Goal: Task Accomplishment & Management: Complete application form

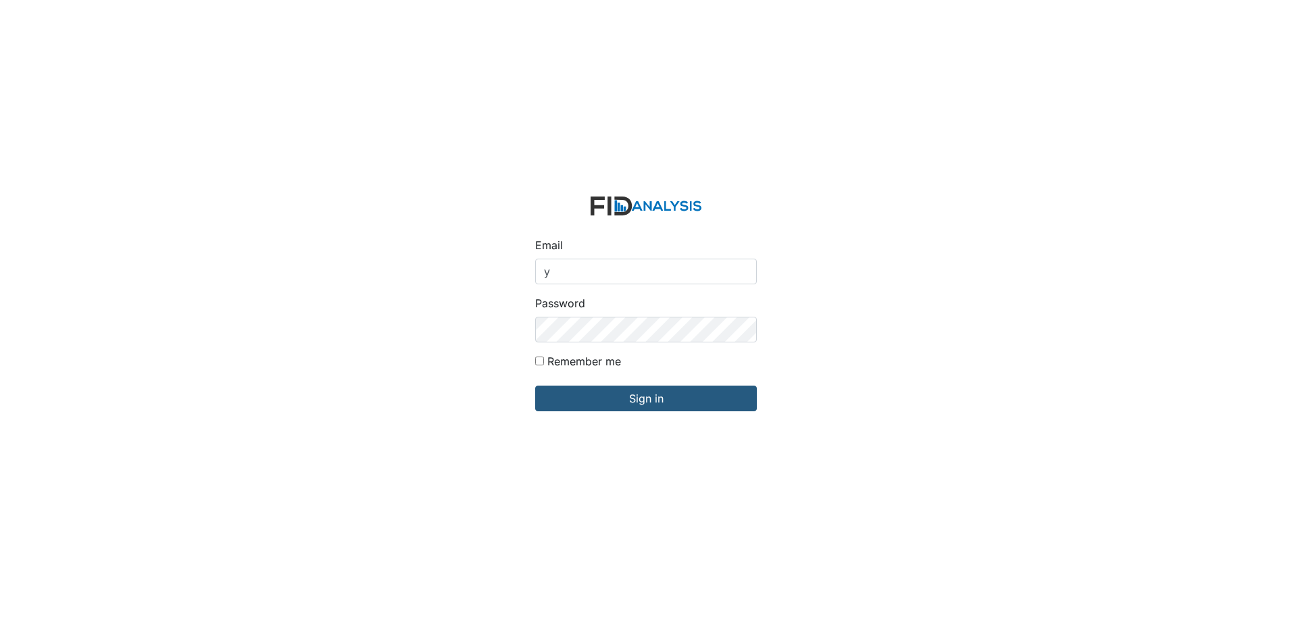
type input "[EMAIL_ADDRESS][DOMAIN_NAME]"
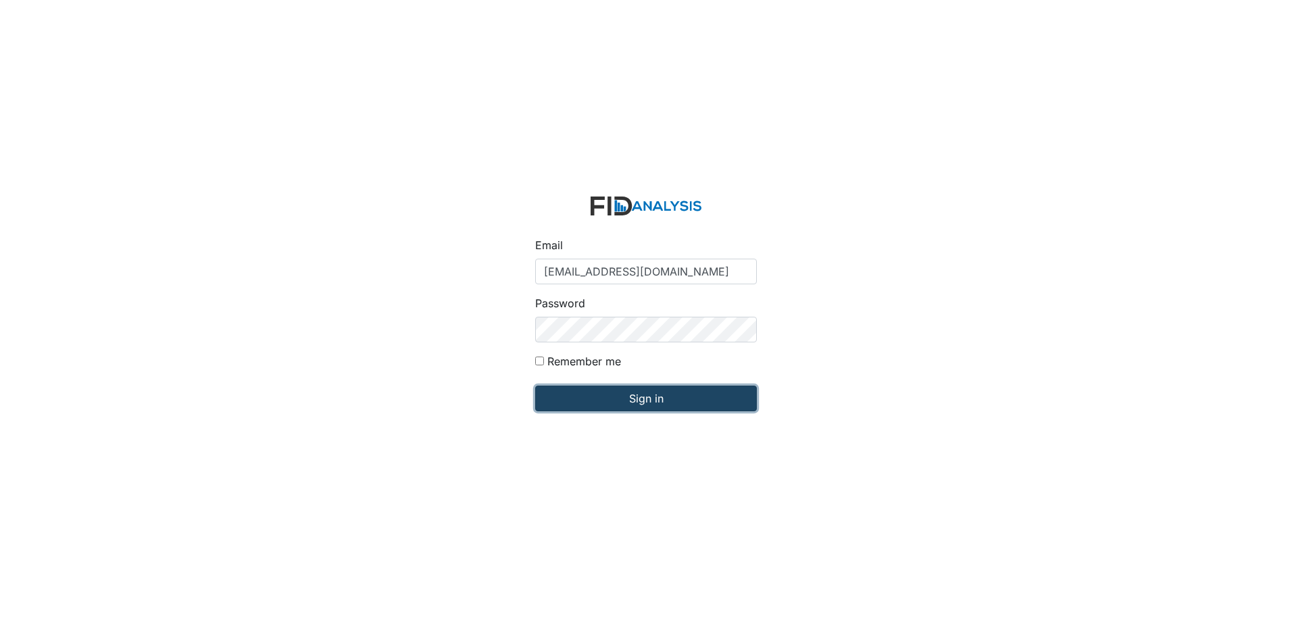
click at [631, 402] on input "Sign in" at bounding box center [646, 399] width 222 height 26
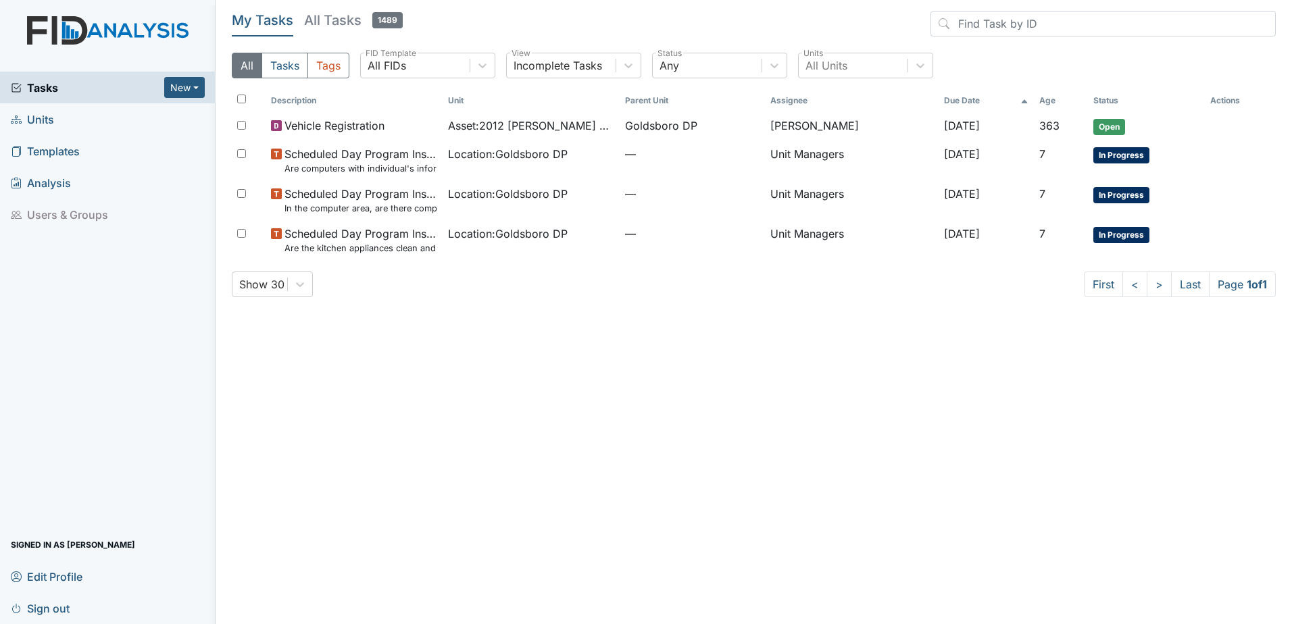
click at [33, 118] on span "Units" at bounding box center [32, 119] width 43 height 21
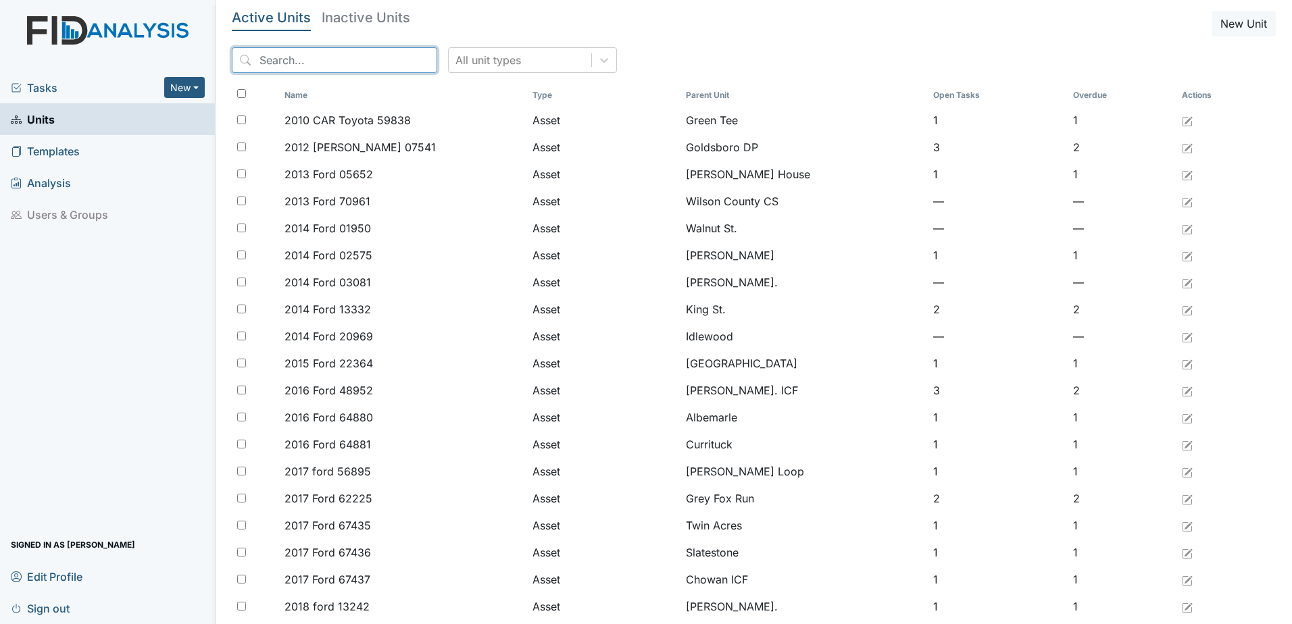
click at [299, 63] on input "search" at bounding box center [334, 60] width 205 height 26
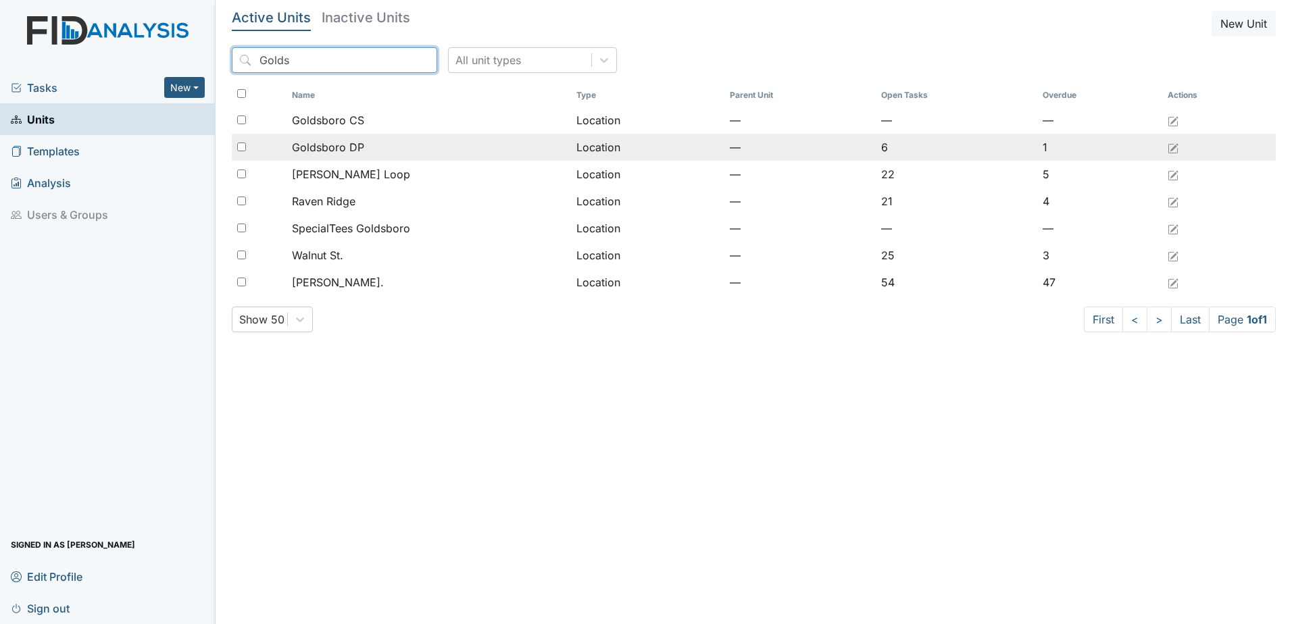
type input "Golds"
click at [241, 149] on input "checkbox" at bounding box center [241, 147] width 9 height 9
checkbox input "true"
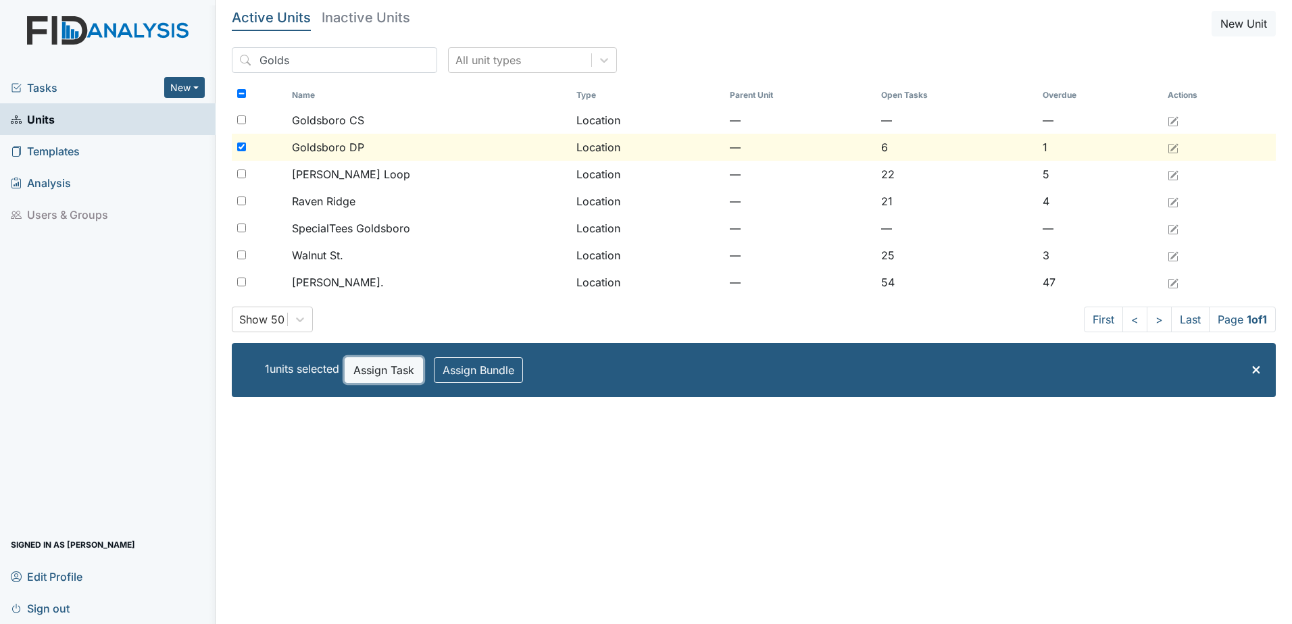
click at [390, 364] on button "Assign Task" at bounding box center [384, 370] width 78 height 26
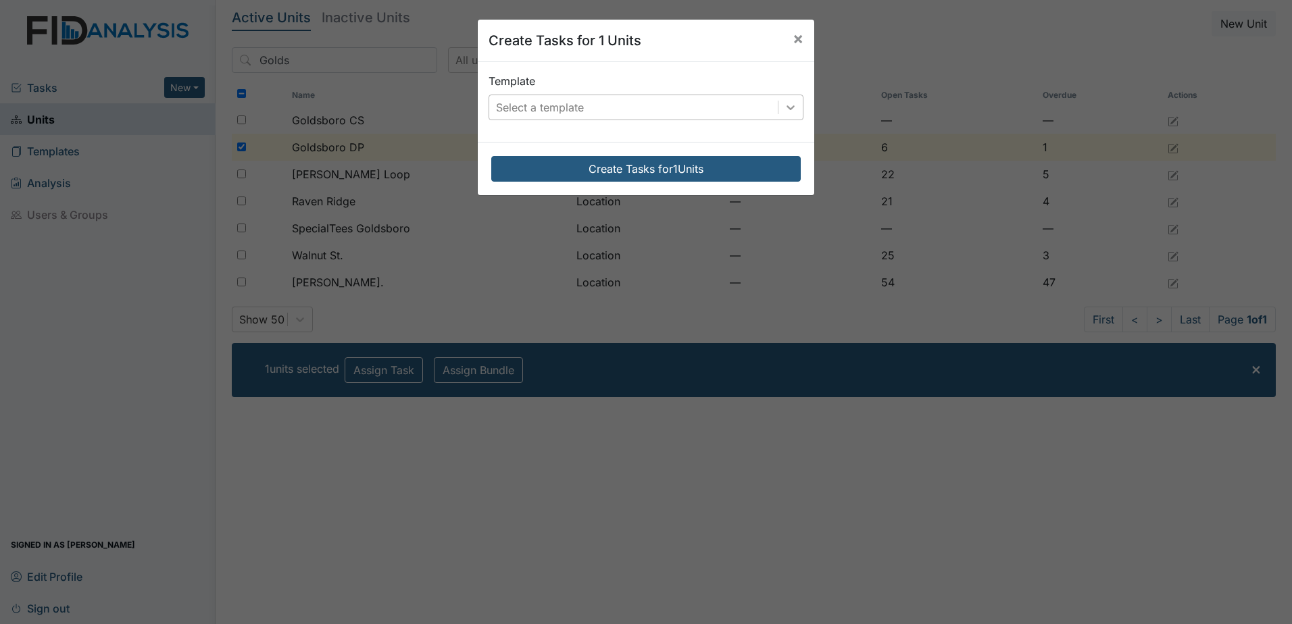
click at [788, 109] on icon at bounding box center [791, 108] width 14 height 14
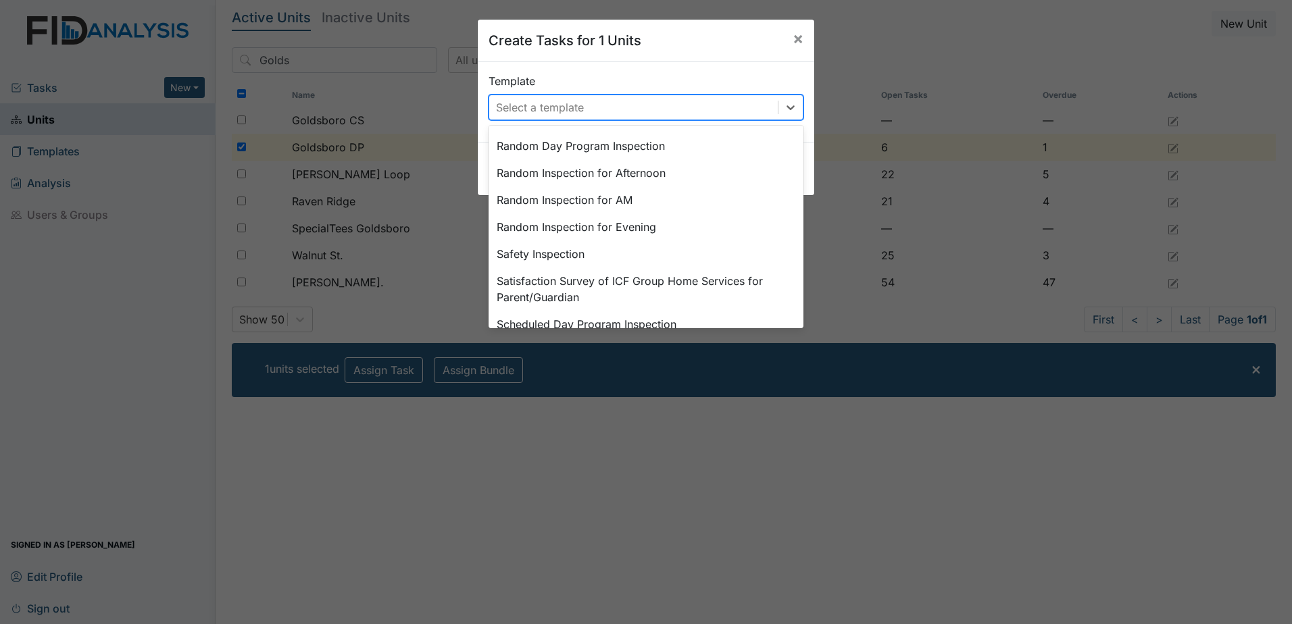
scroll to position [557, 0]
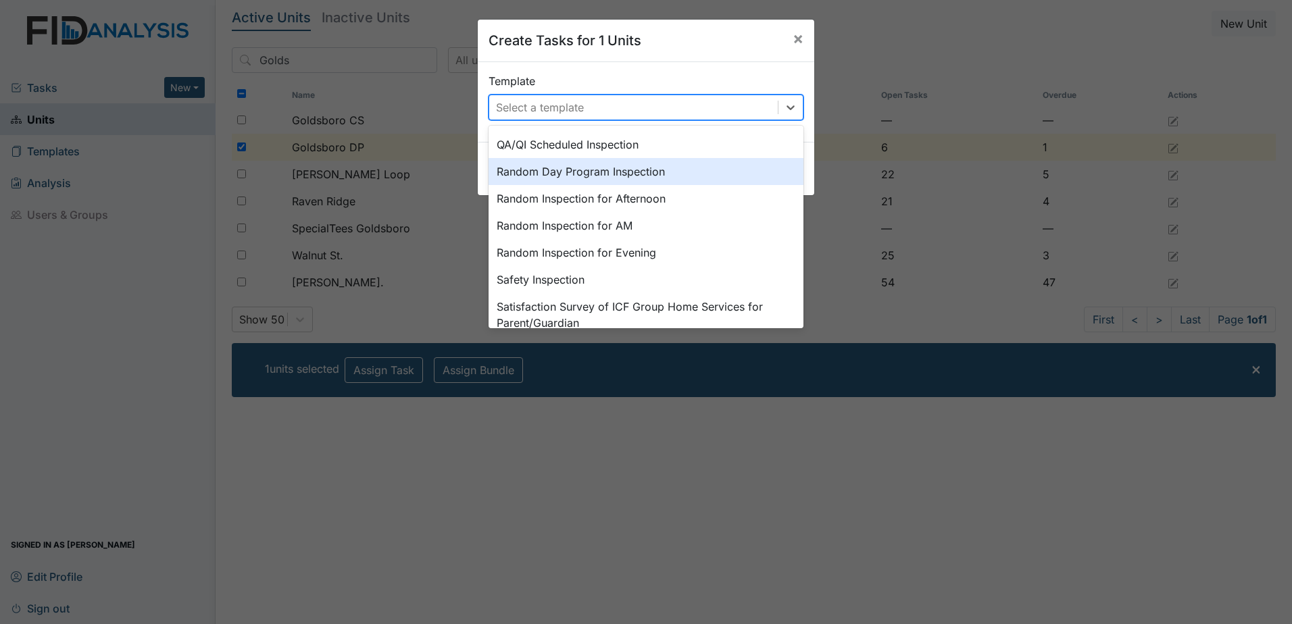
click at [584, 176] on div "Random Day Program Inspection" at bounding box center [645, 171] width 315 height 27
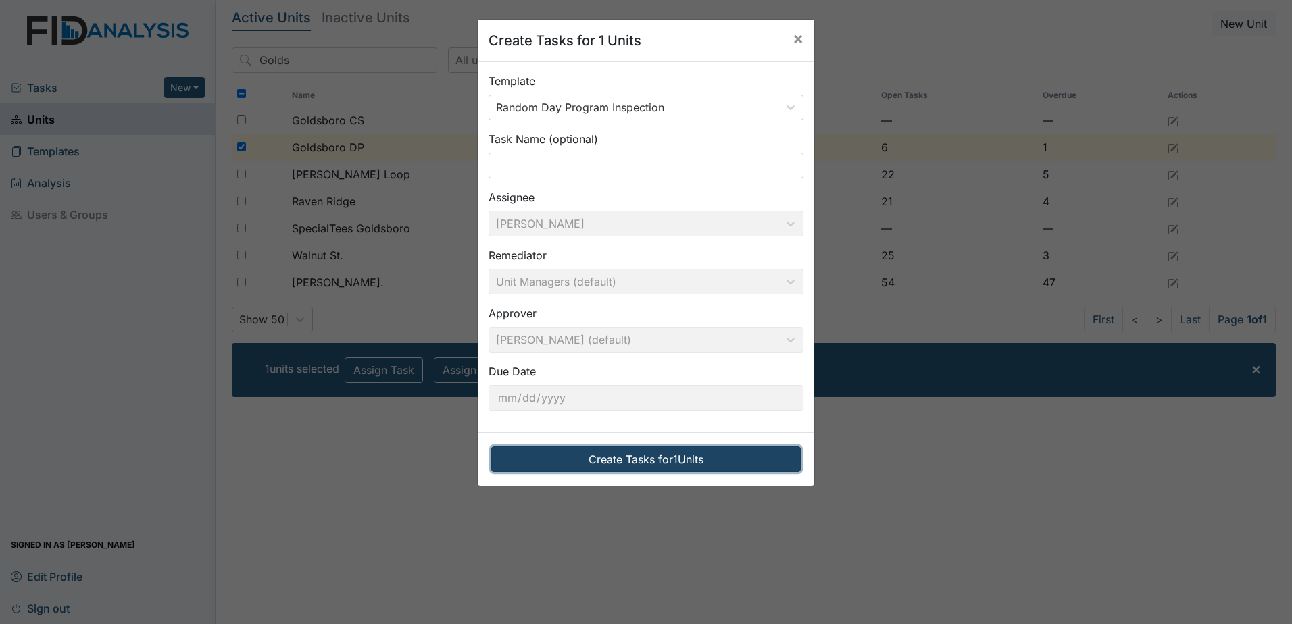
click at [642, 461] on button "Create Tasks for 1 Units" at bounding box center [645, 460] width 309 height 26
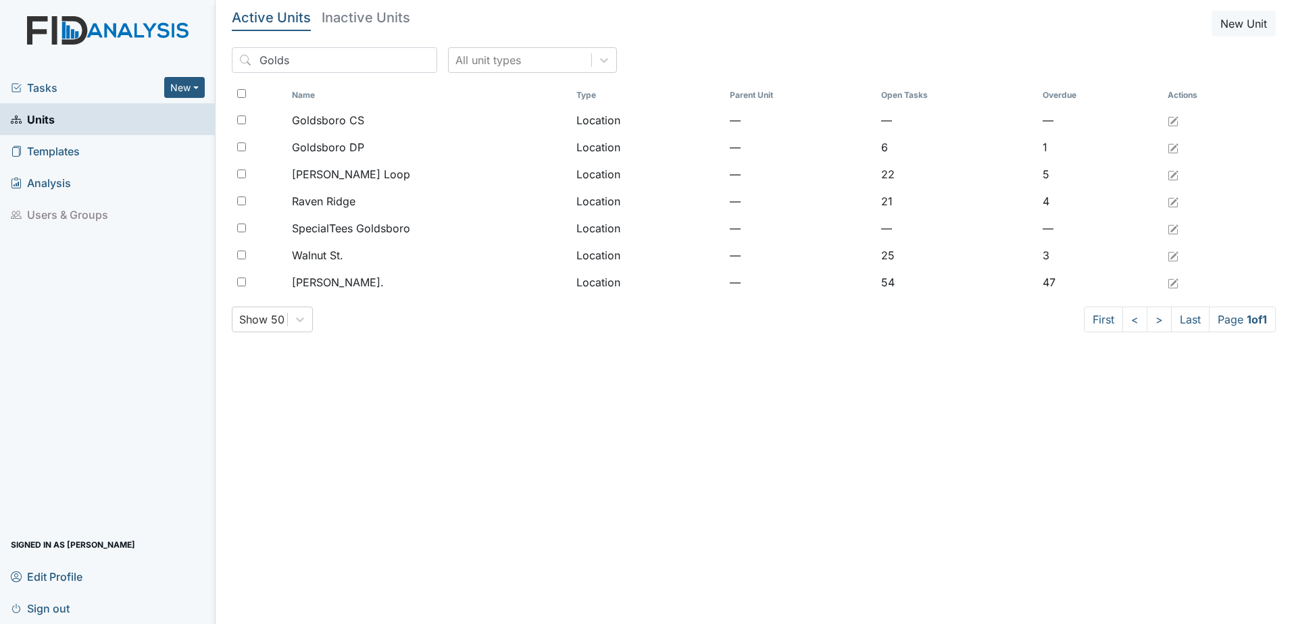
click at [53, 87] on span "Tasks" at bounding box center [87, 88] width 153 height 16
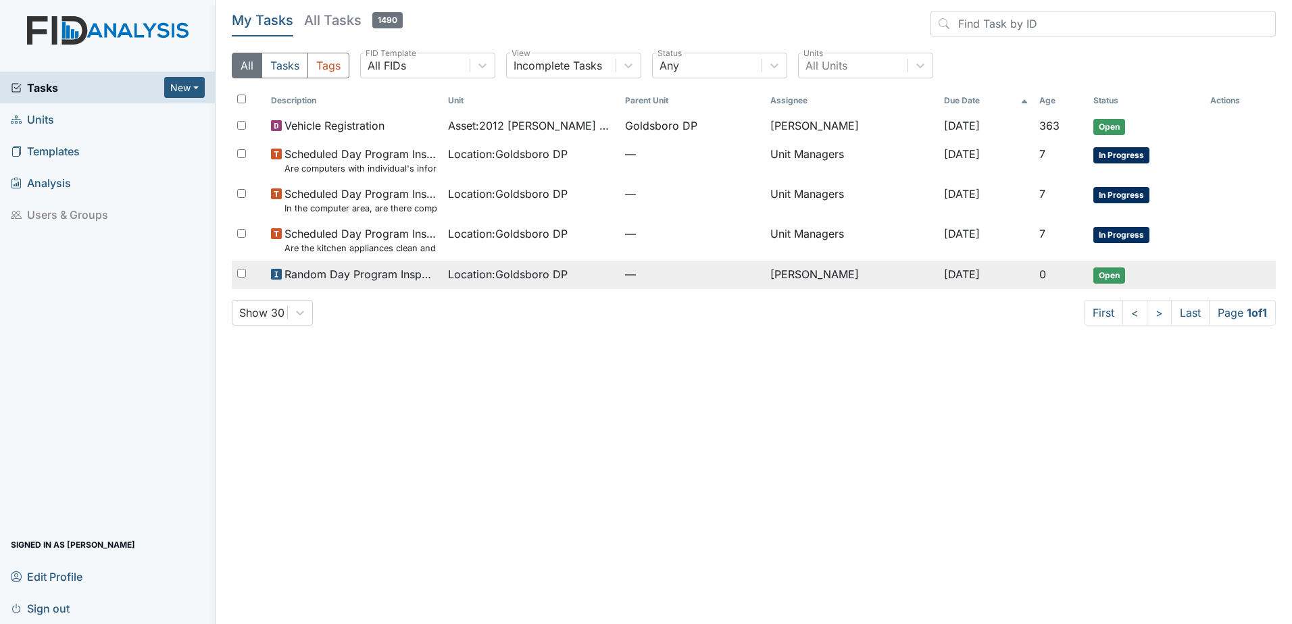
click at [1119, 274] on span "Open" at bounding box center [1109, 276] width 32 height 16
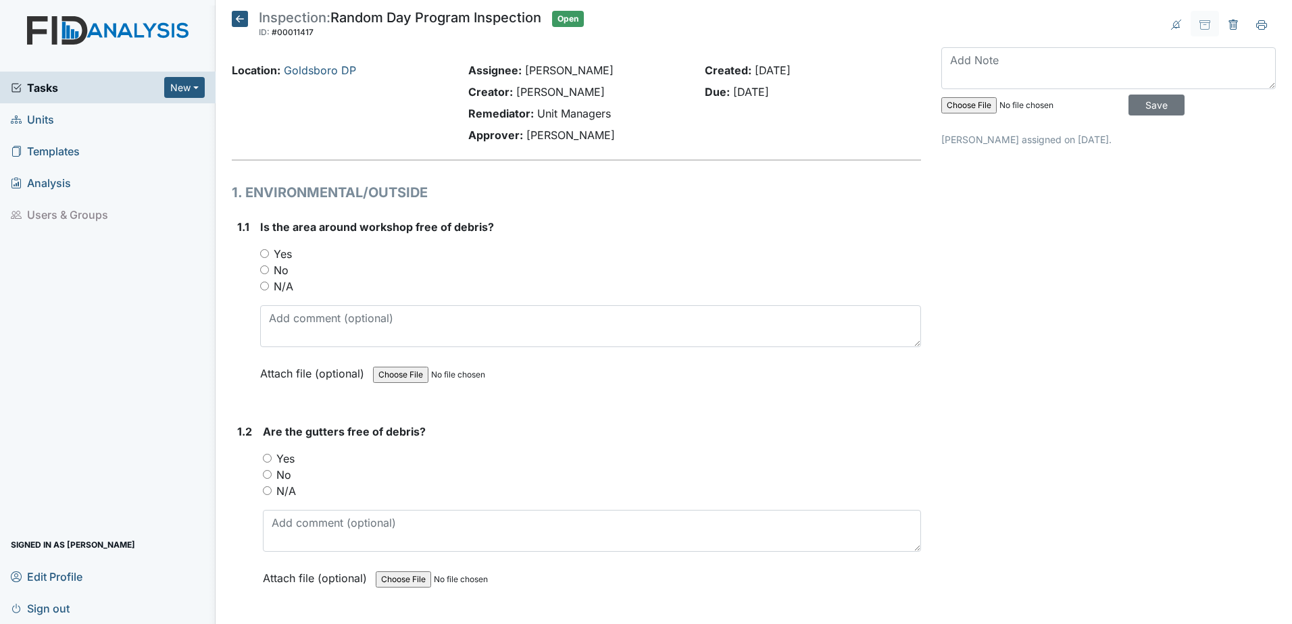
click at [263, 254] on input "Yes" at bounding box center [264, 253] width 9 height 9
radio input "true"
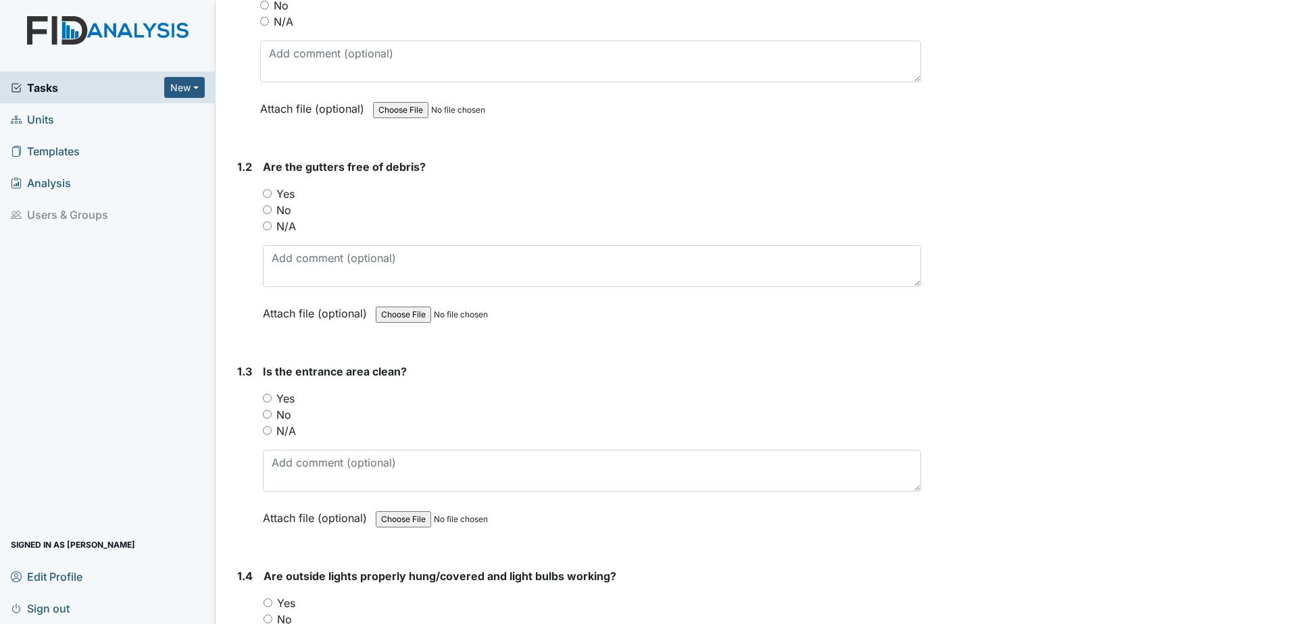
scroll to position [270, 0]
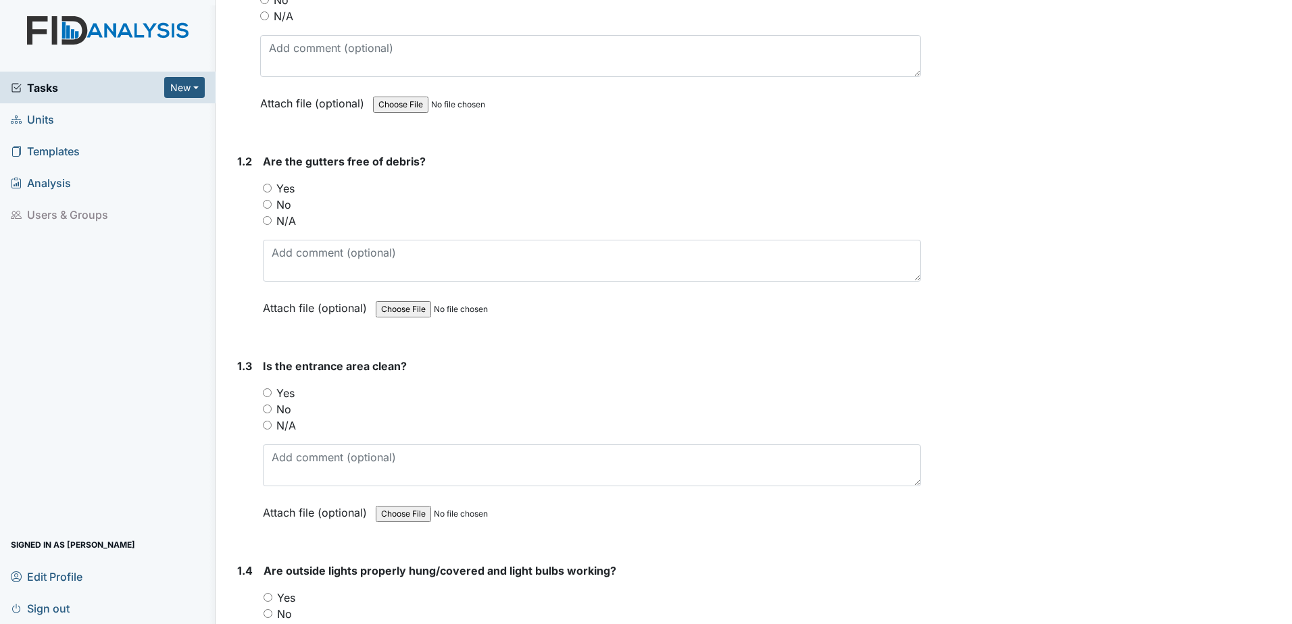
click at [265, 190] on input "Yes" at bounding box center [267, 188] width 9 height 9
radio input "true"
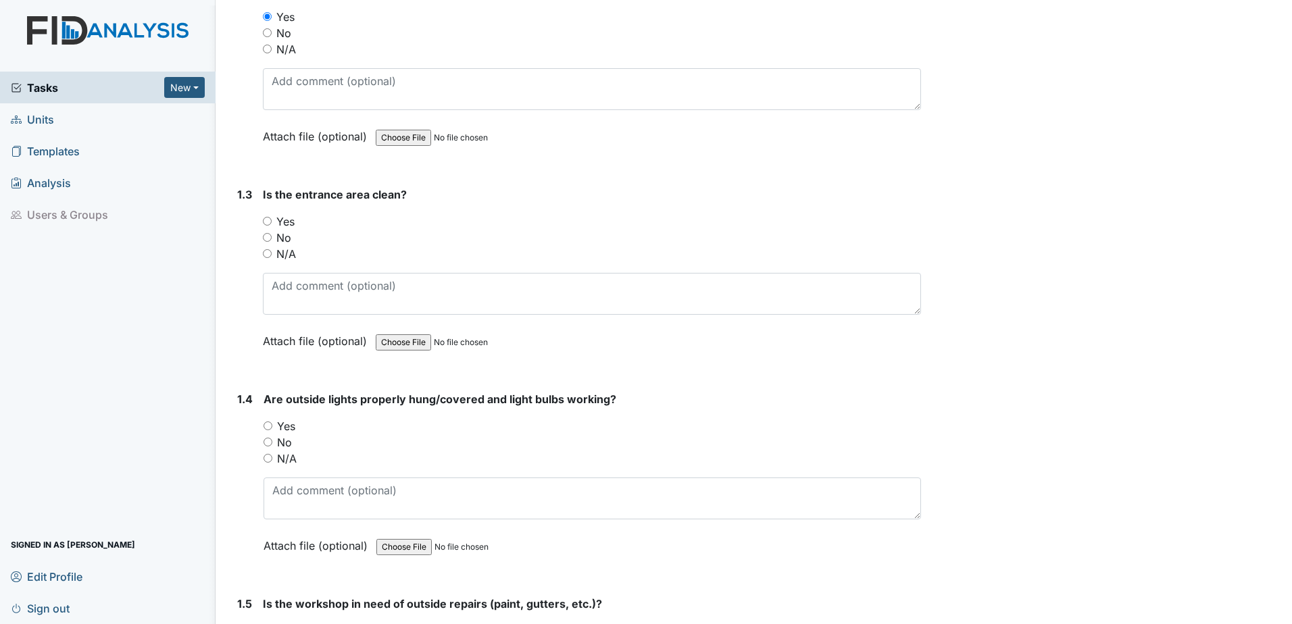
scroll to position [490, 0]
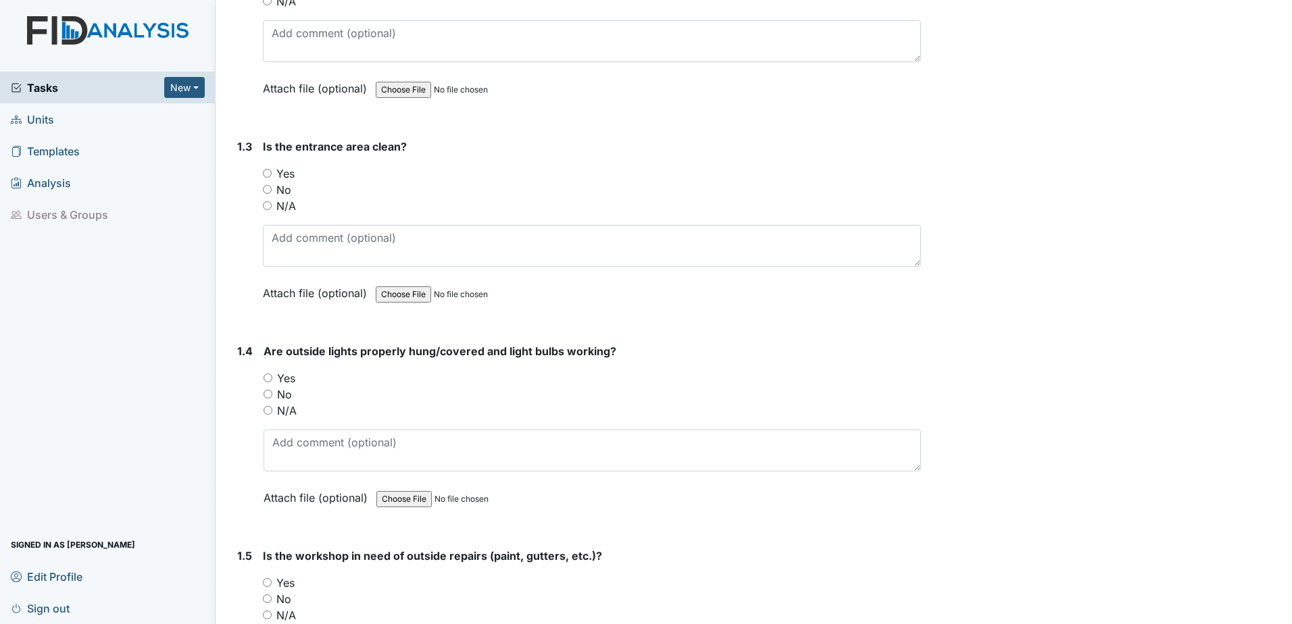
click at [266, 170] on input "Yes" at bounding box center [267, 173] width 9 height 9
radio input "true"
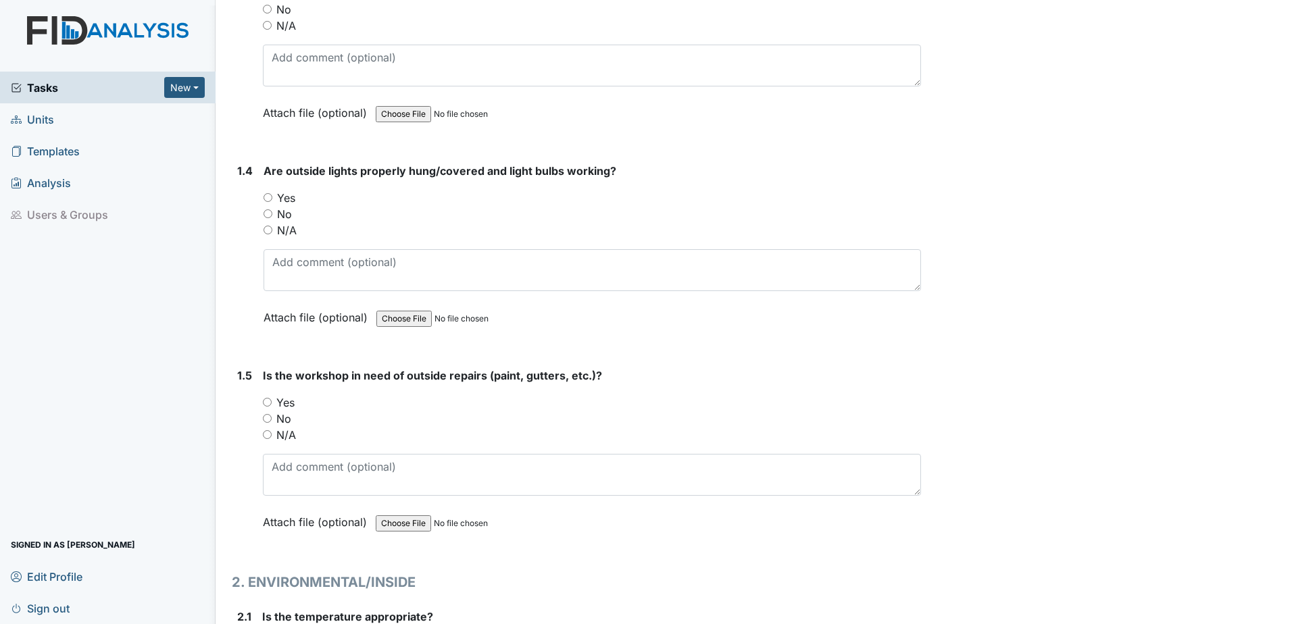
scroll to position [692, 0]
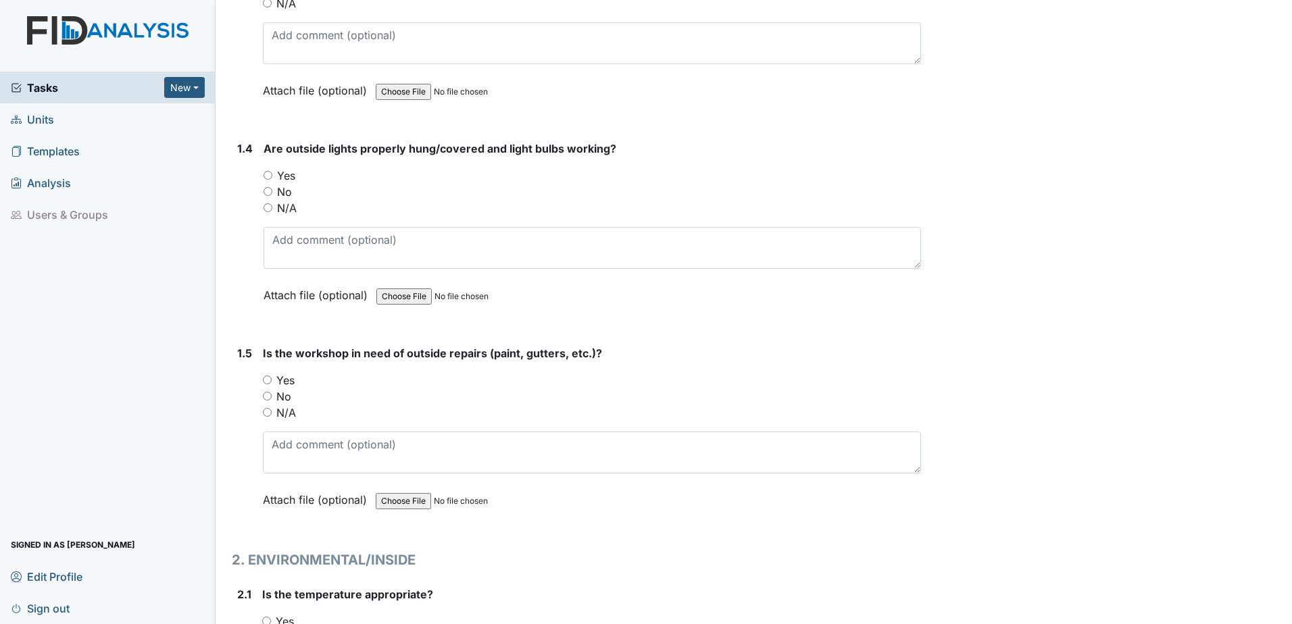
click at [267, 176] on input "Yes" at bounding box center [267, 175] width 9 height 9
radio input "true"
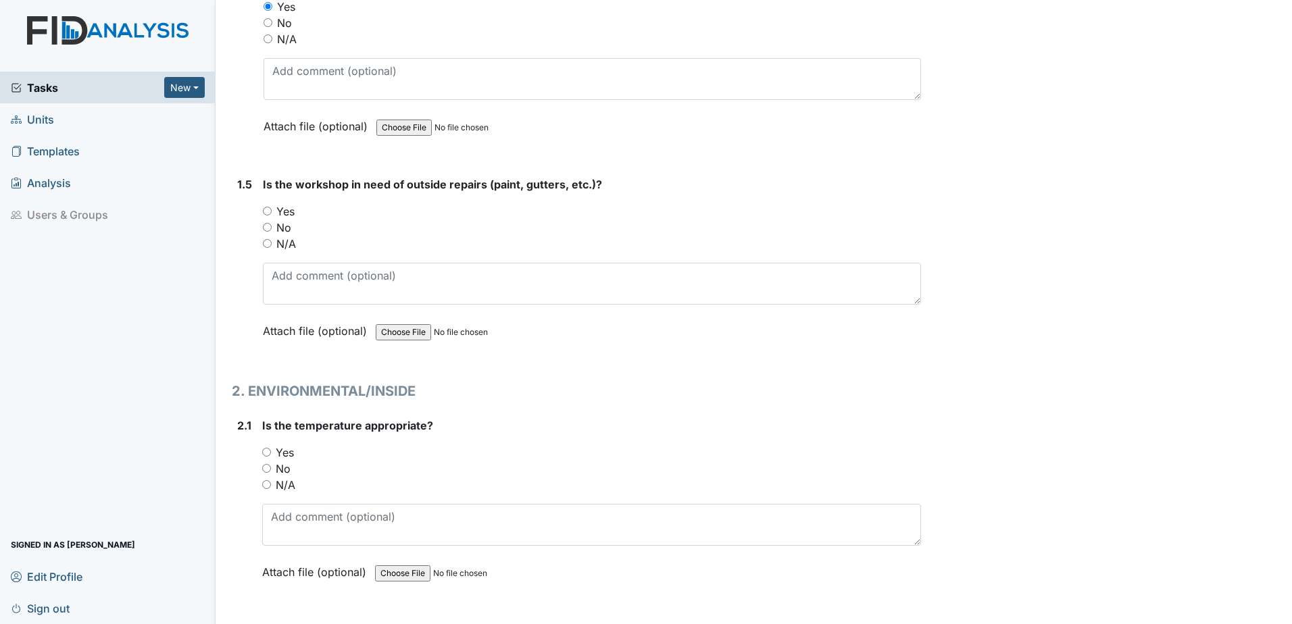
scroll to position [878, 0]
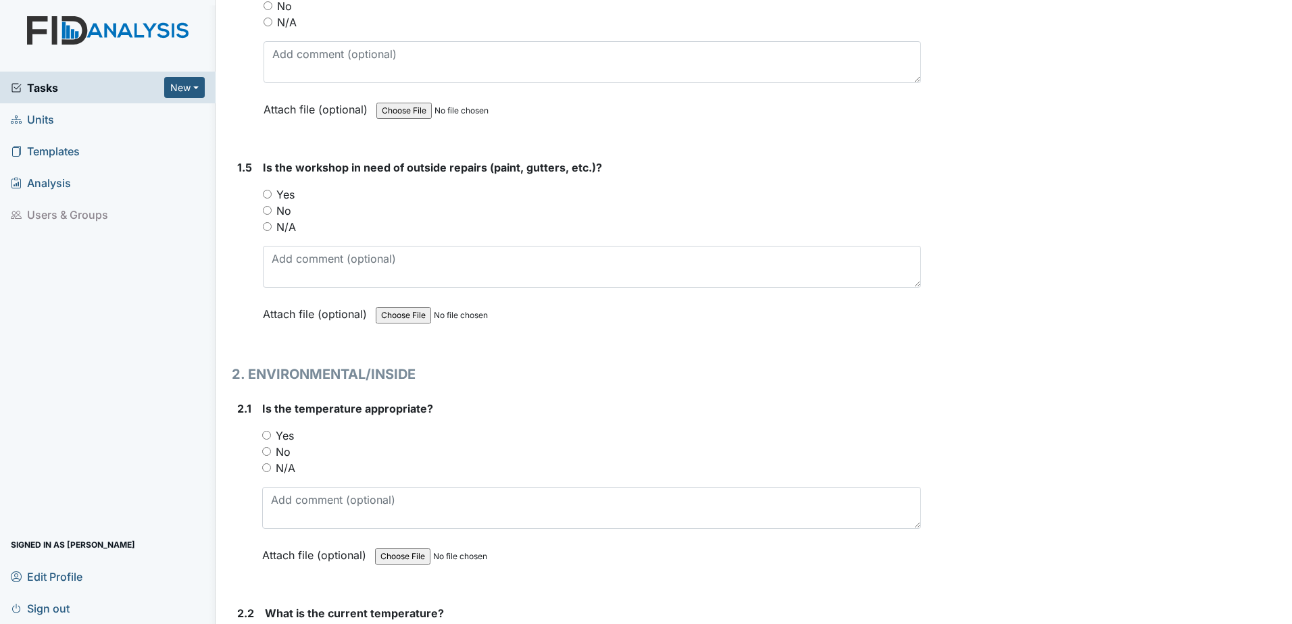
click at [265, 208] on input "No" at bounding box center [267, 210] width 9 height 9
radio input "true"
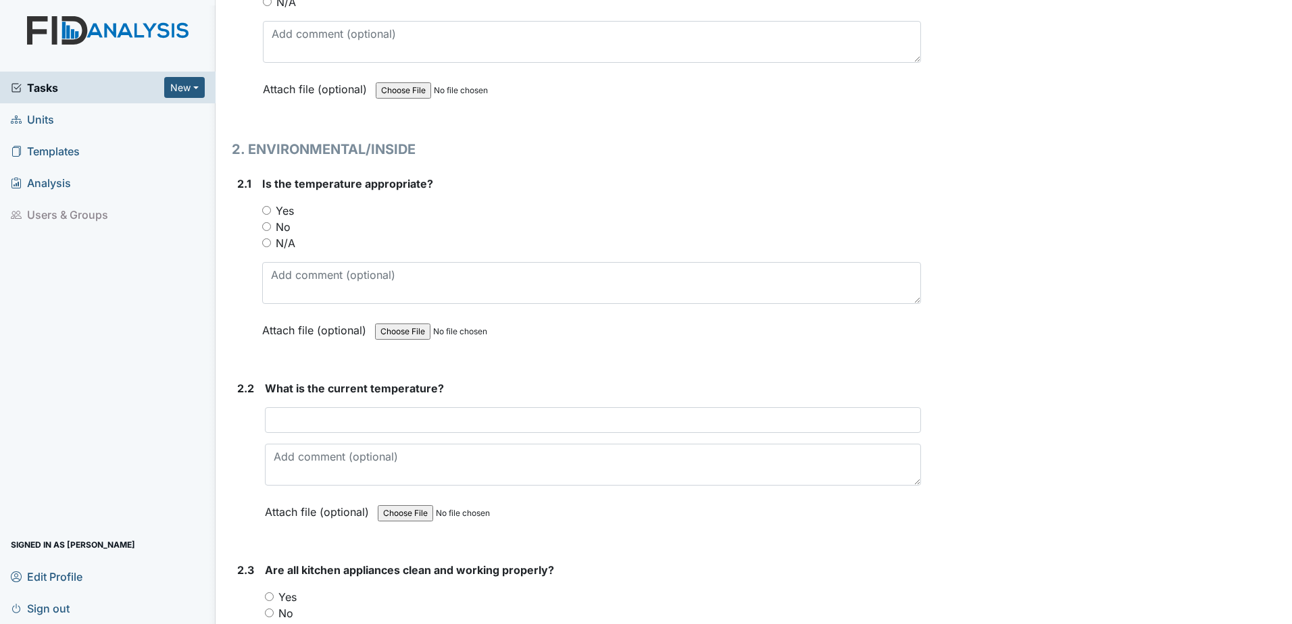
scroll to position [1115, 0]
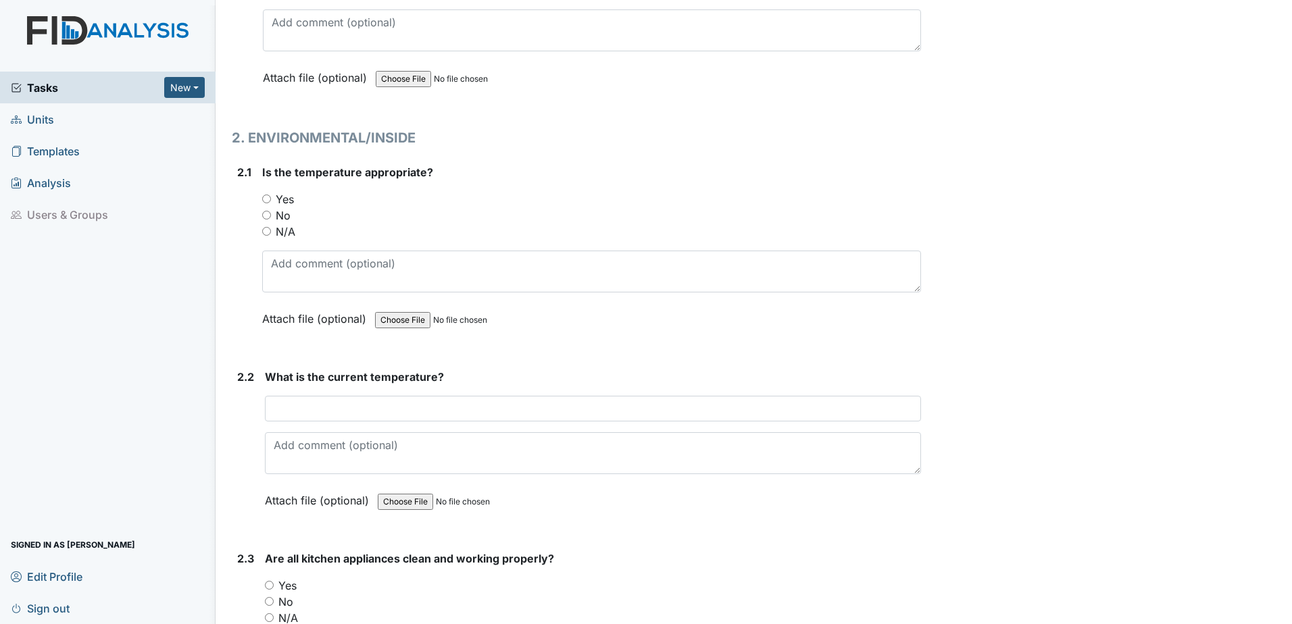
click at [266, 196] on input "Yes" at bounding box center [266, 199] width 9 height 9
radio input "true"
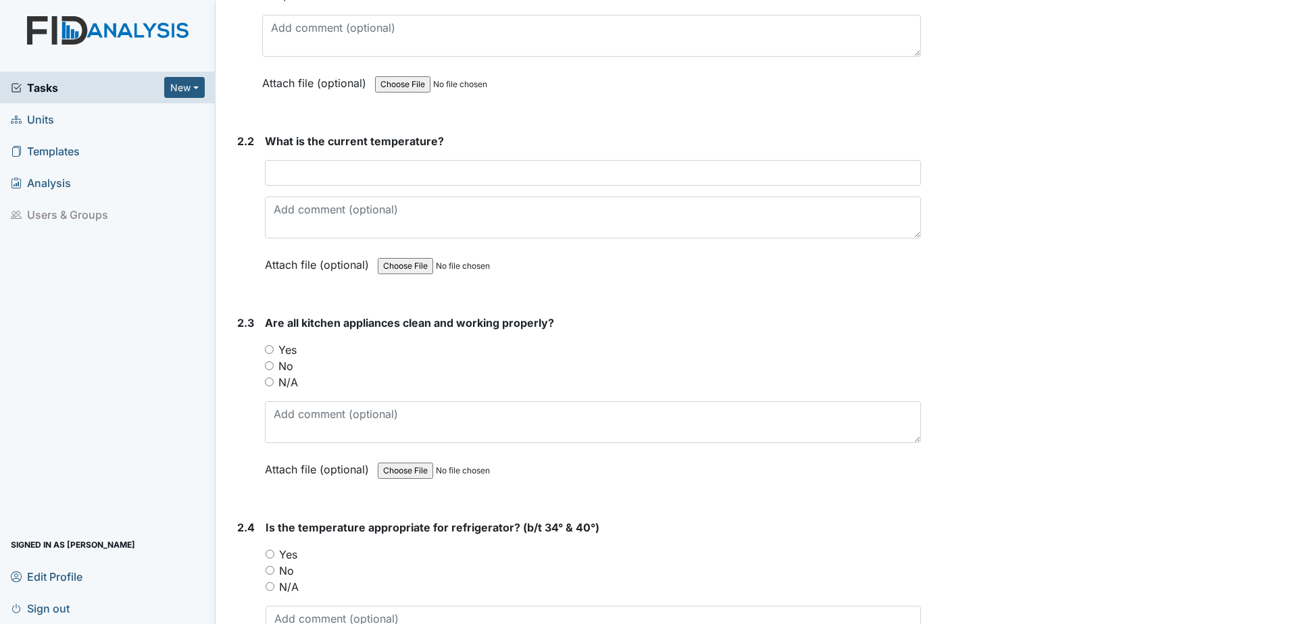
scroll to position [1351, 0]
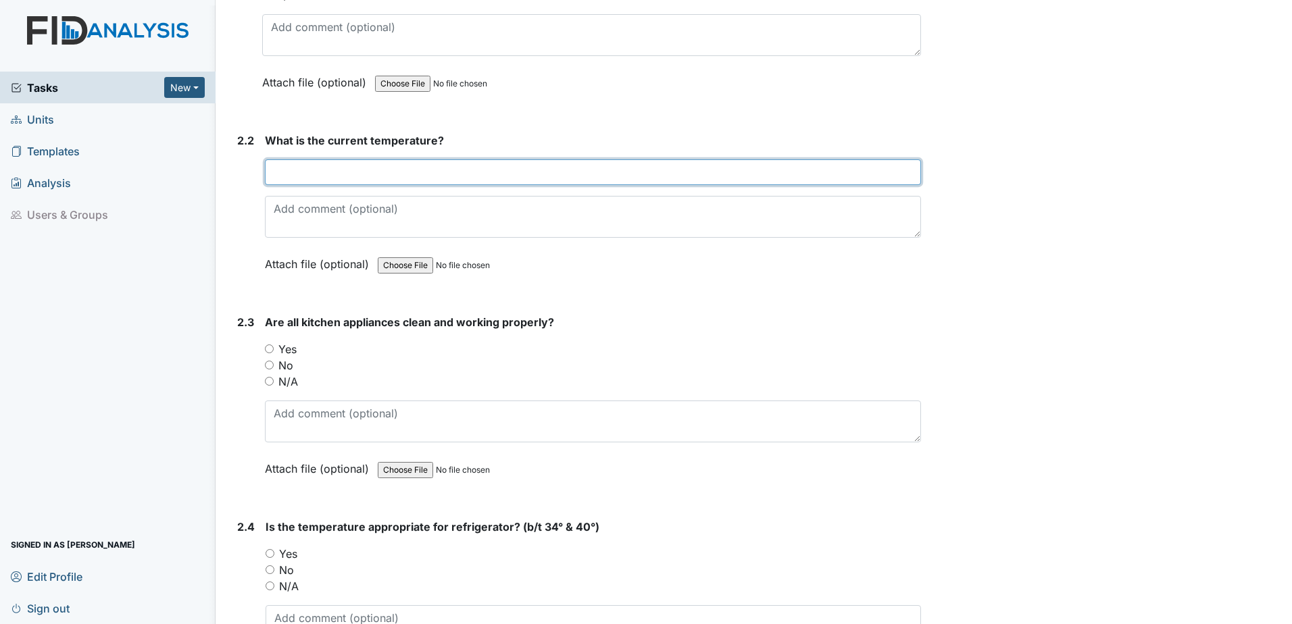
click at [290, 176] on input "text" at bounding box center [593, 172] width 656 height 26
type input "70"
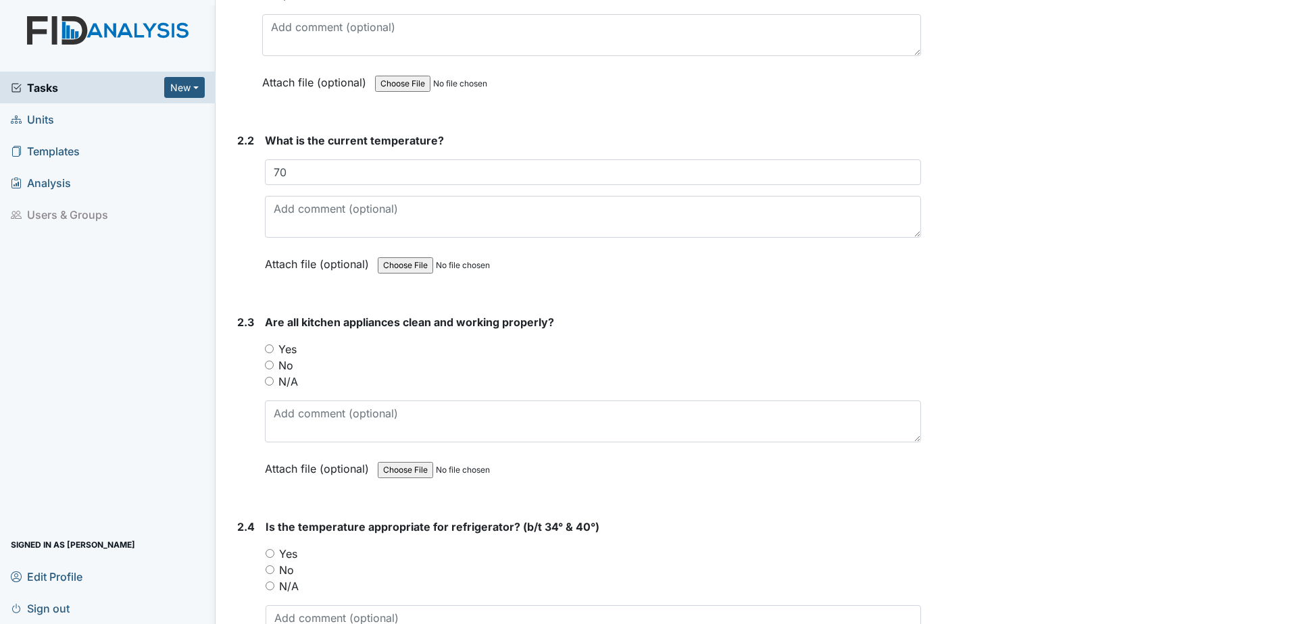
click at [268, 350] on input "Yes" at bounding box center [269, 349] width 9 height 9
radio input "true"
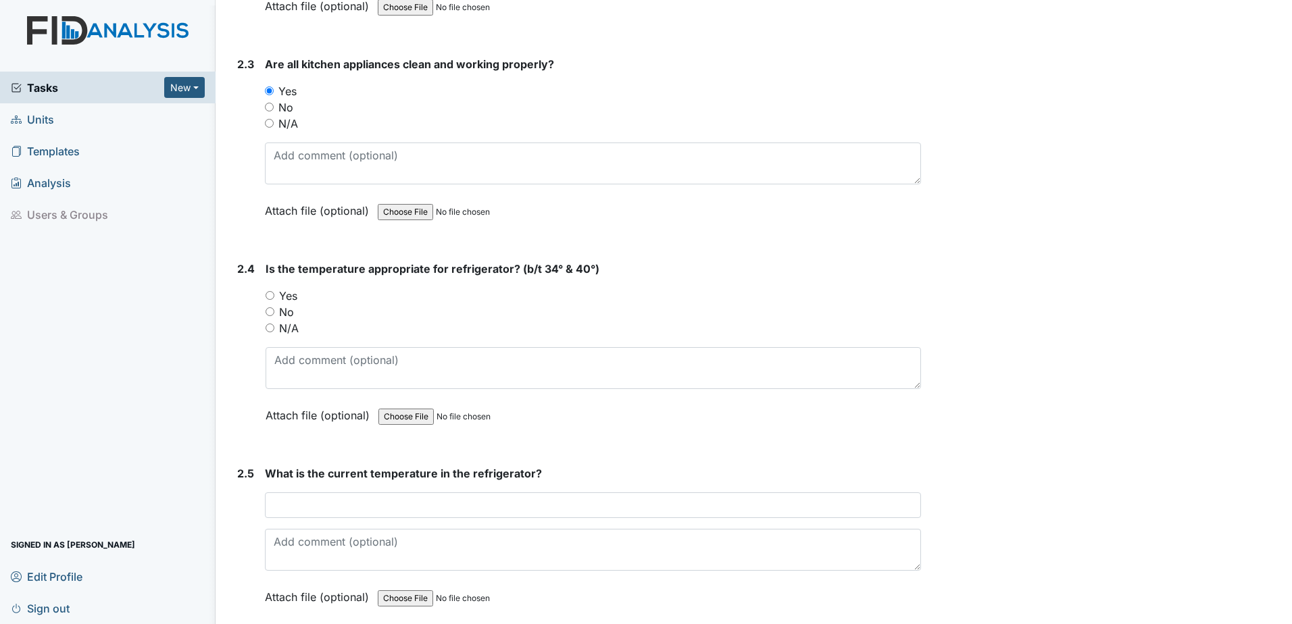
scroll to position [1621, 0]
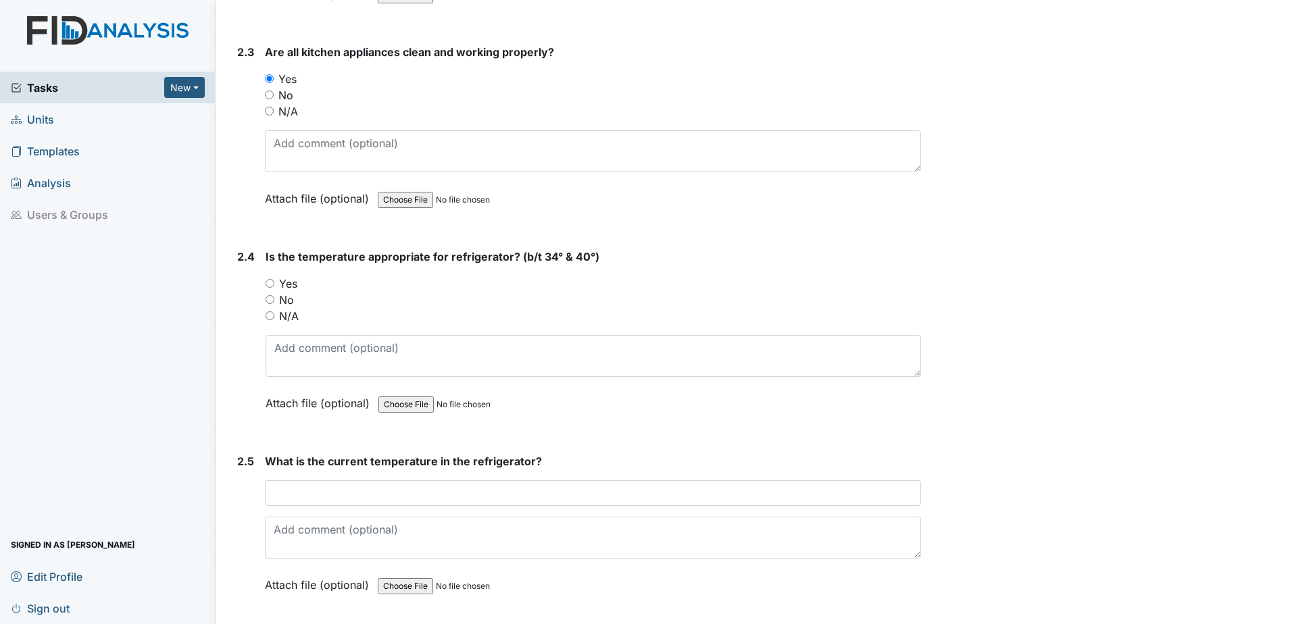
click at [269, 284] on input "Yes" at bounding box center [269, 283] width 9 height 9
radio input "true"
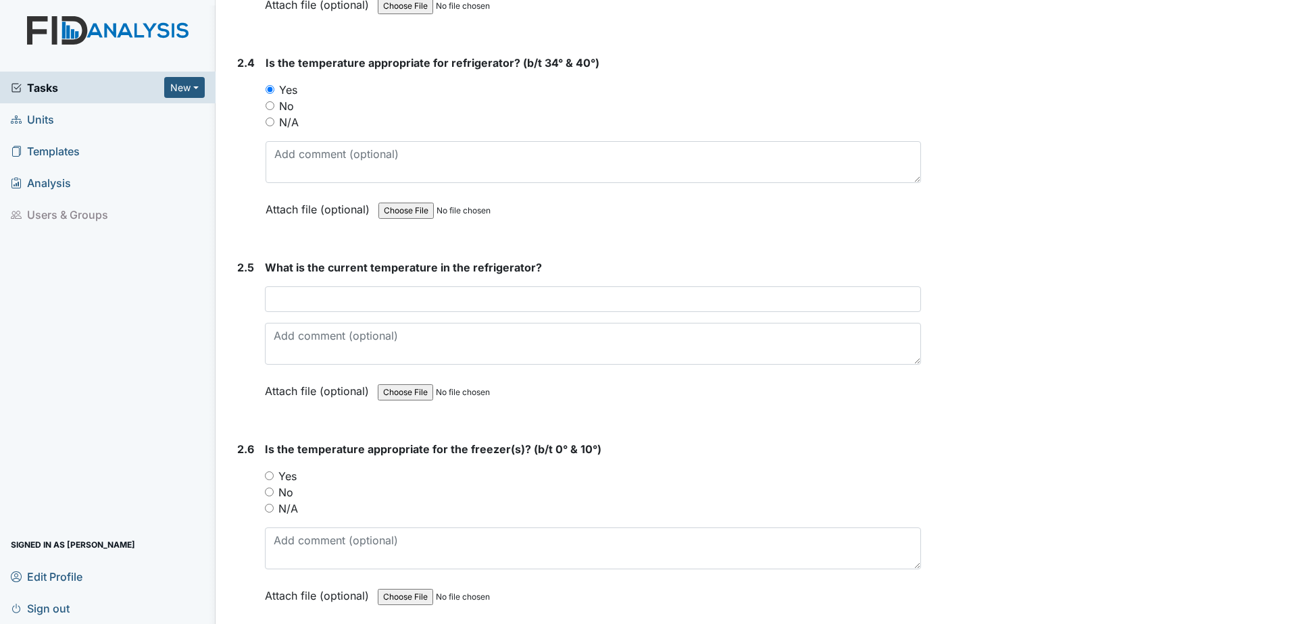
scroll to position [1824, 0]
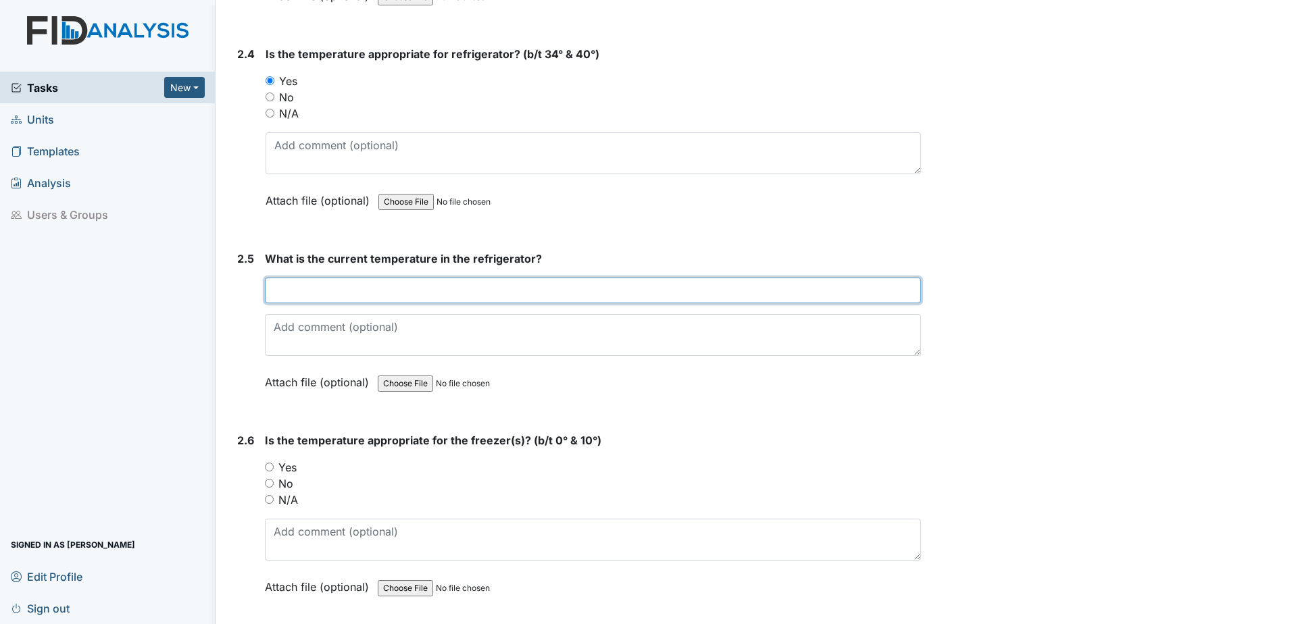
click at [280, 291] on input "text" at bounding box center [593, 291] width 656 height 26
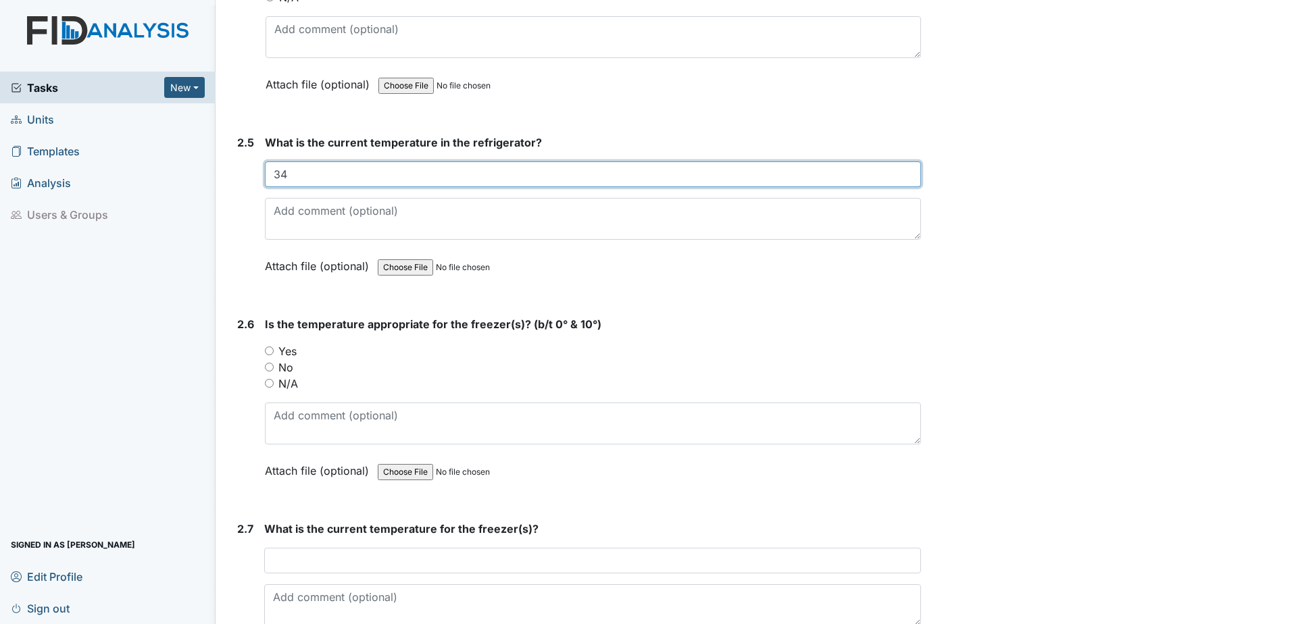
scroll to position [1942, 0]
type input "34"
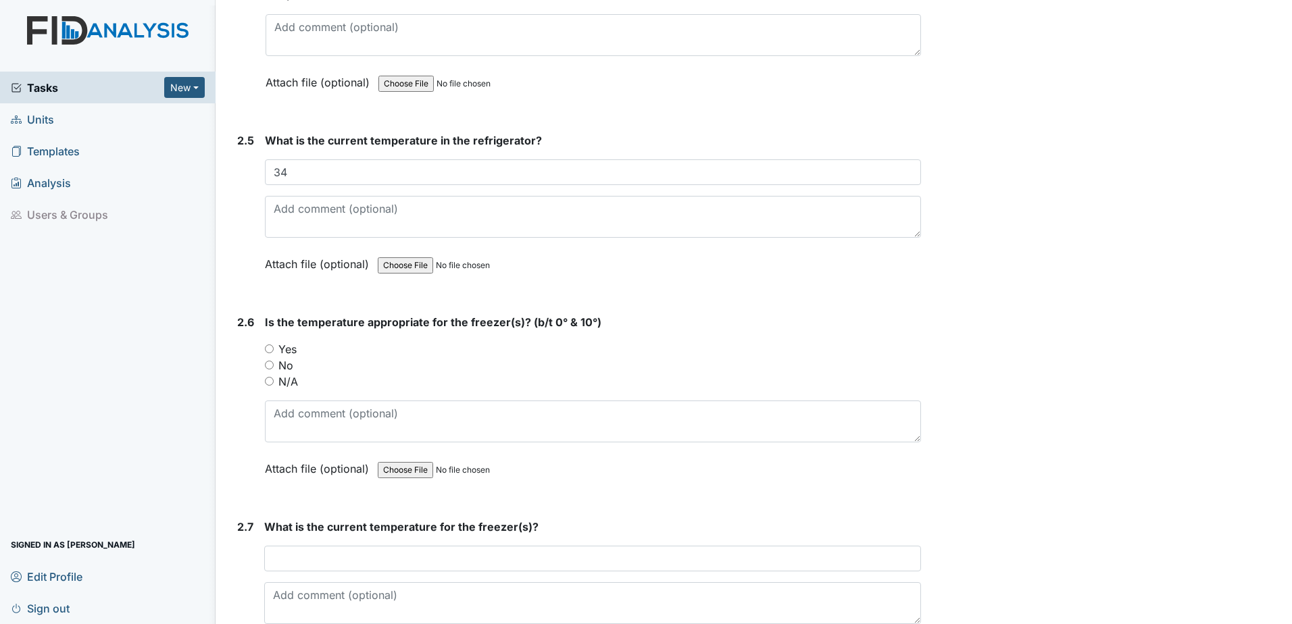
click at [265, 349] on input "Yes" at bounding box center [269, 349] width 9 height 9
radio input "true"
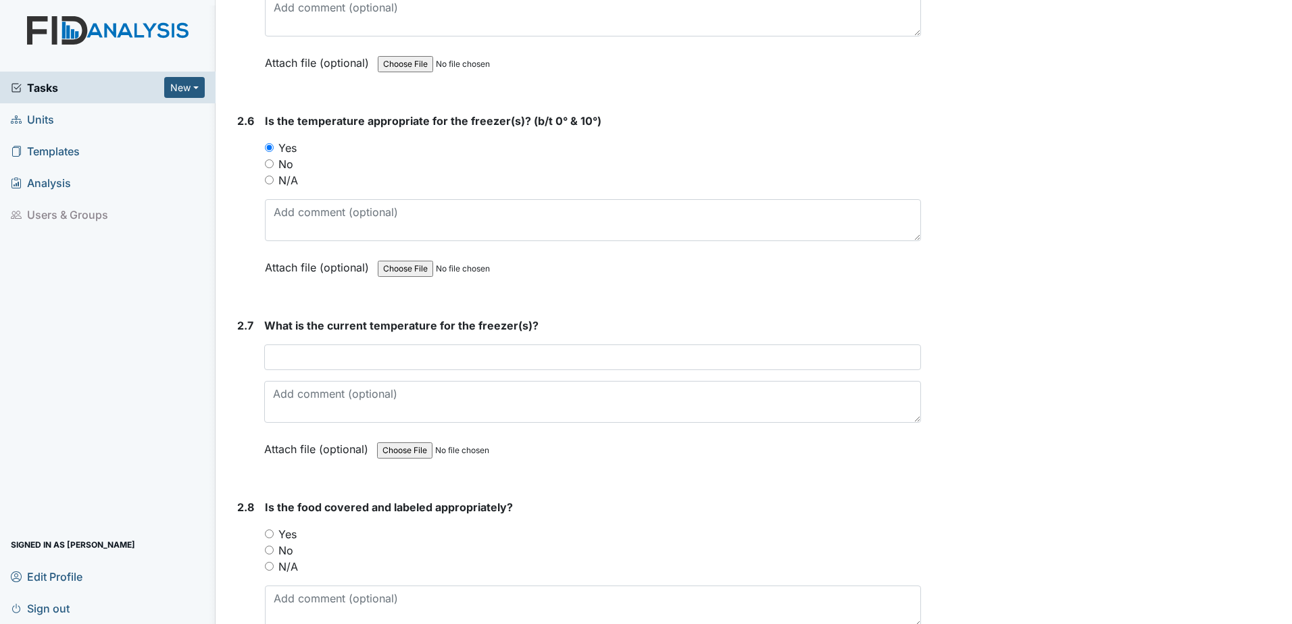
scroll to position [2145, 0]
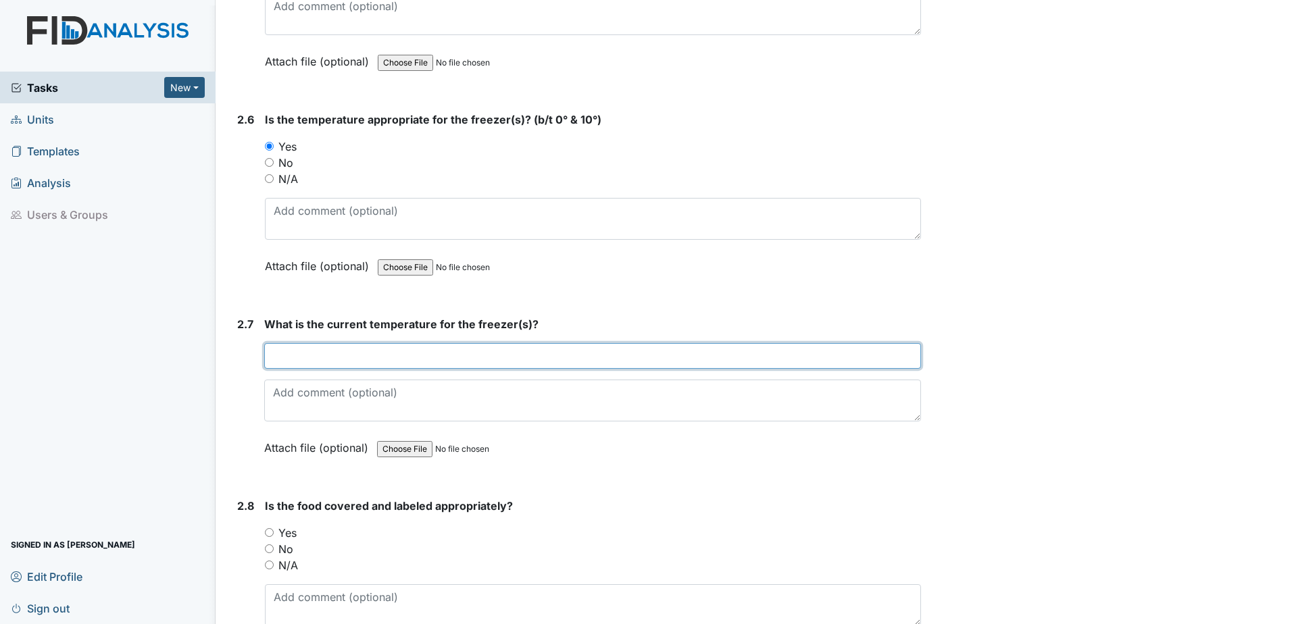
click at [270, 357] on input "text" at bounding box center [592, 356] width 657 height 26
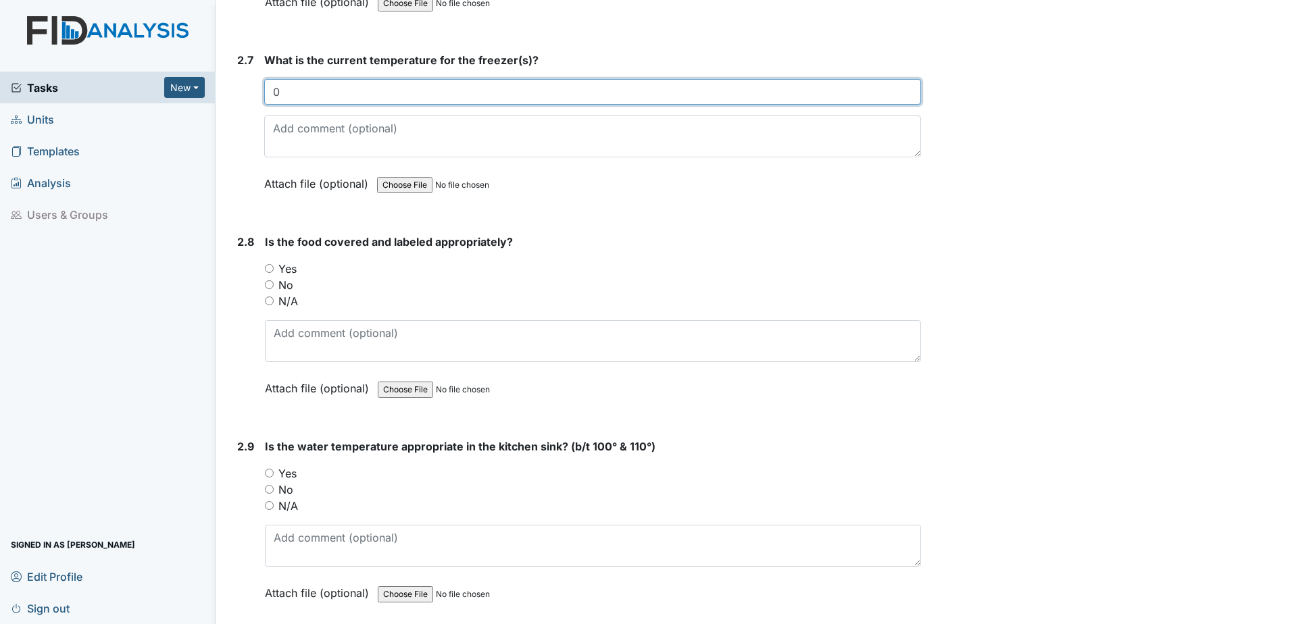
scroll to position [2415, 0]
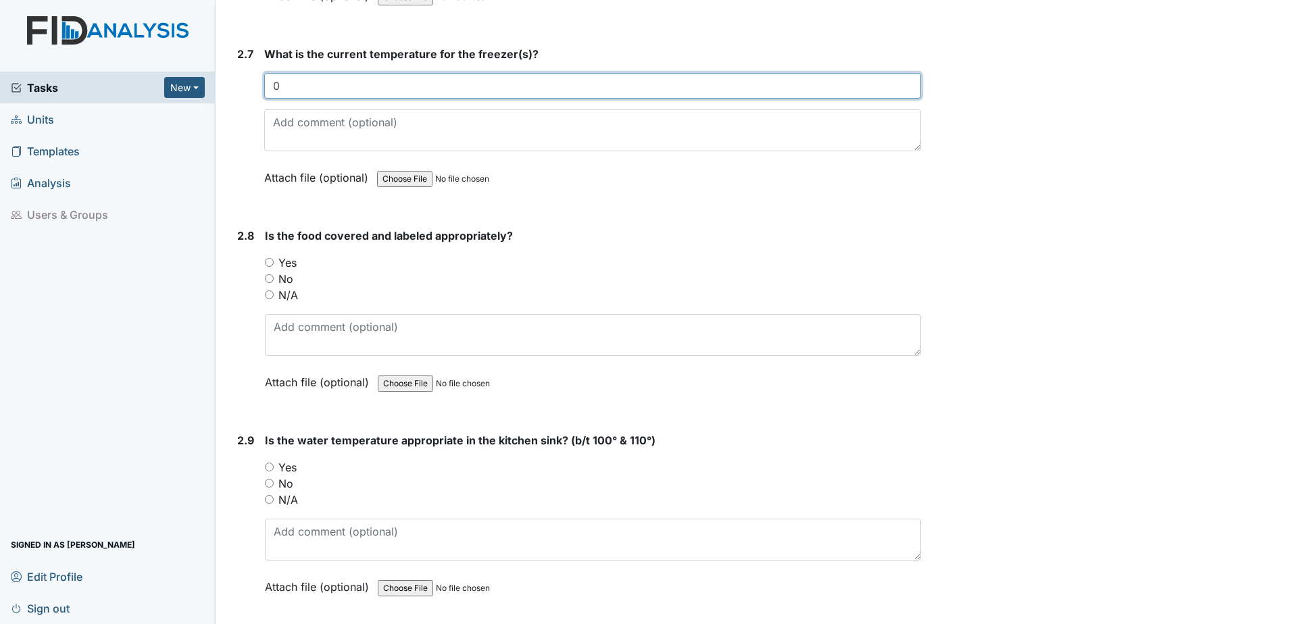
type input "0"
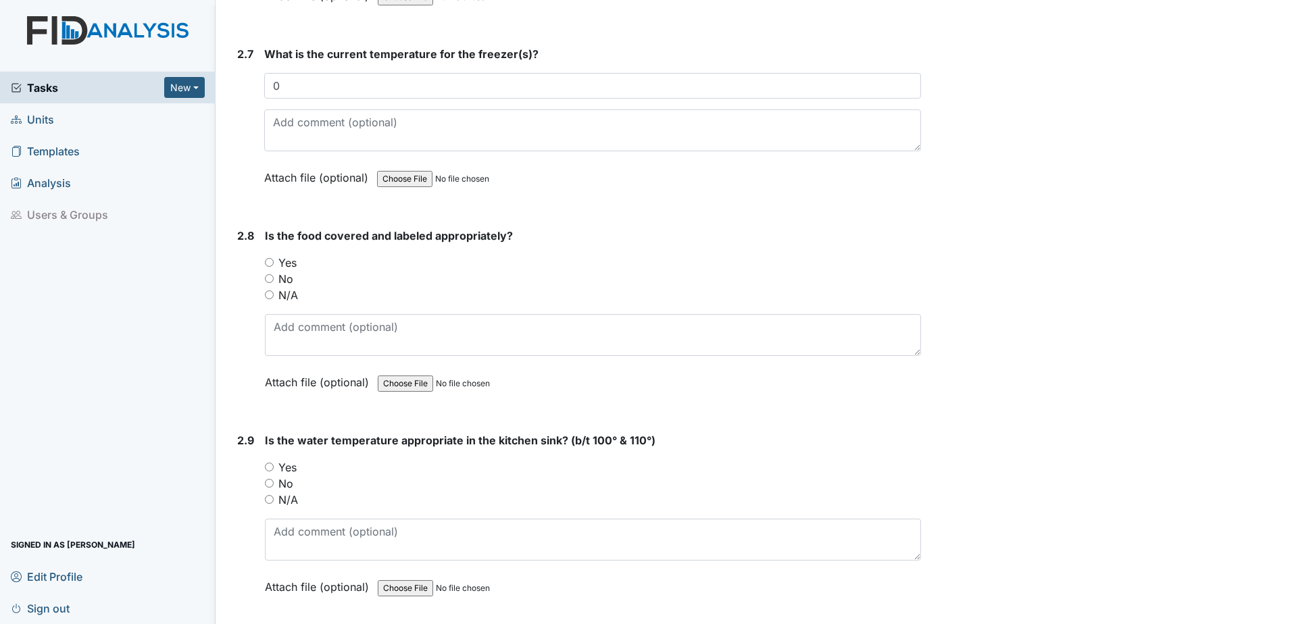
click at [268, 262] on input "Yes" at bounding box center [269, 262] width 9 height 9
radio input "true"
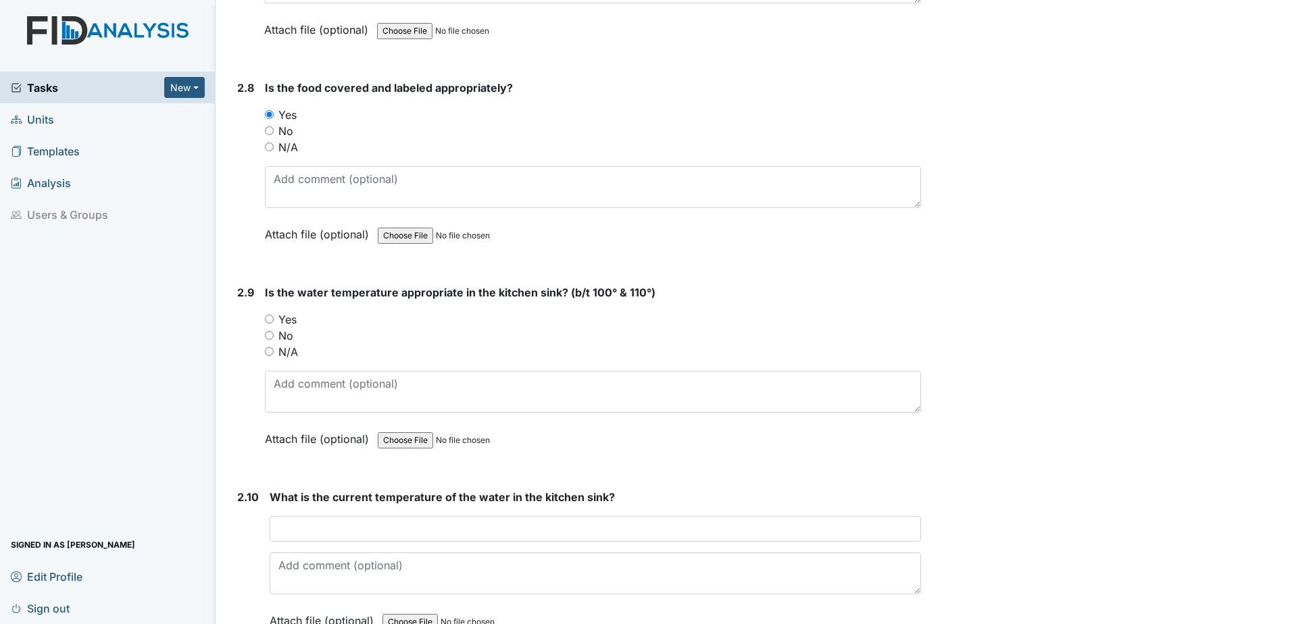
scroll to position [2584, 0]
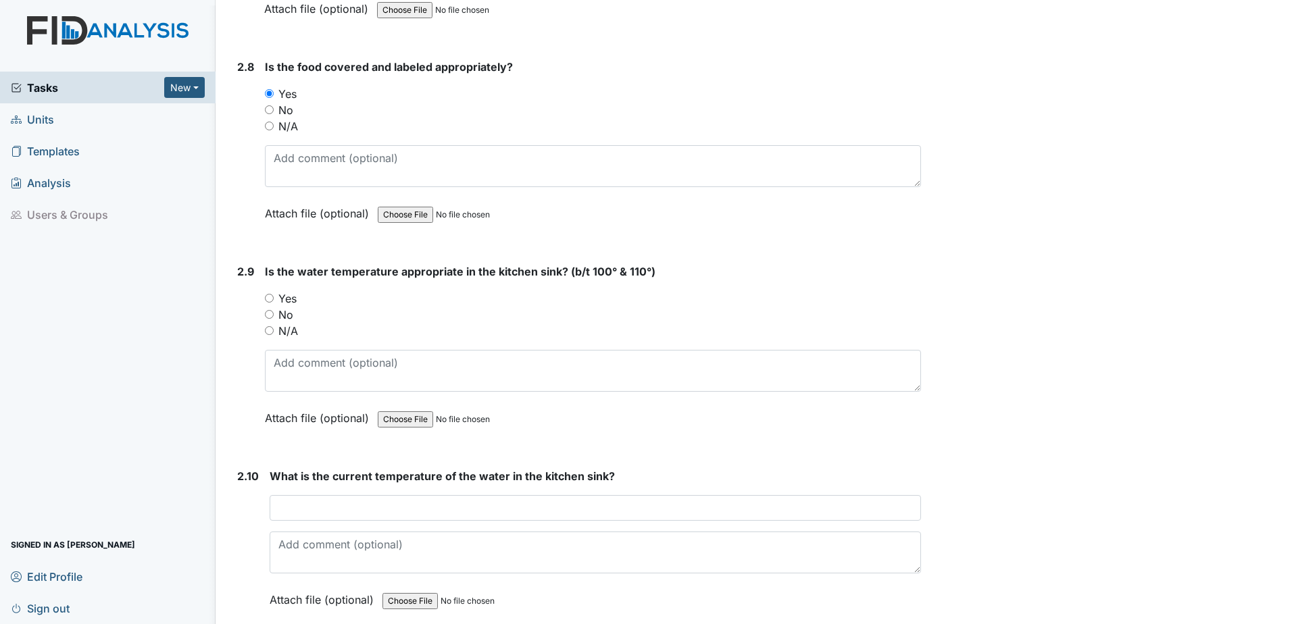
click at [265, 298] on input "Yes" at bounding box center [269, 298] width 9 height 9
radio input "true"
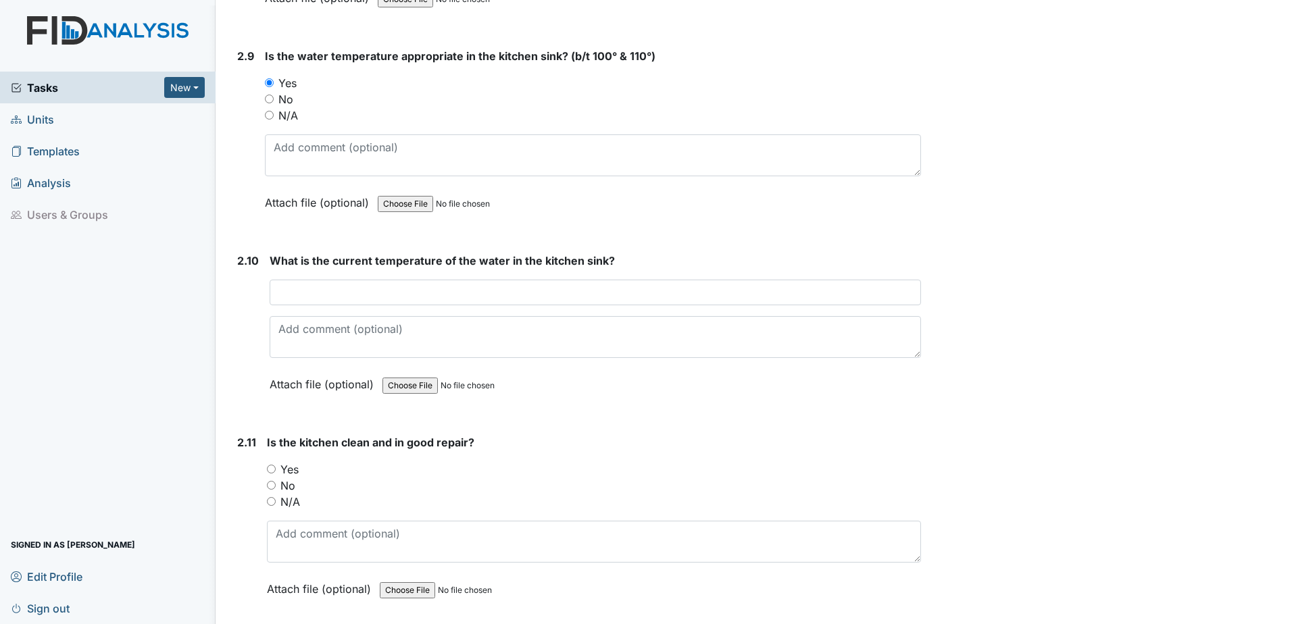
scroll to position [2803, 0]
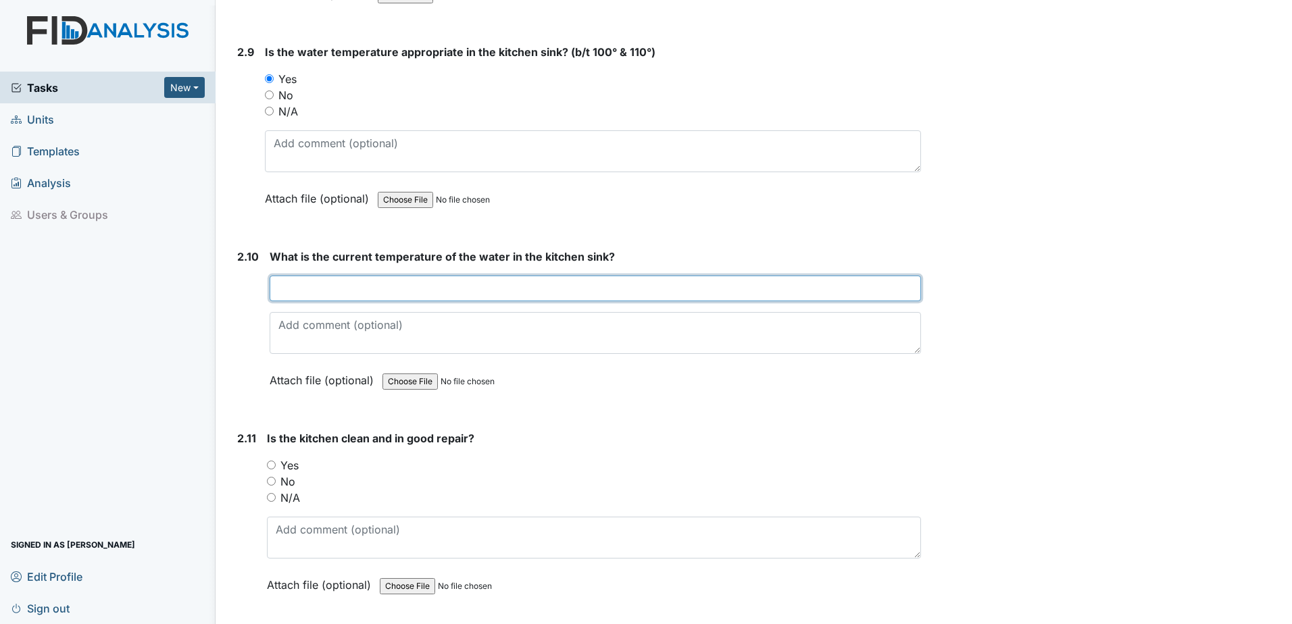
drag, startPoint x: 297, startPoint y: 294, endPoint x: 260, endPoint y: 302, distance: 37.4
click at [296, 294] on input "text" at bounding box center [595, 289] width 651 height 26
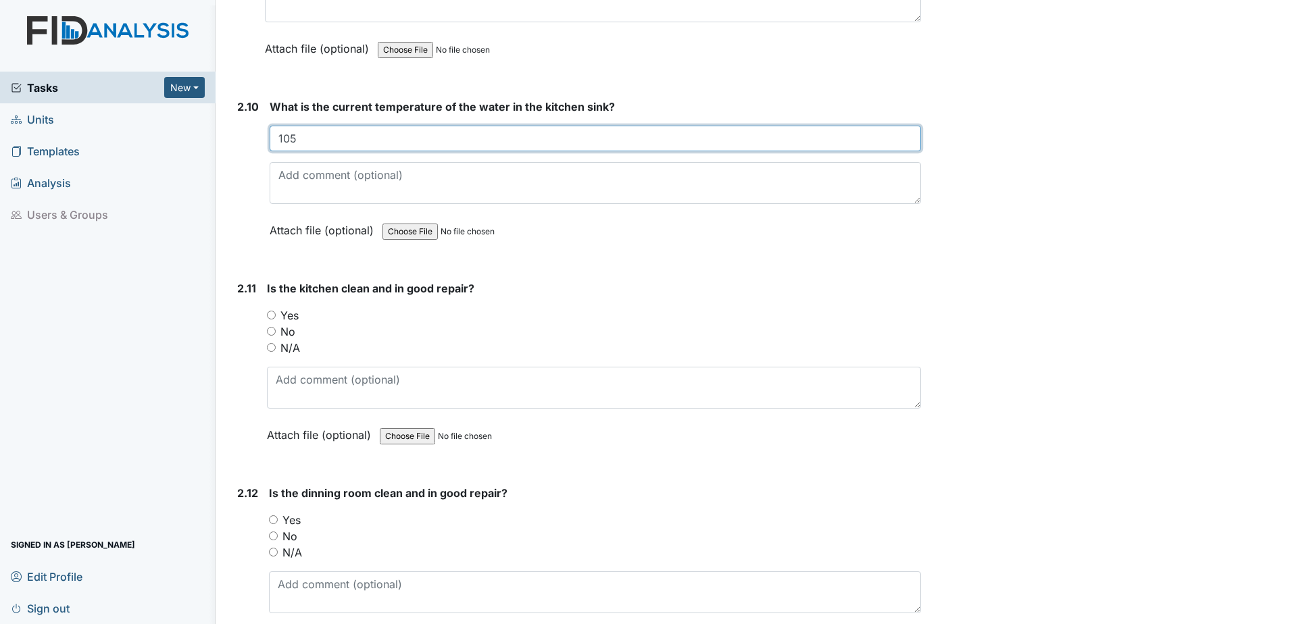
scroll to position [2955, 0]
type input "105"
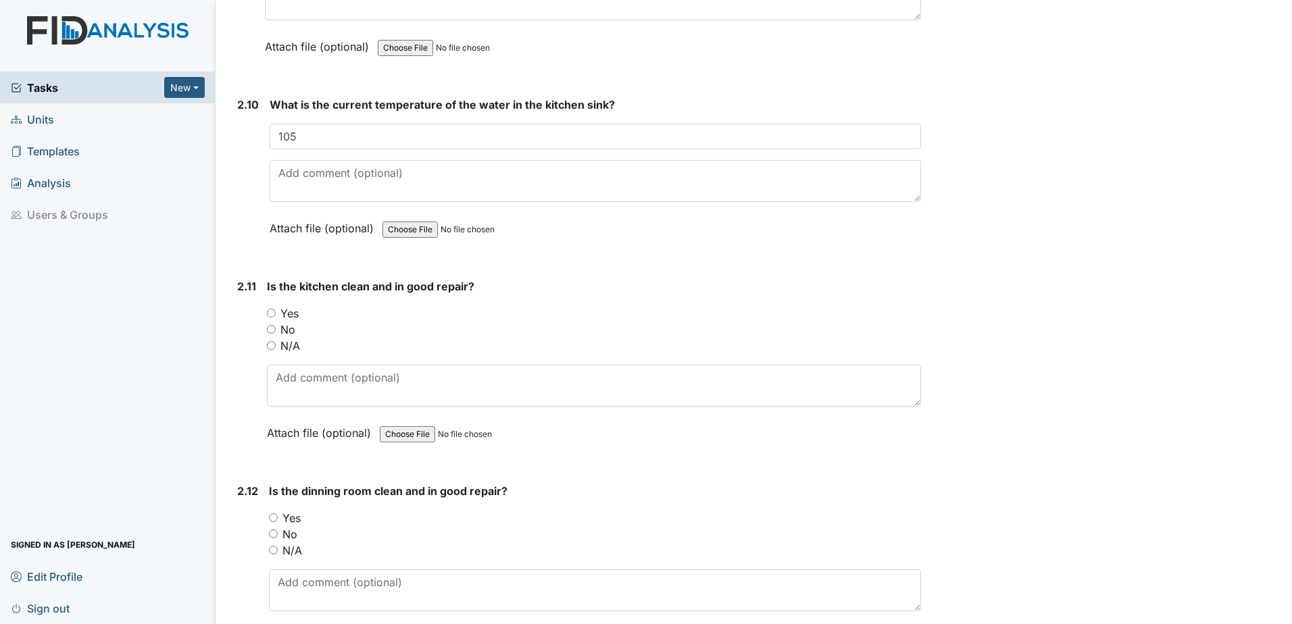
click at [269, 312] on input "Yes" at bounding box center [271, 313] width 9 height 9
radio input "true"
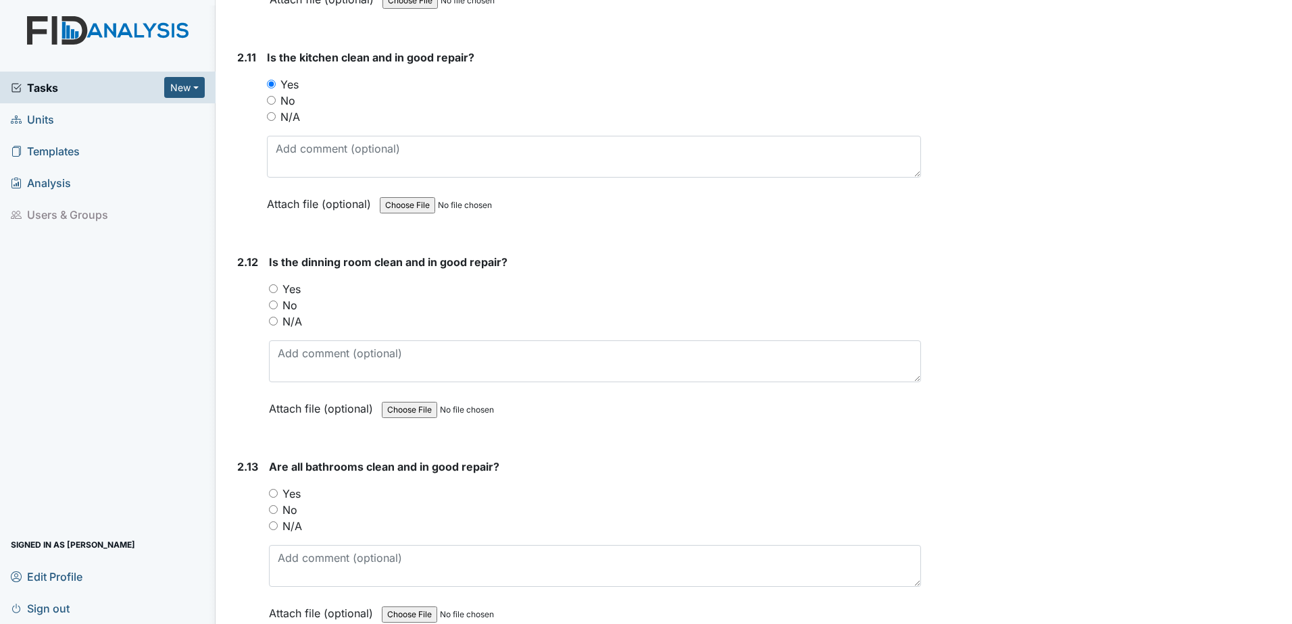
scroll to position [3192, 0]
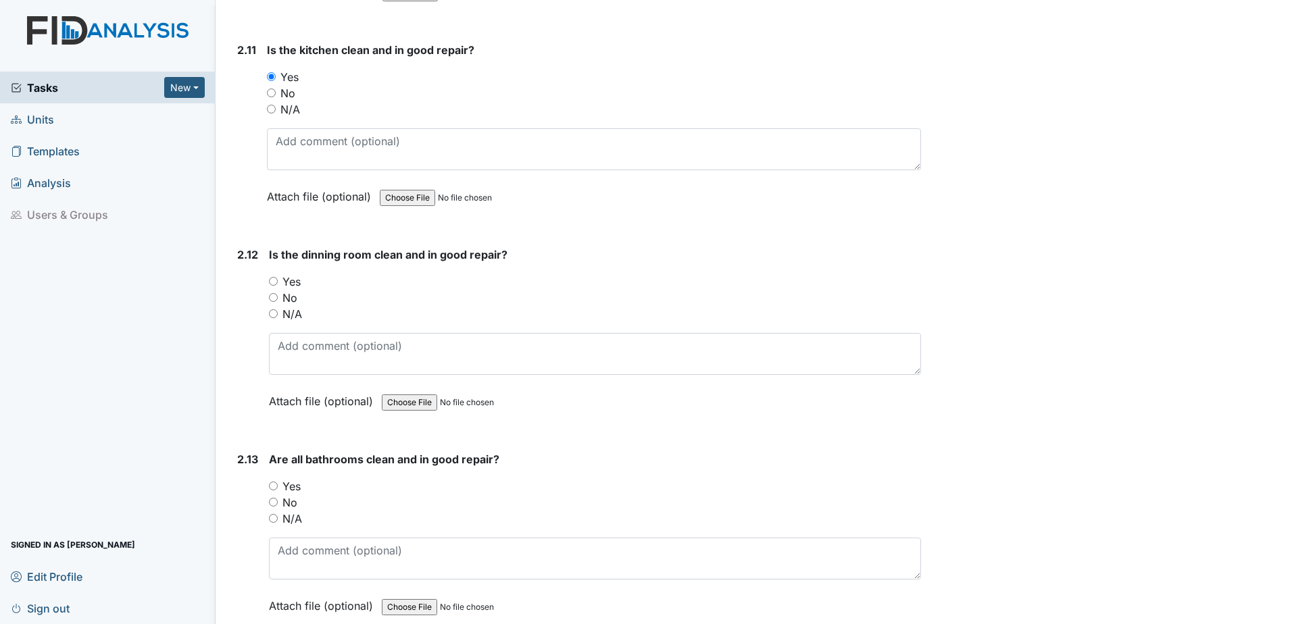
click at [271, 280] on input "Yes" at bounding box center [273, 281] width 9 height 9
radio input "true"
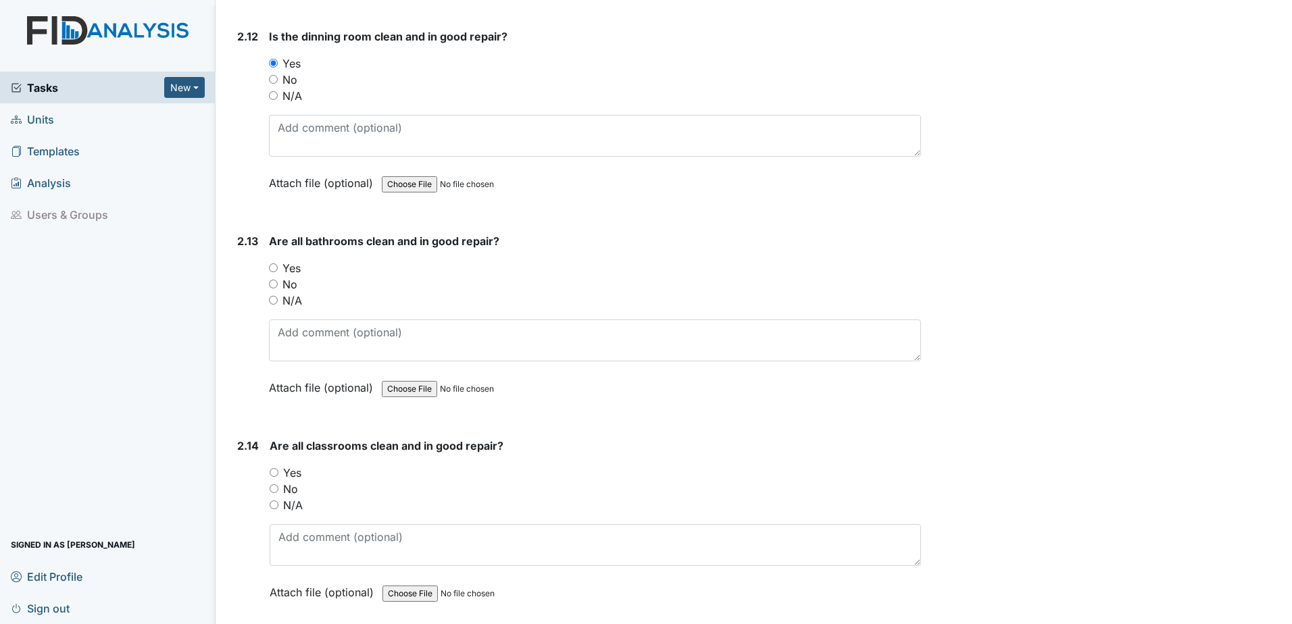
scroll to position [3428, 0]
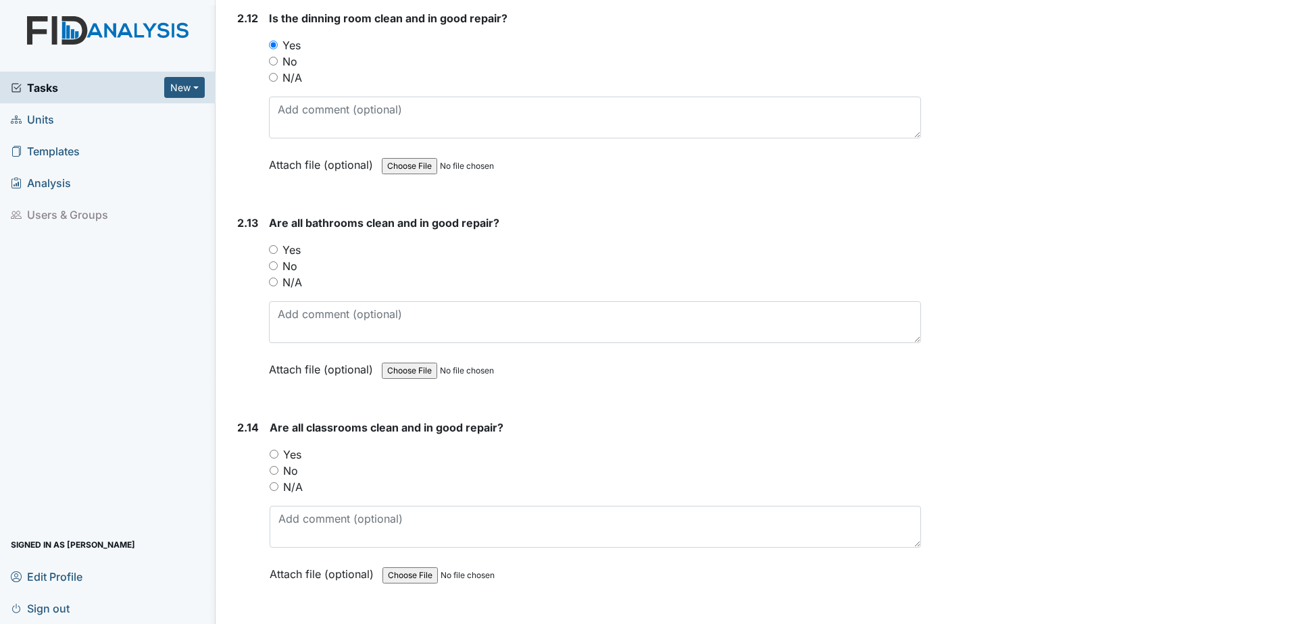
click at [272, 249] on input "Yes" at bounding box center [273, 249] width 9 height 9
radio input "true"
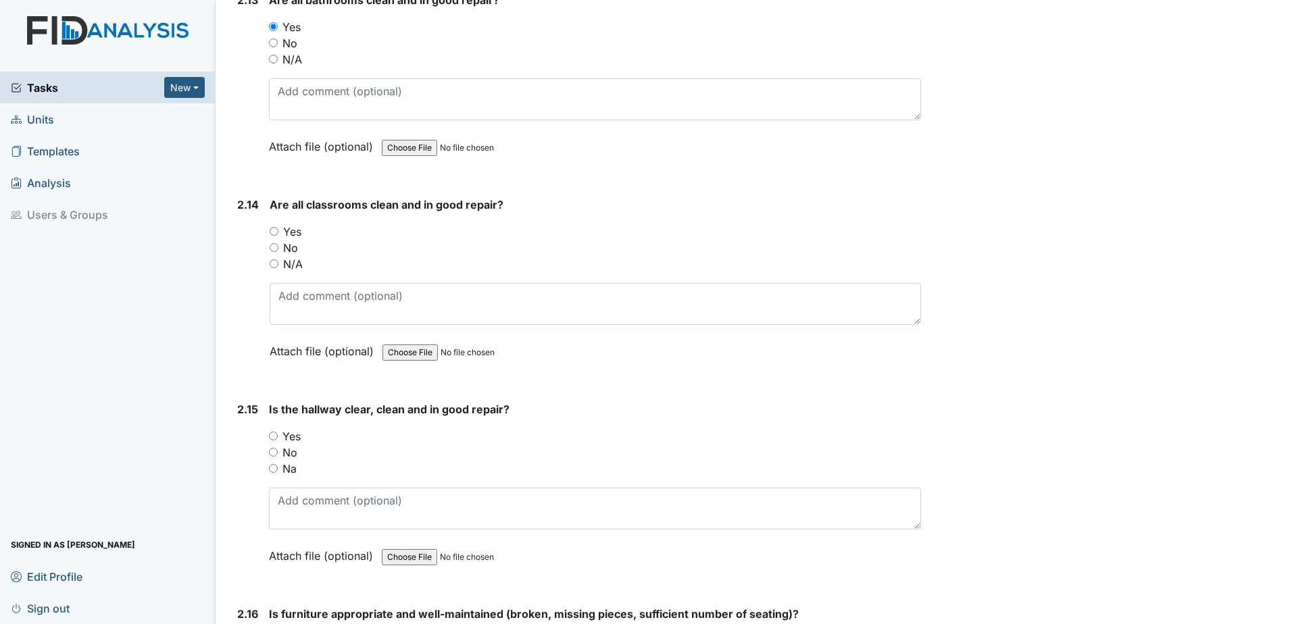
scroll to position [3665, 0]
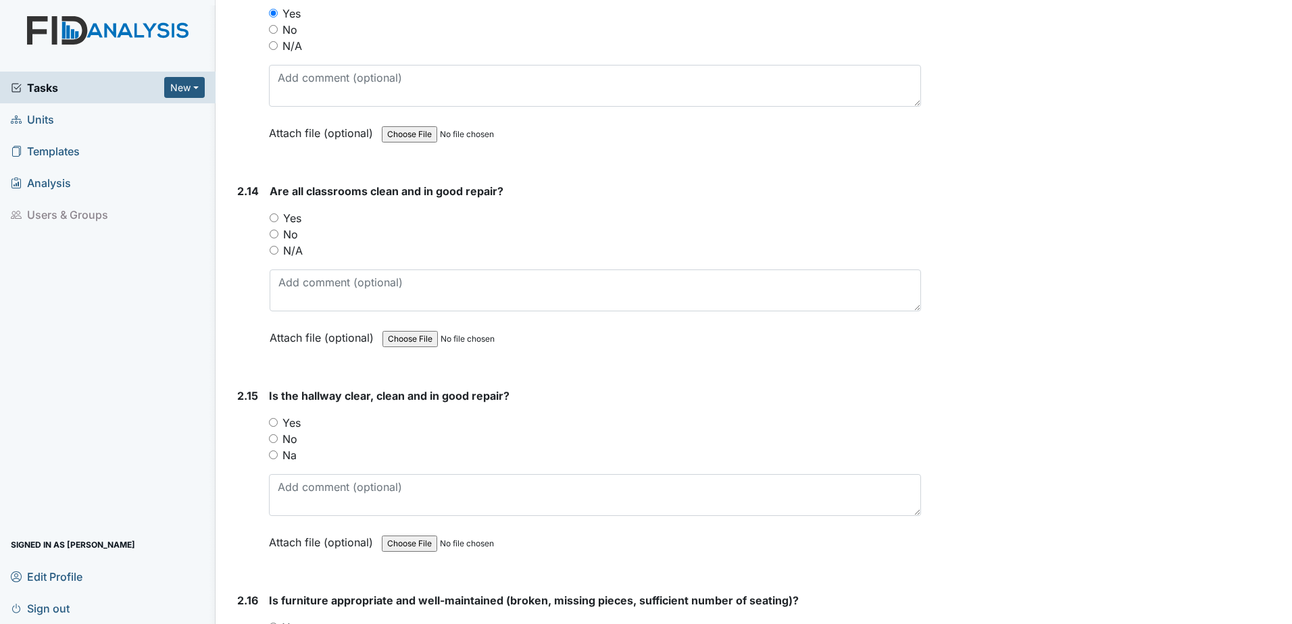
click at [273, 218] on input "Yes" at bounding box center [274, 217] width 9 height 9
radio input "true"
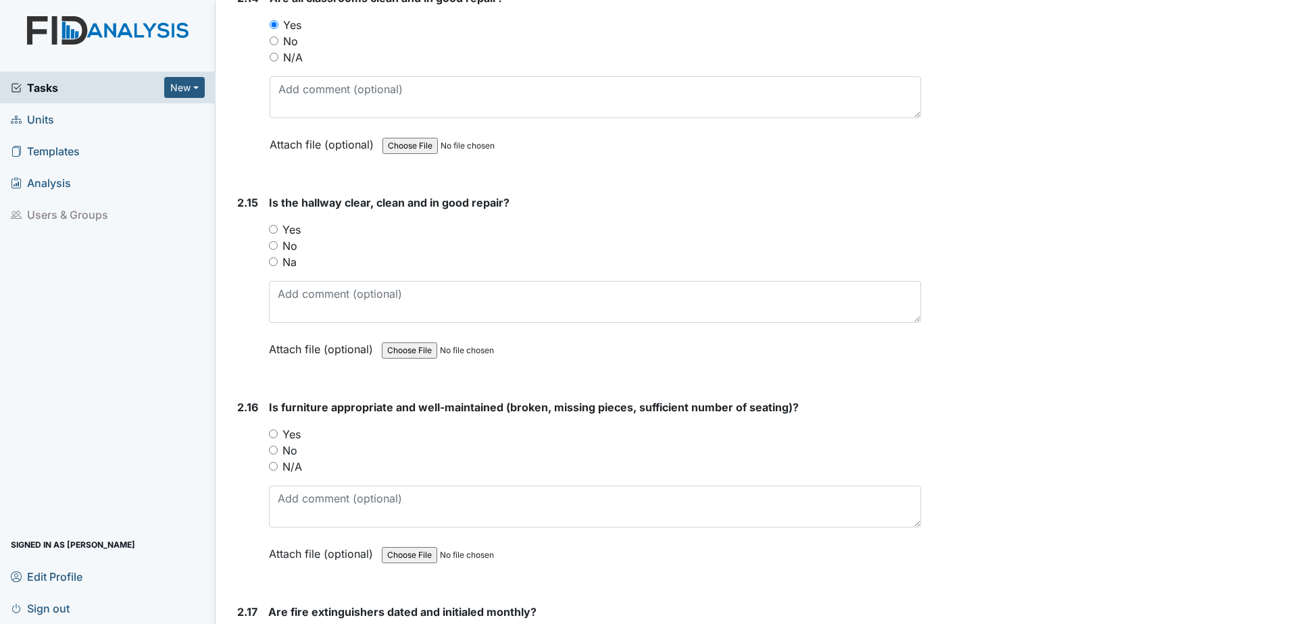
scroll to position [3867, 0]
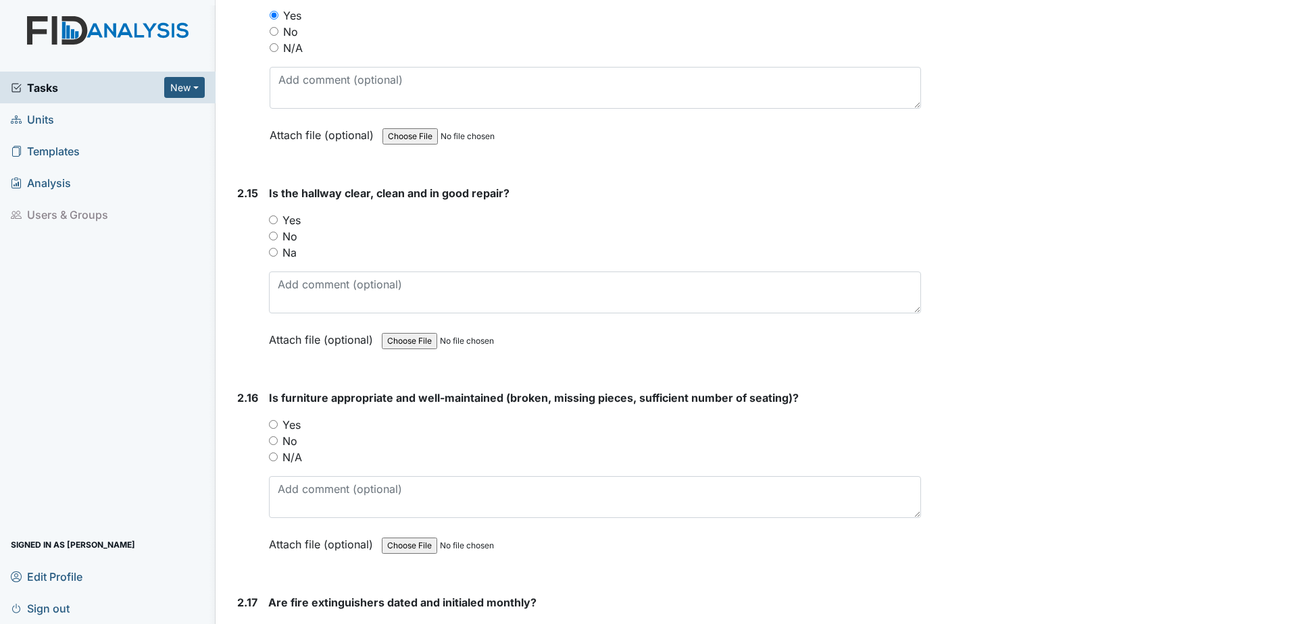
click at [273, 218] on input "Yes" at bounding box center [273, 219] width 9 height 9
radio input "true"
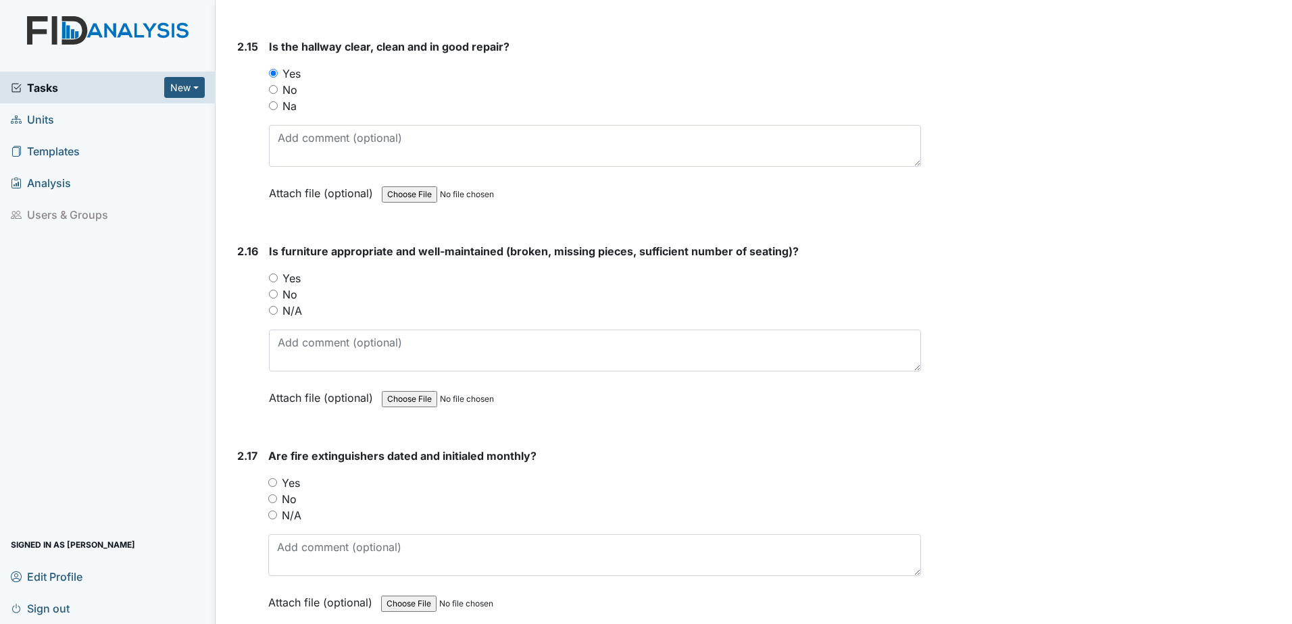
scroll to position [4036, 0]
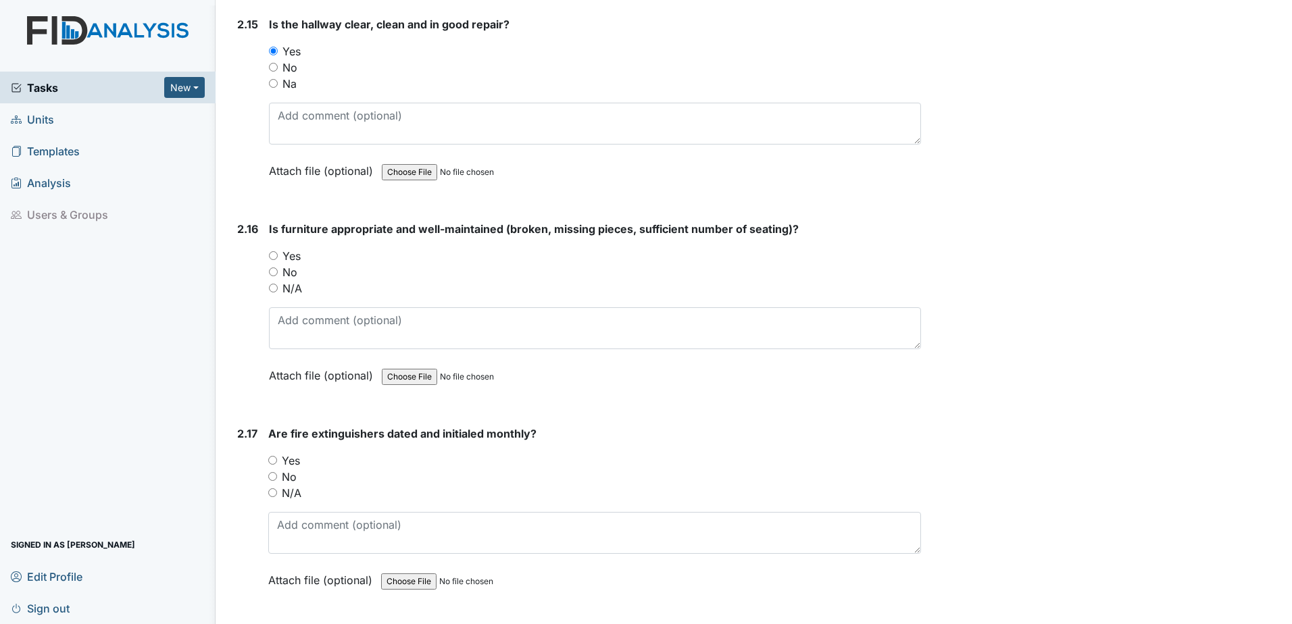
click at [272, 255] on input "Yes" at bounding box center [273, 255] width 9 height 9
radio input "true"
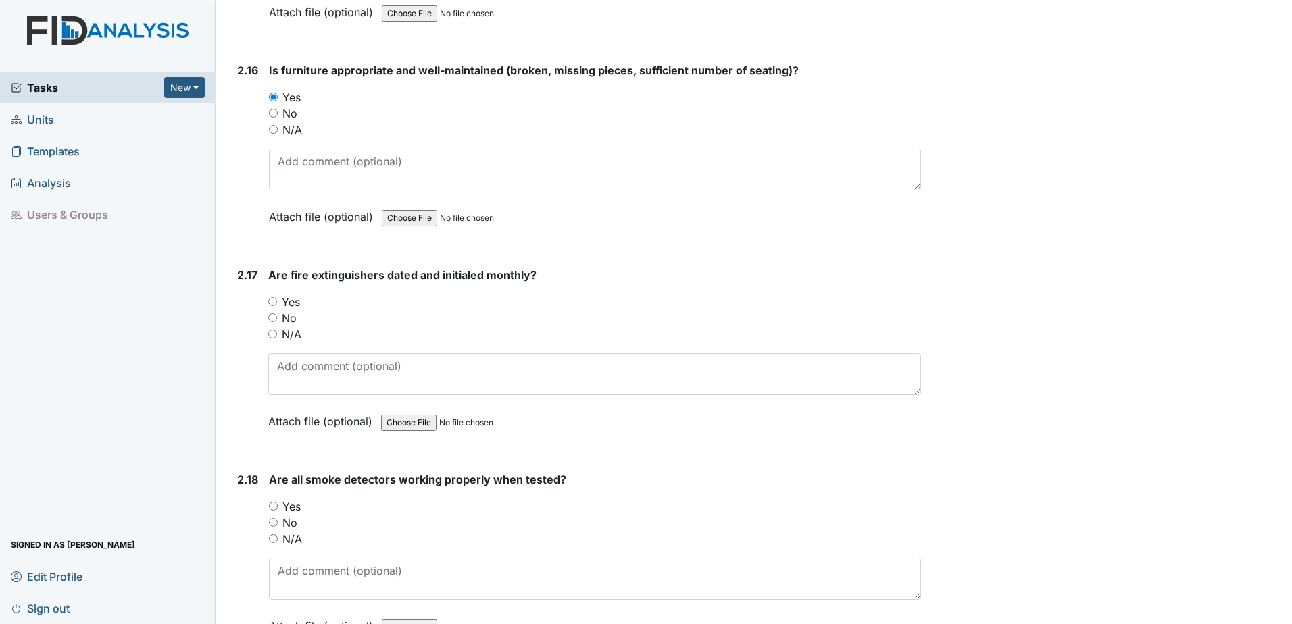
scroll to position [4239, 0]
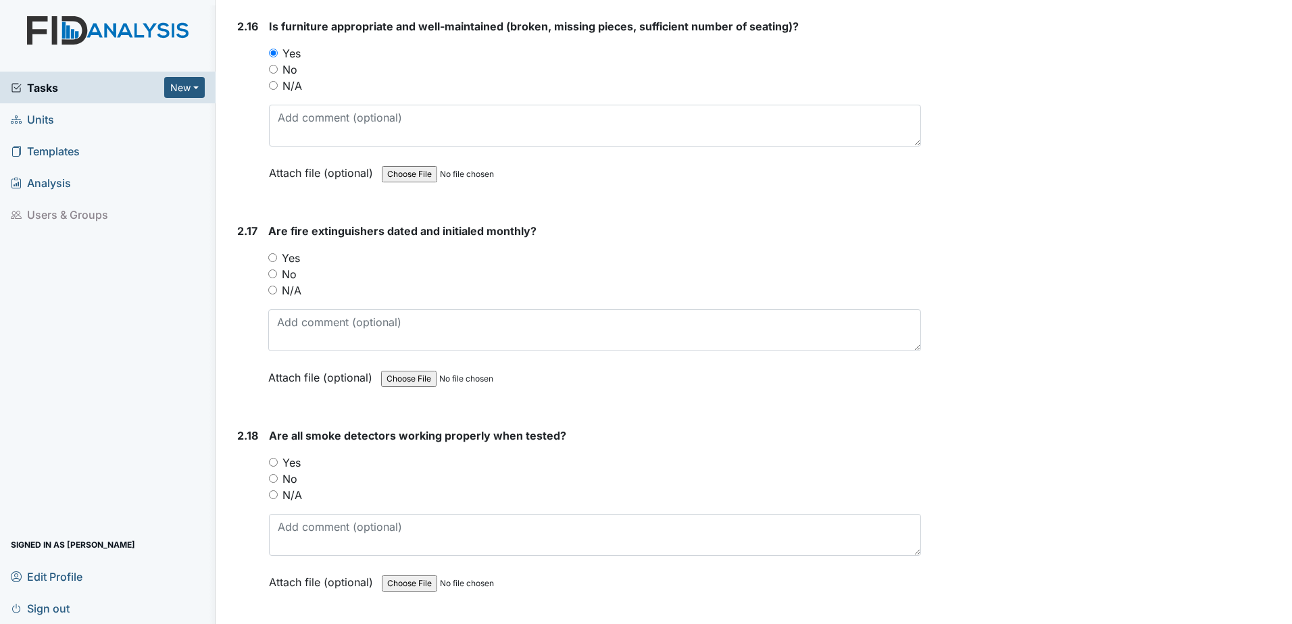
click at [270, 257] on input "Yes" at bounding box center [272, 257] width 9 height 9
radio input "true"
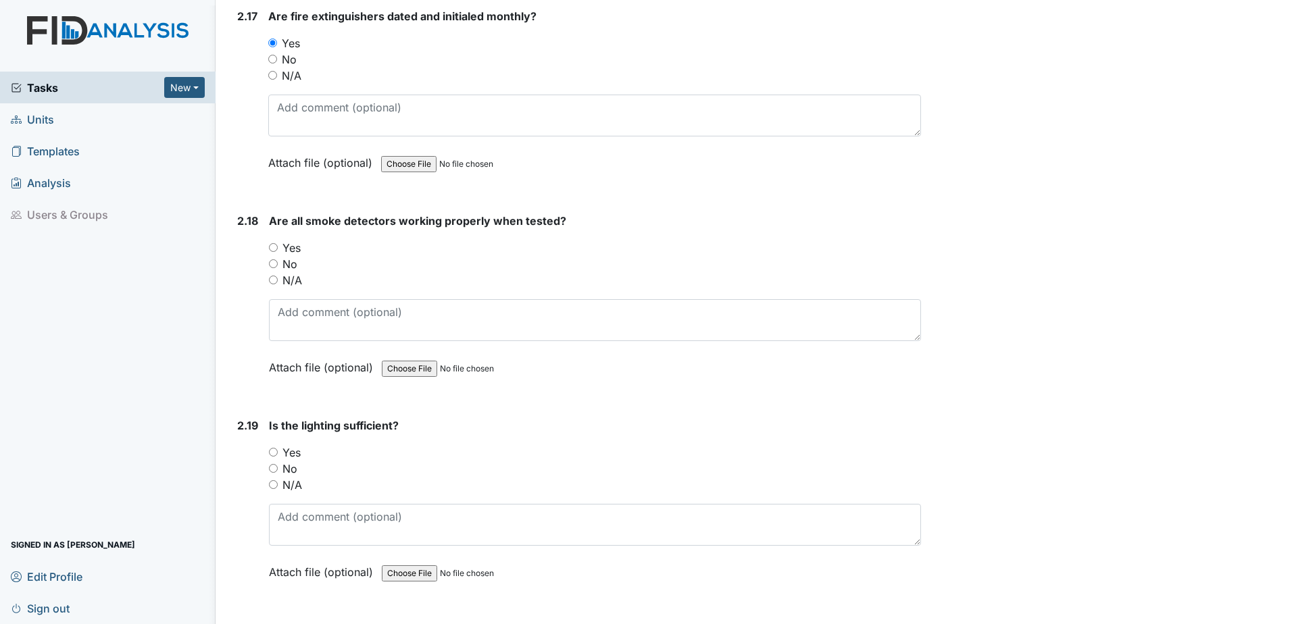
scroll to position [4458, 0]
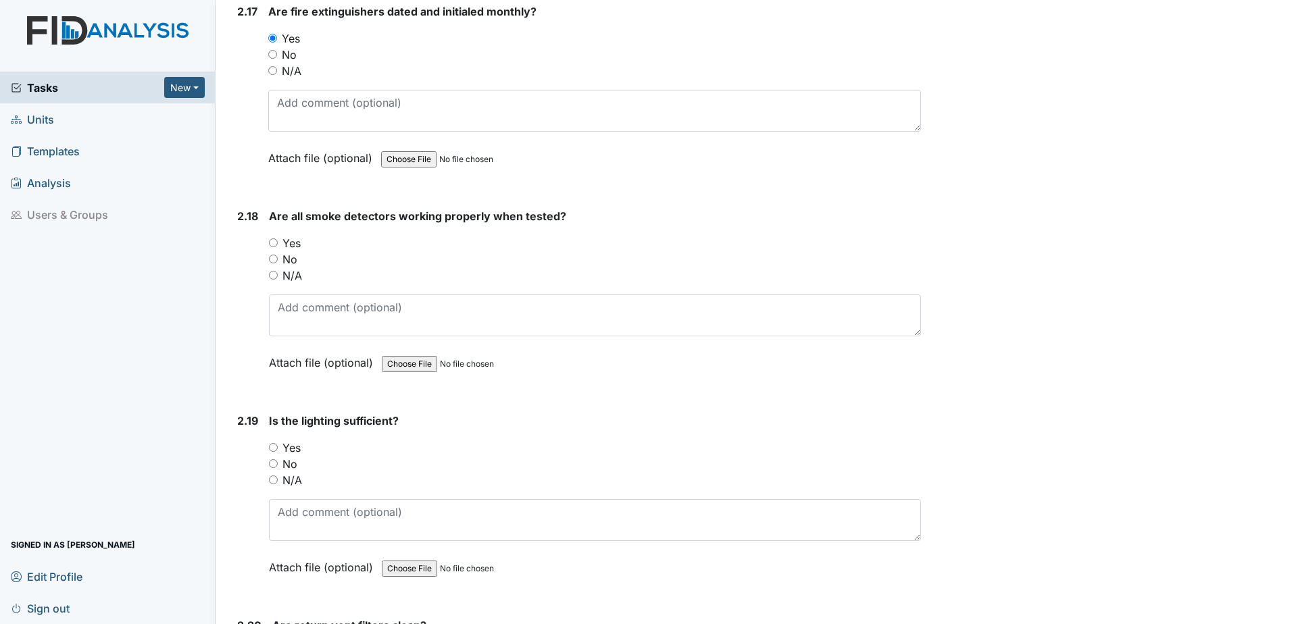
click at [273, 243] on input "Yes" at bounding box center [273, 242] width 9 height 9
radio input "true"
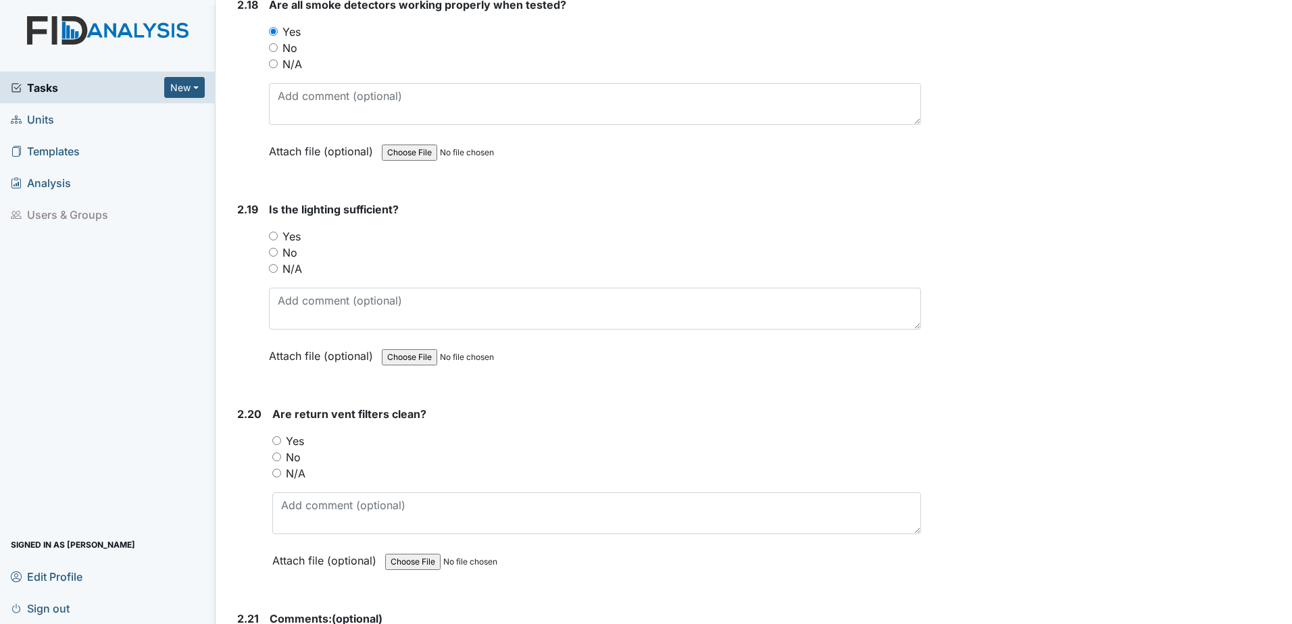
scroll to position [4695, 0]
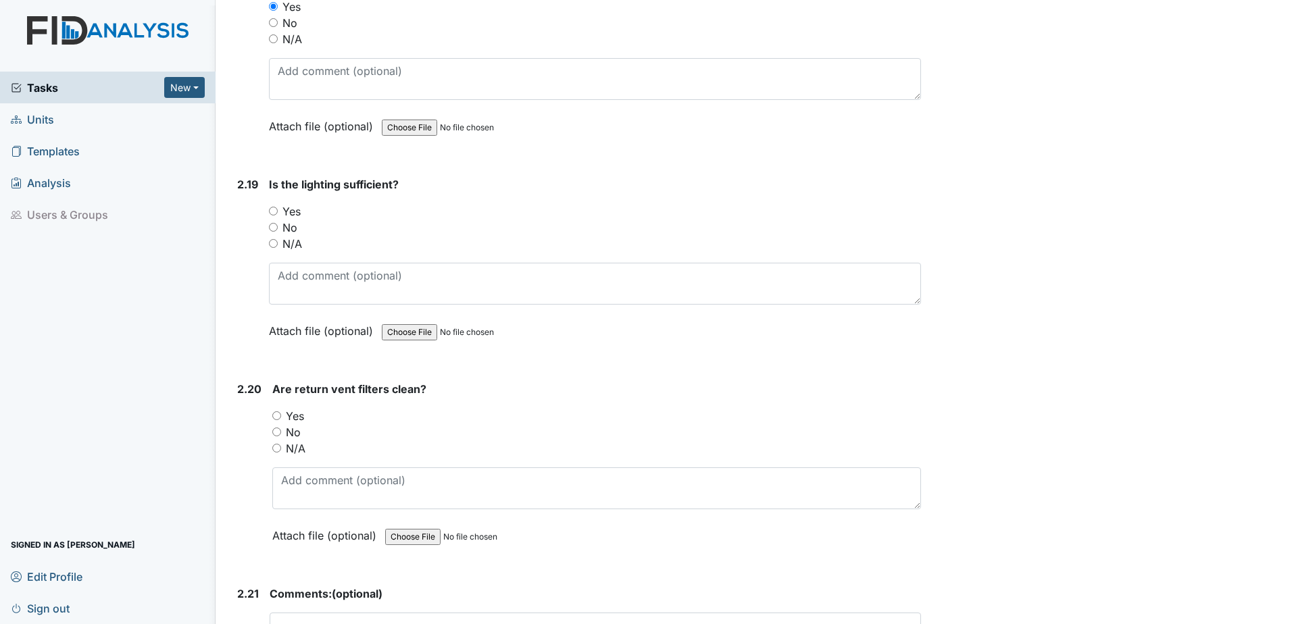
click at [272, 210] on input "Yes" at bounding box center [273, 211] width 9 height 9
radio input "true"
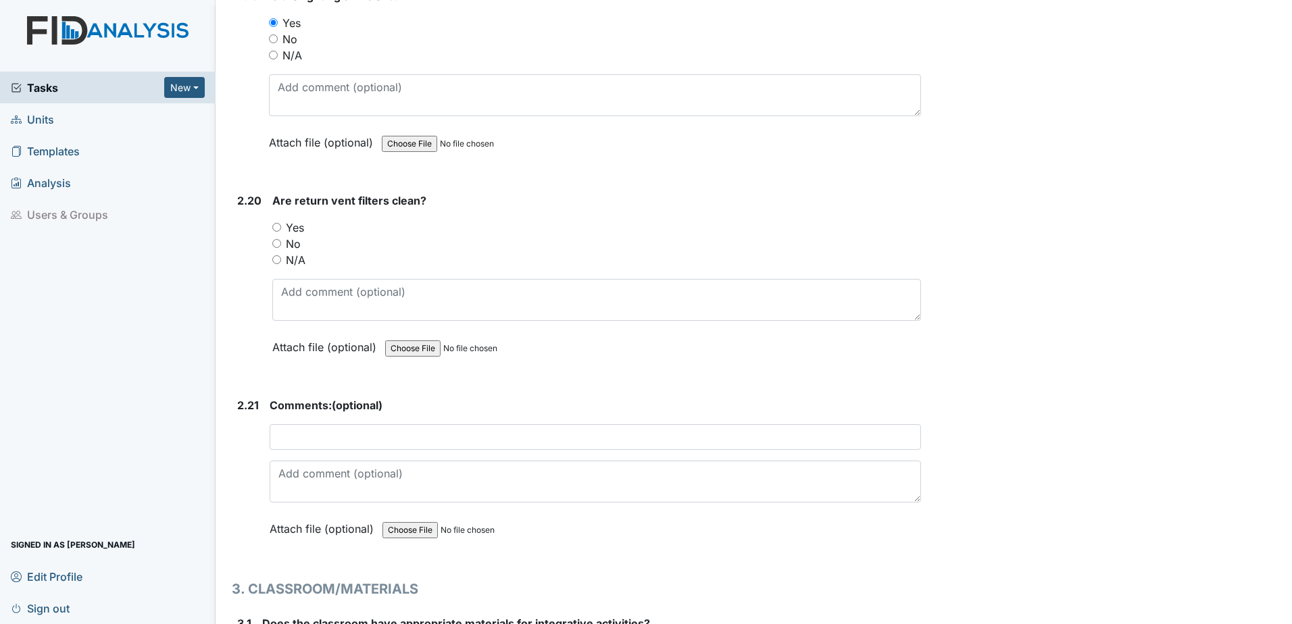
scroll to position [4898, 0]
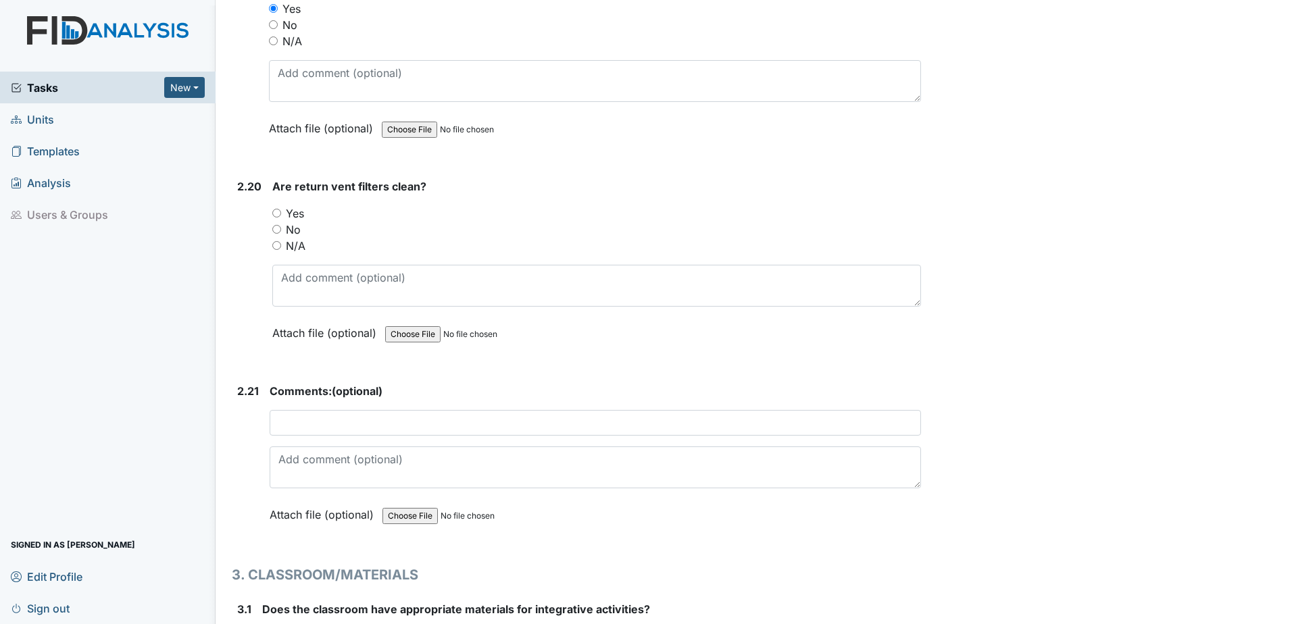
click at [274, 214] on input "Yes" at bounding box center [276, 213] width 9 height 9
radio input "true"
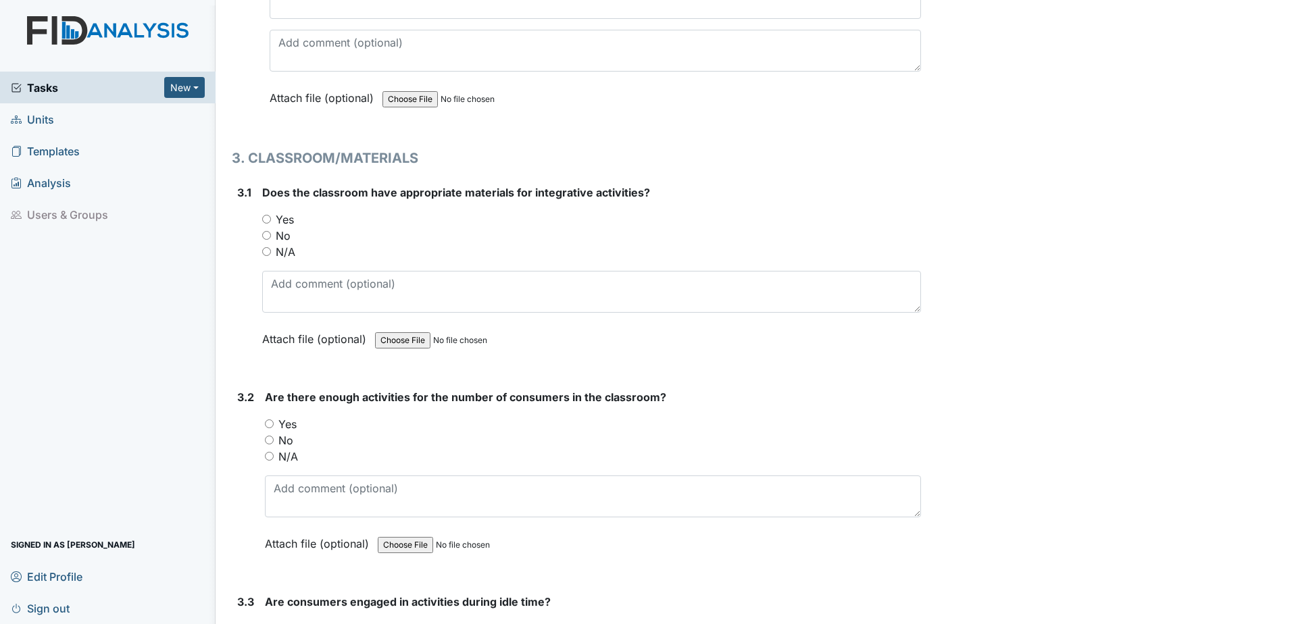
scroll to position [5320, 0]
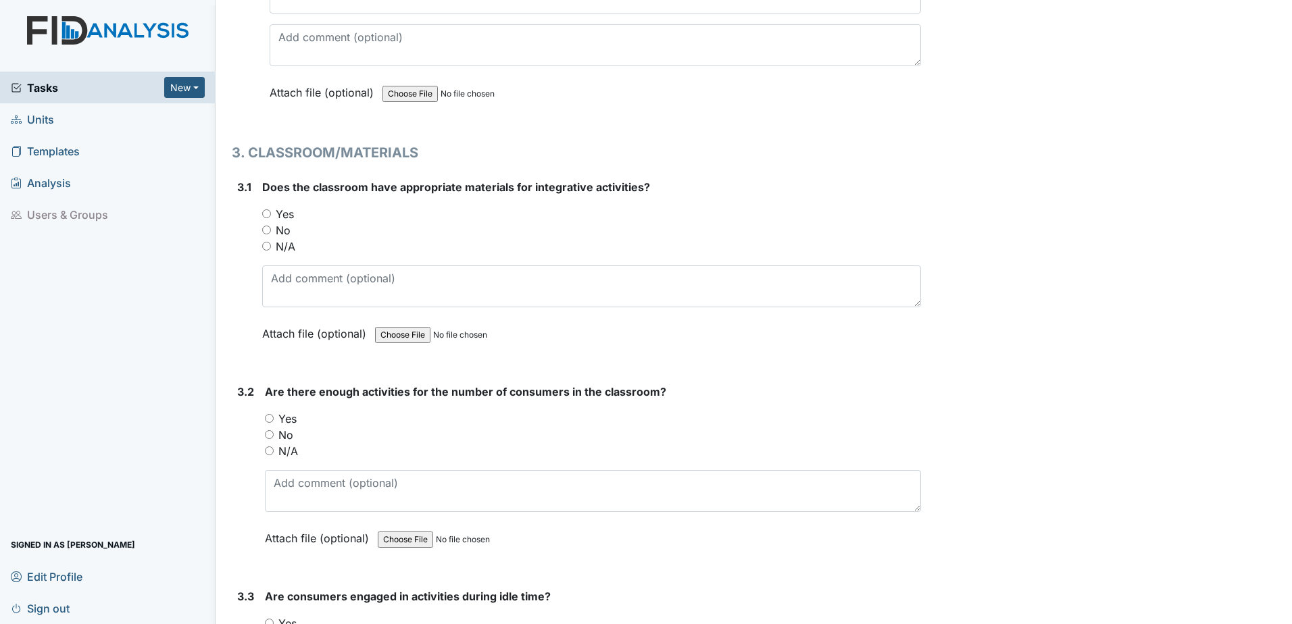
click at [265, 214] on input "Yes" at bounding box center [266, 213] width 9 height 9
radio input "true"
click at [271, 417] on input "Yes" at bounding box center [269, 418] width 9 height 9
radio input "true"
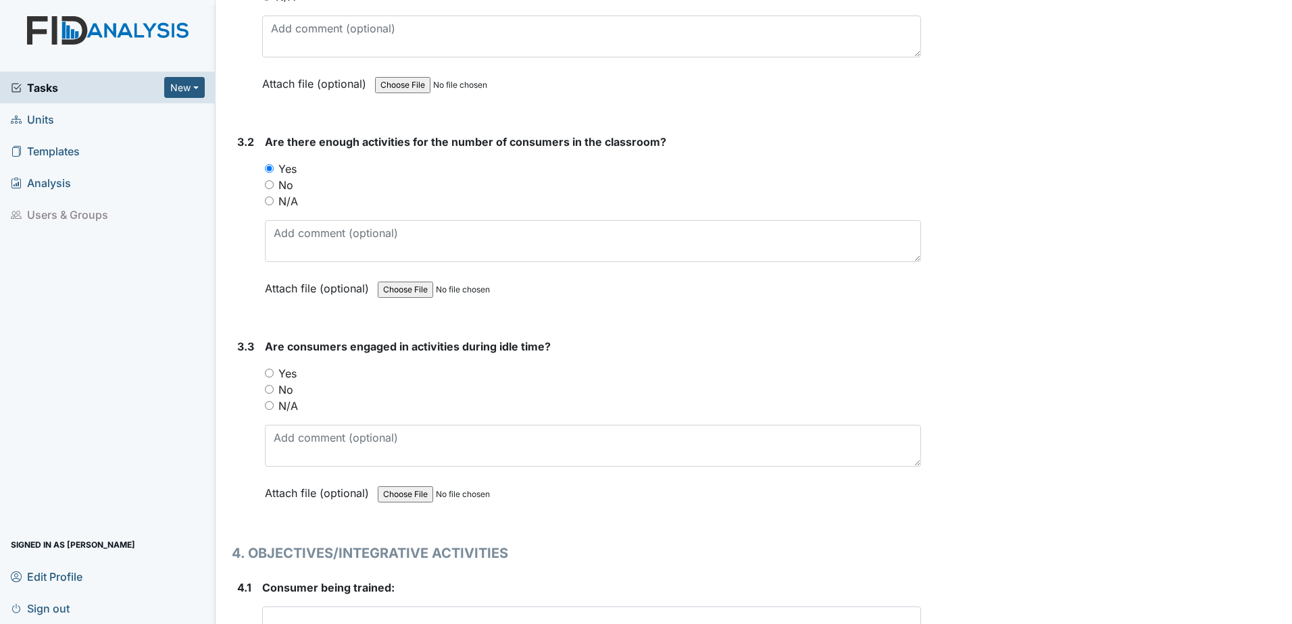
scroll to position [5573, 0]
click at [269, 370] on input "Yes" at bounding box center [269, 369] width 9 height 9
radio input "true"
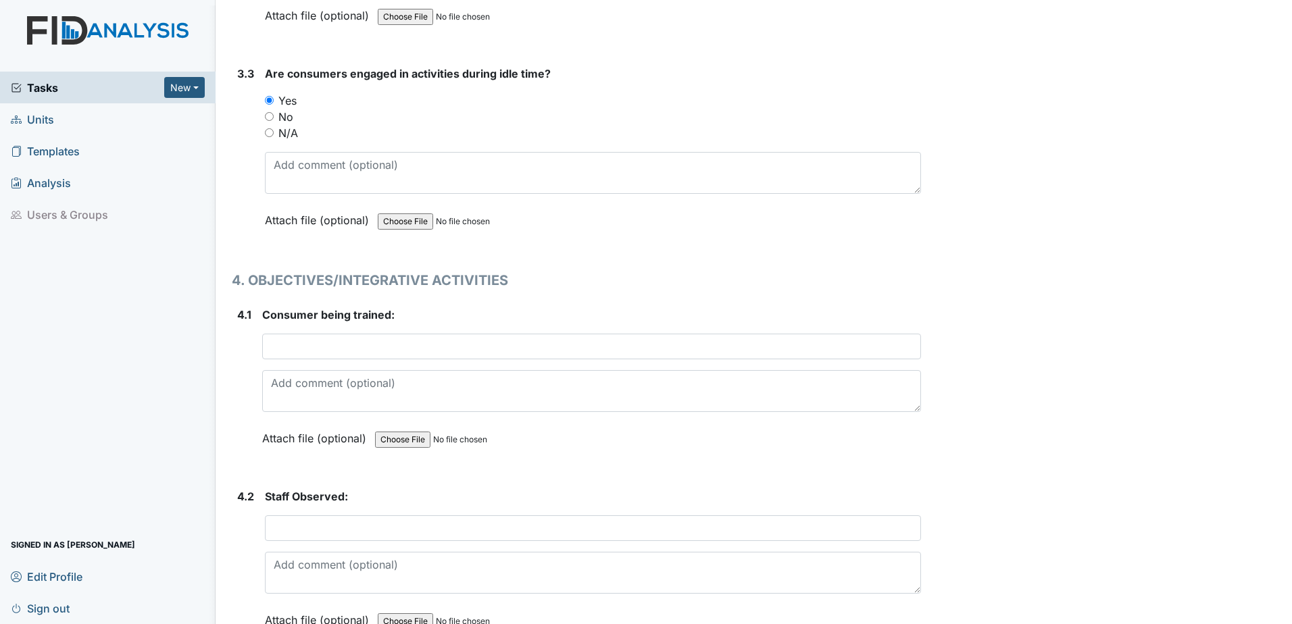
scroll to position [5843, 0]
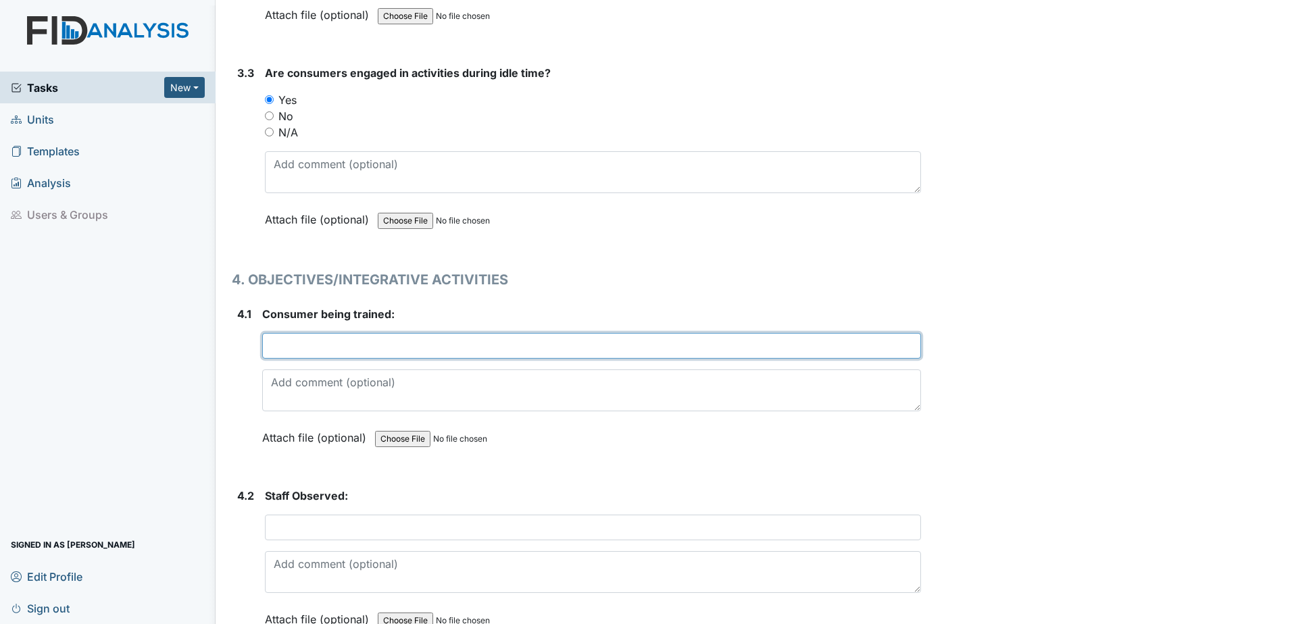
click at [278, 349] on input "text" at bounding box center [591, 346] width 659 height 26
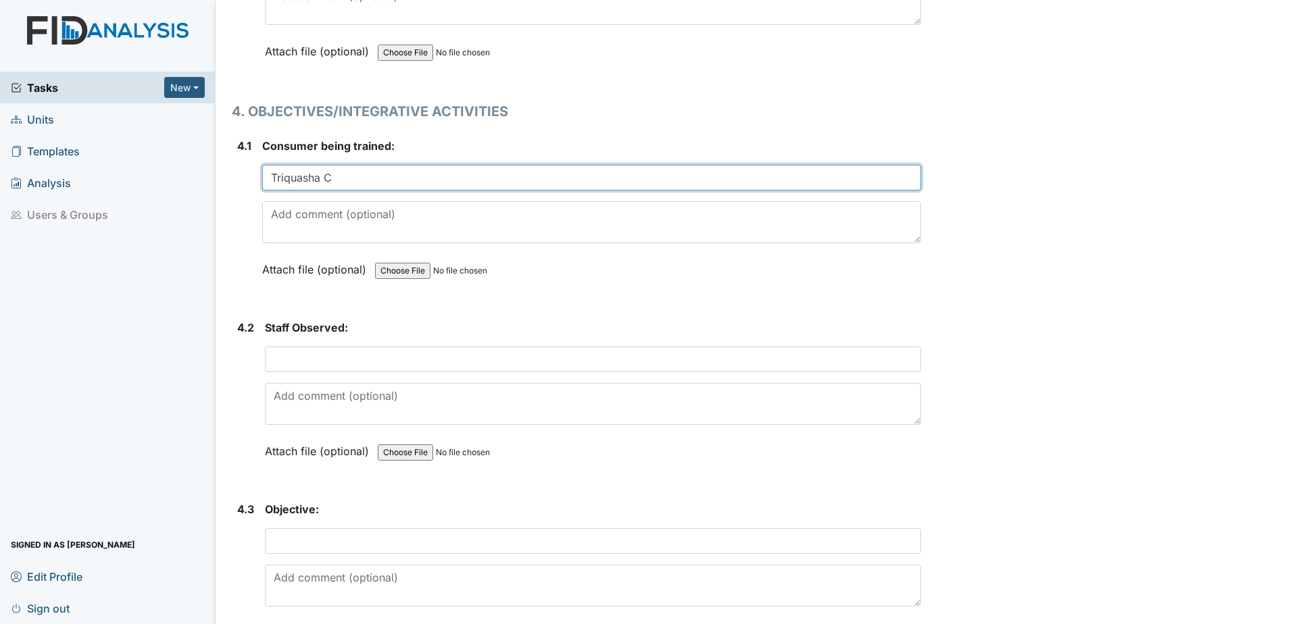
scroll to position [6012, 0]
type input "Triquasha C"
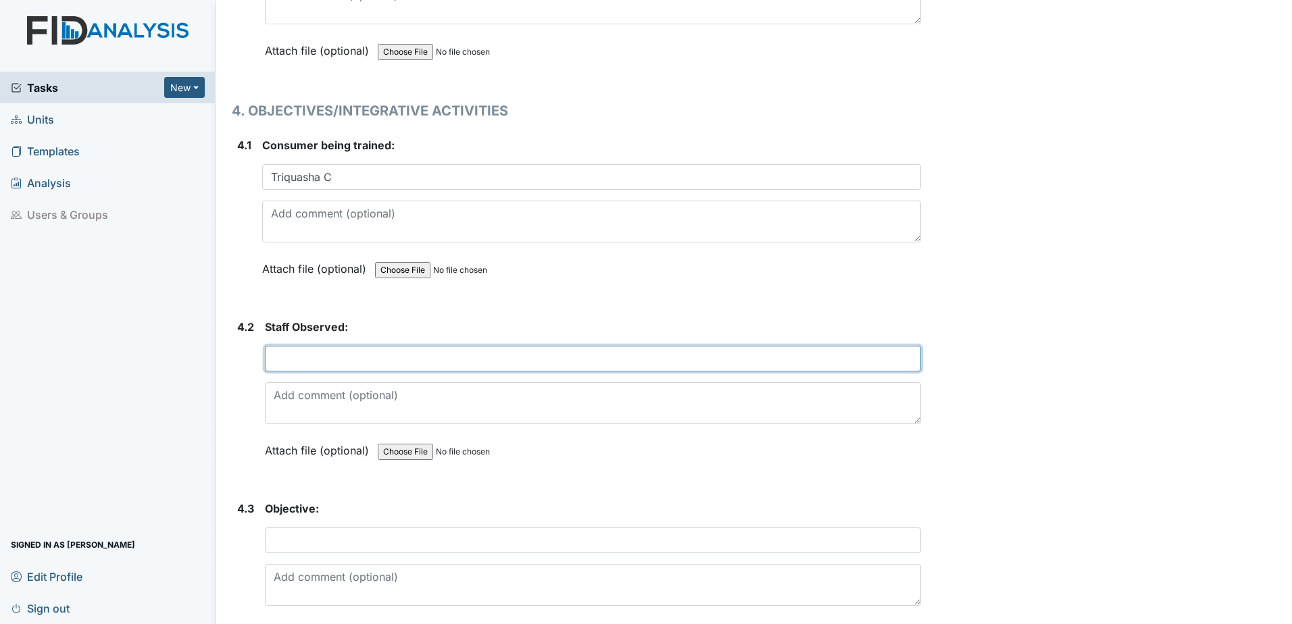
click at [292, 362] on input "text" at bounding box center [593, 359] width 656 height 26
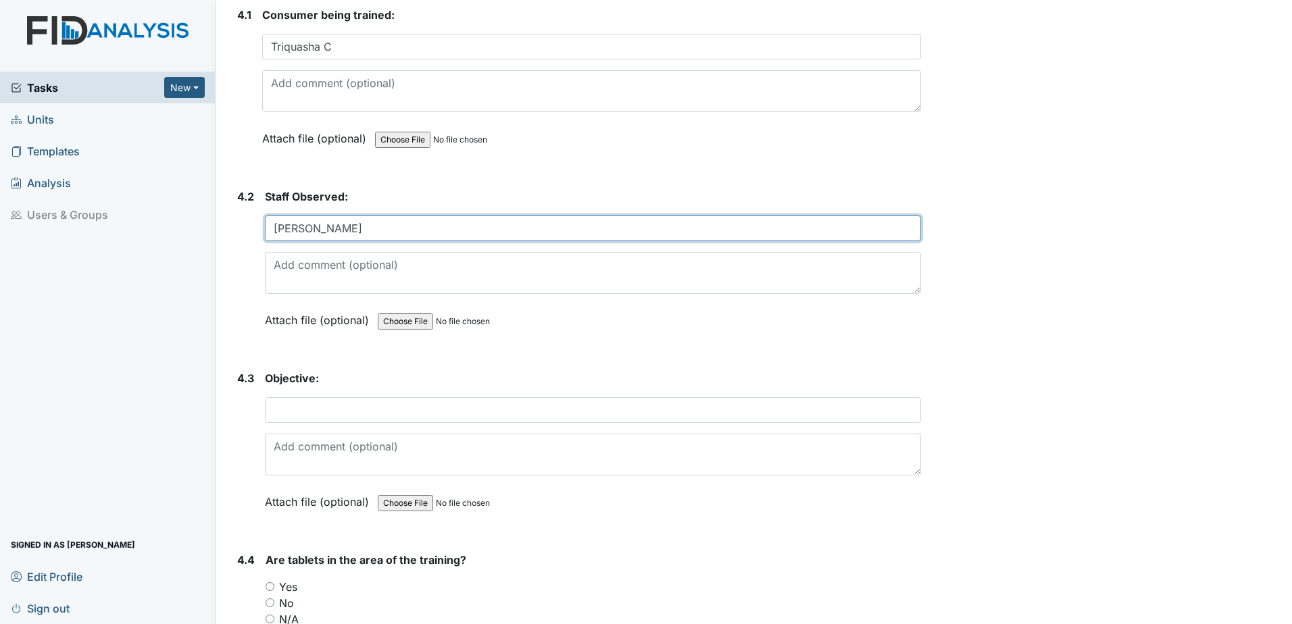
scroll to position [6198, 0]
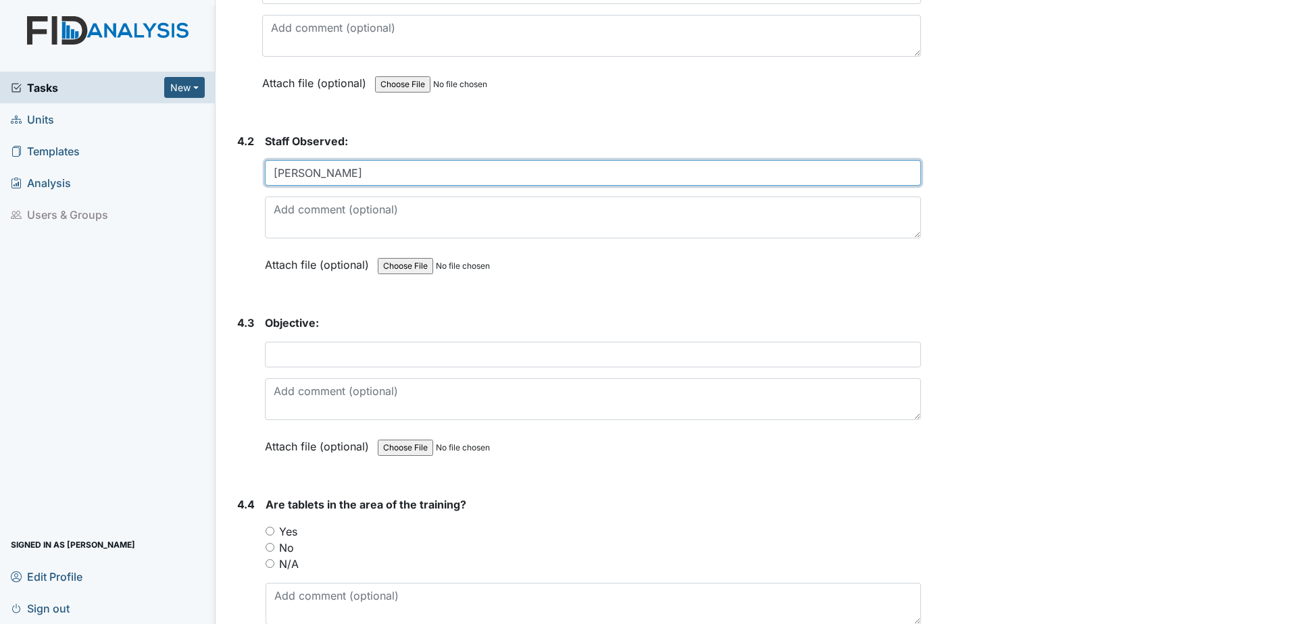
type input "Anna S."
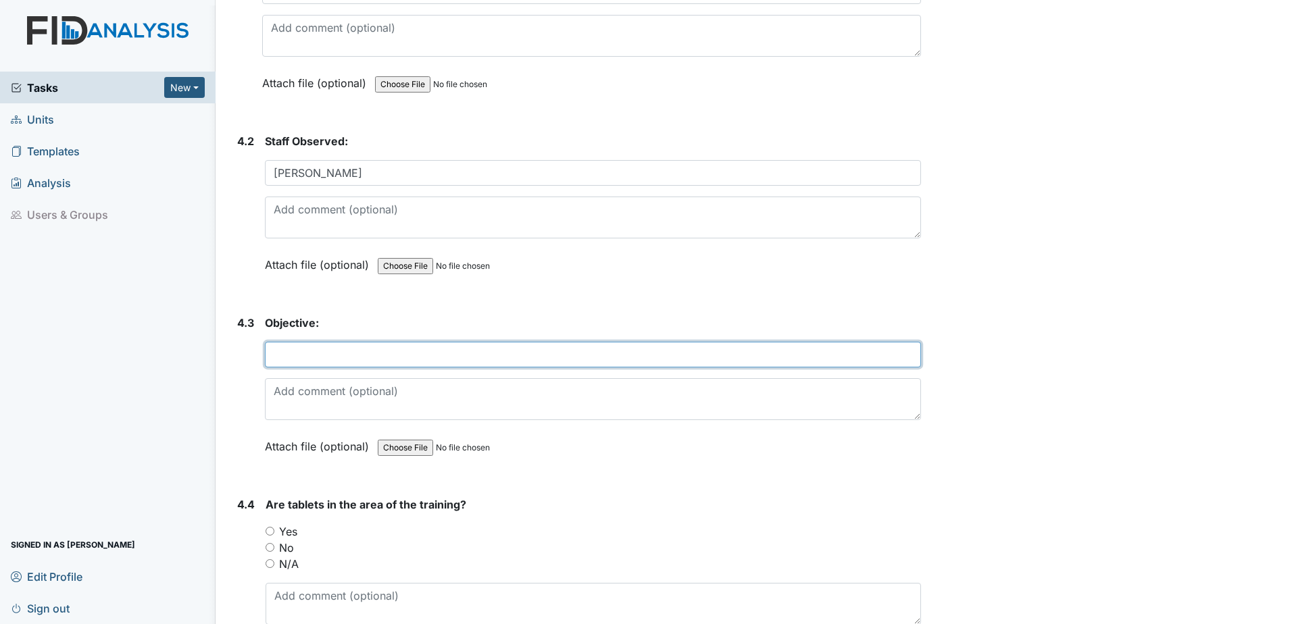
click at [289, 357] on input "text" at bounding box center [593, 355] width 656 height 26
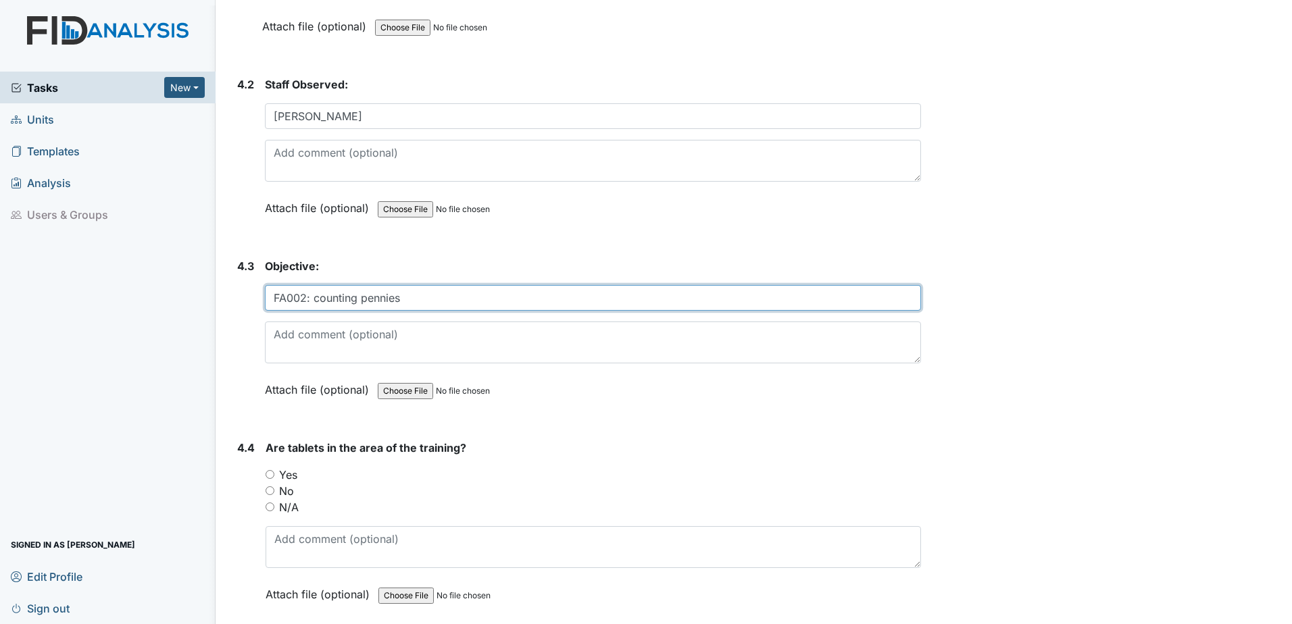
scroll to position [6265, 0]
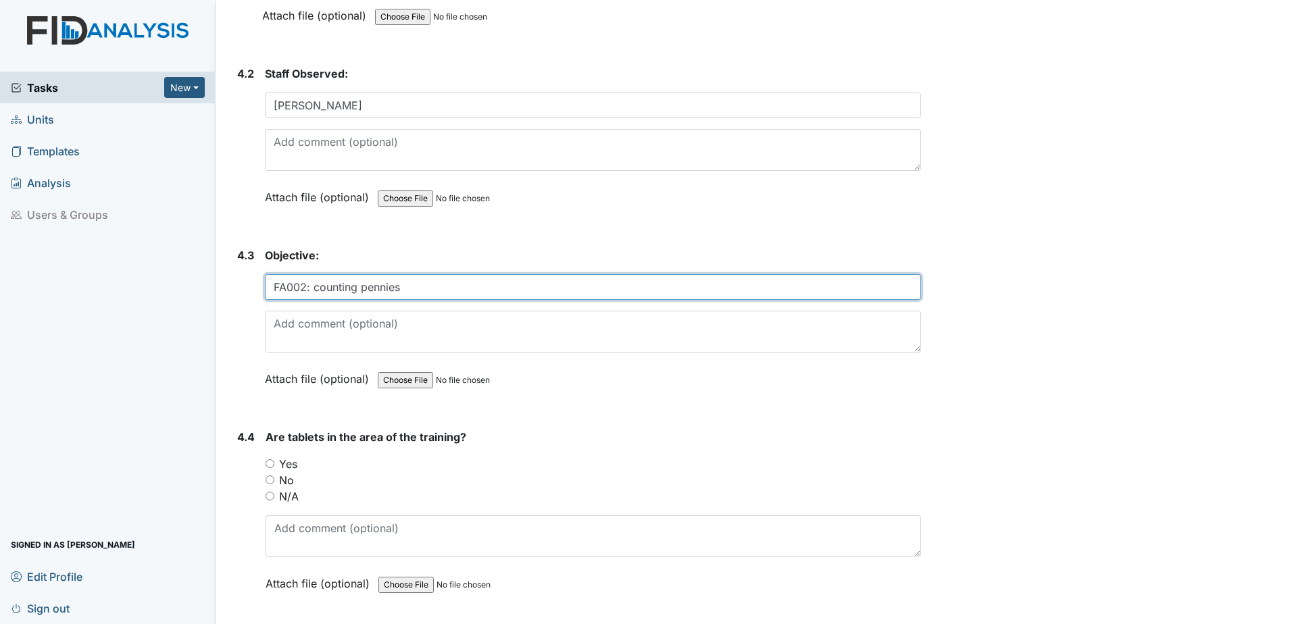
type input "FA002: counting pennies"
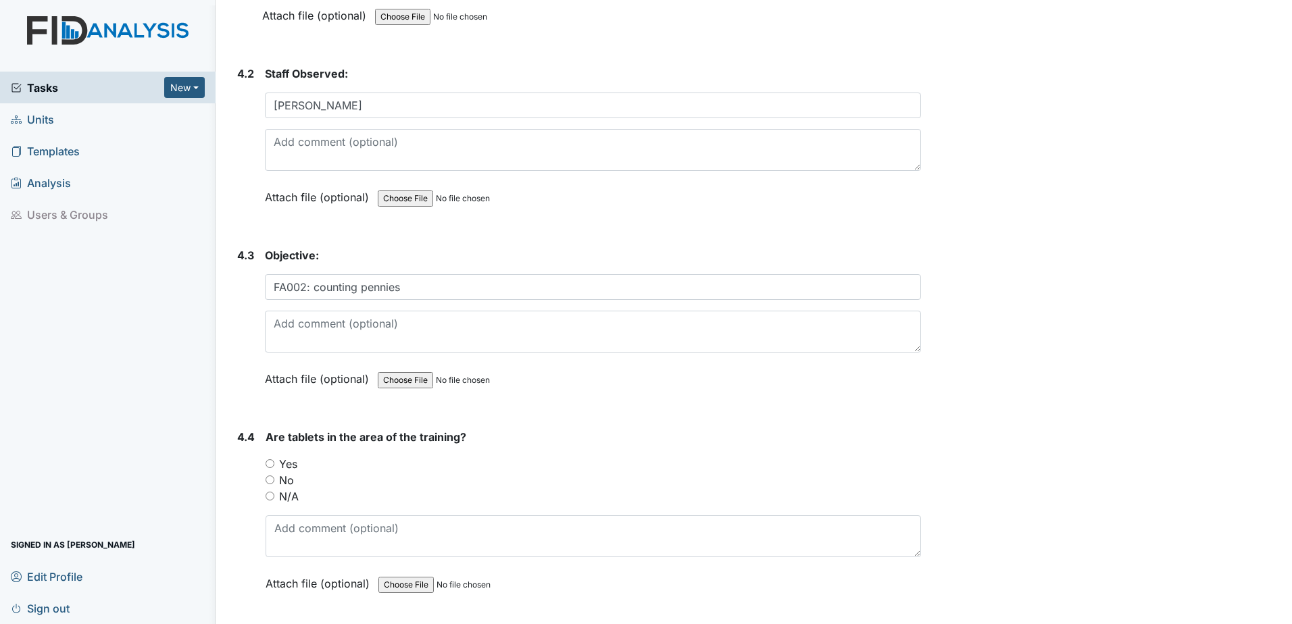
click at [269, 463] on input "Yes" at bounding box center [269, 463] width 9 height 9
radio input "true"
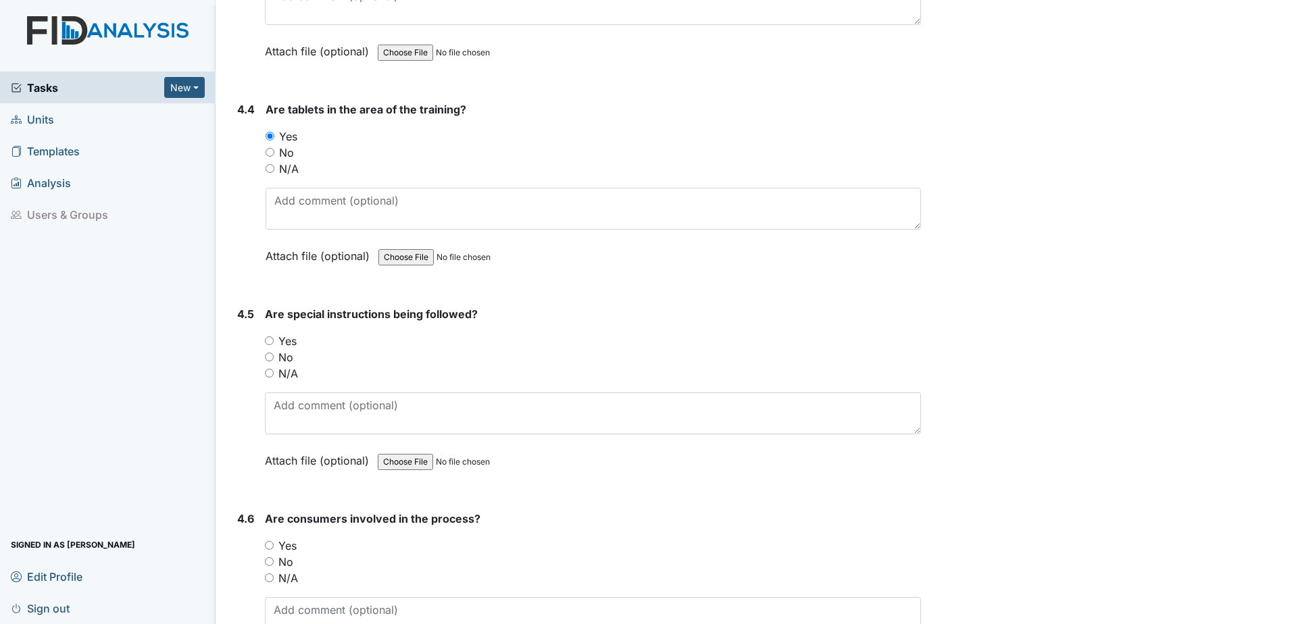
scroll to position [6603, 0]
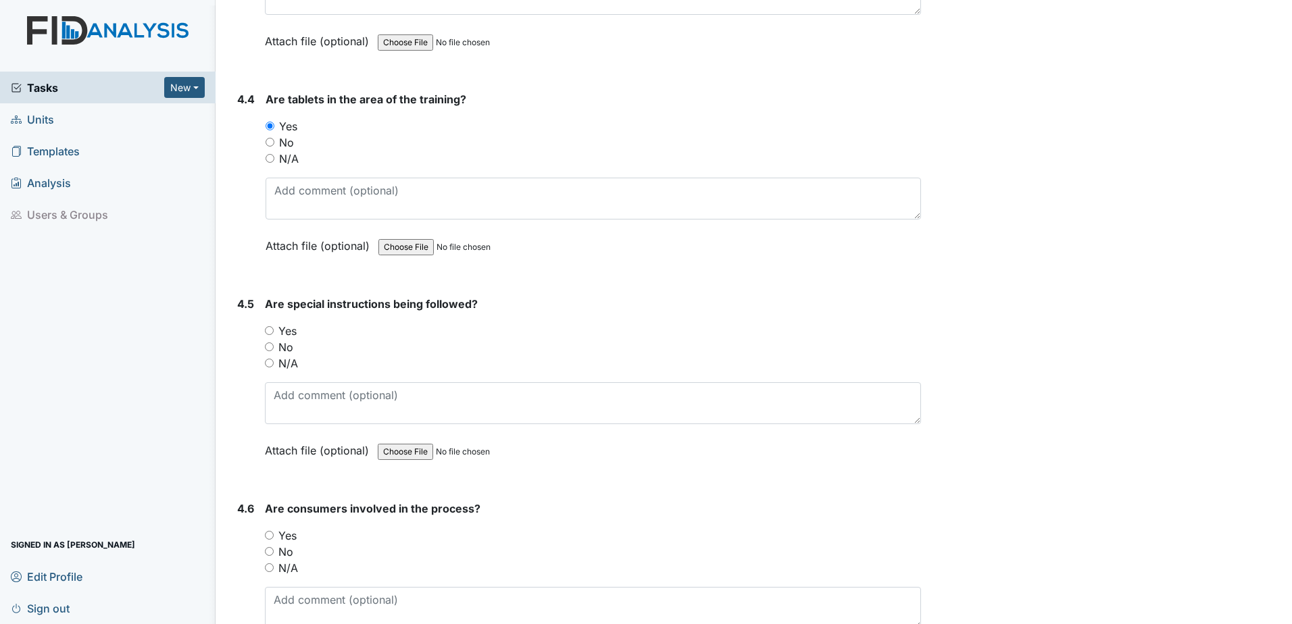
click at [268, 327] on input "Yes" at bounding box center [269, 330] width 9 height 9
radio input "true"
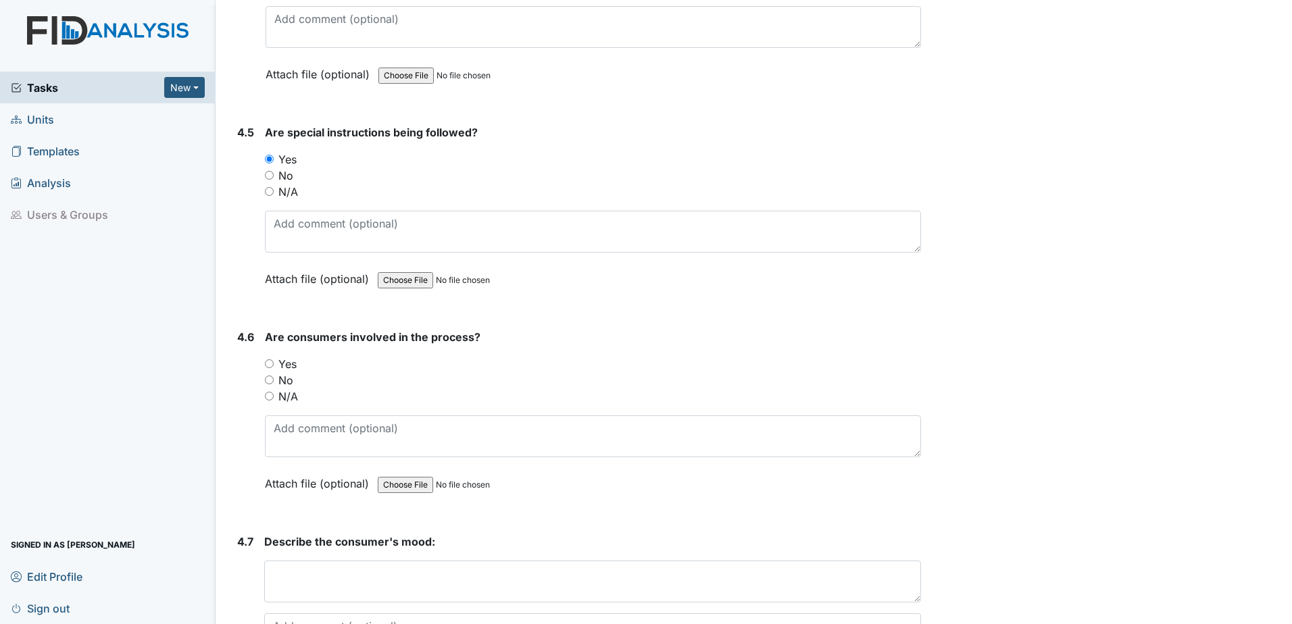
scroll to position [6789, 0]
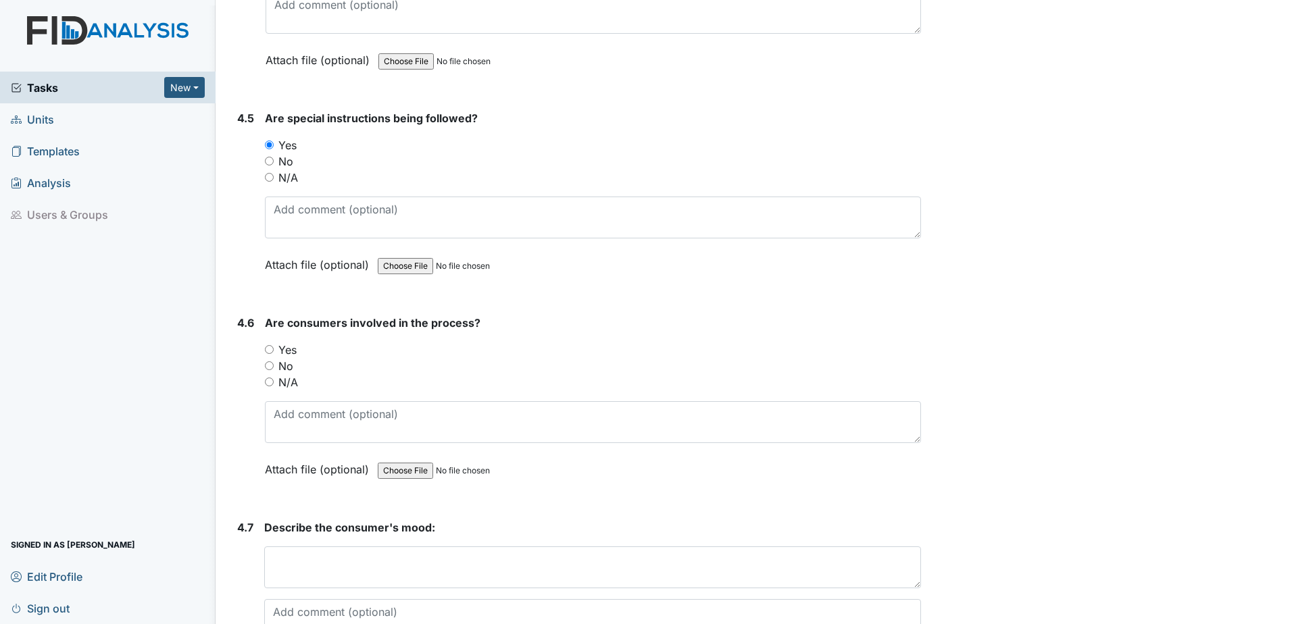
click at [269, 349] on input "Yes" at bounding box center [269, 349] width 9 height 9
radio input "true"
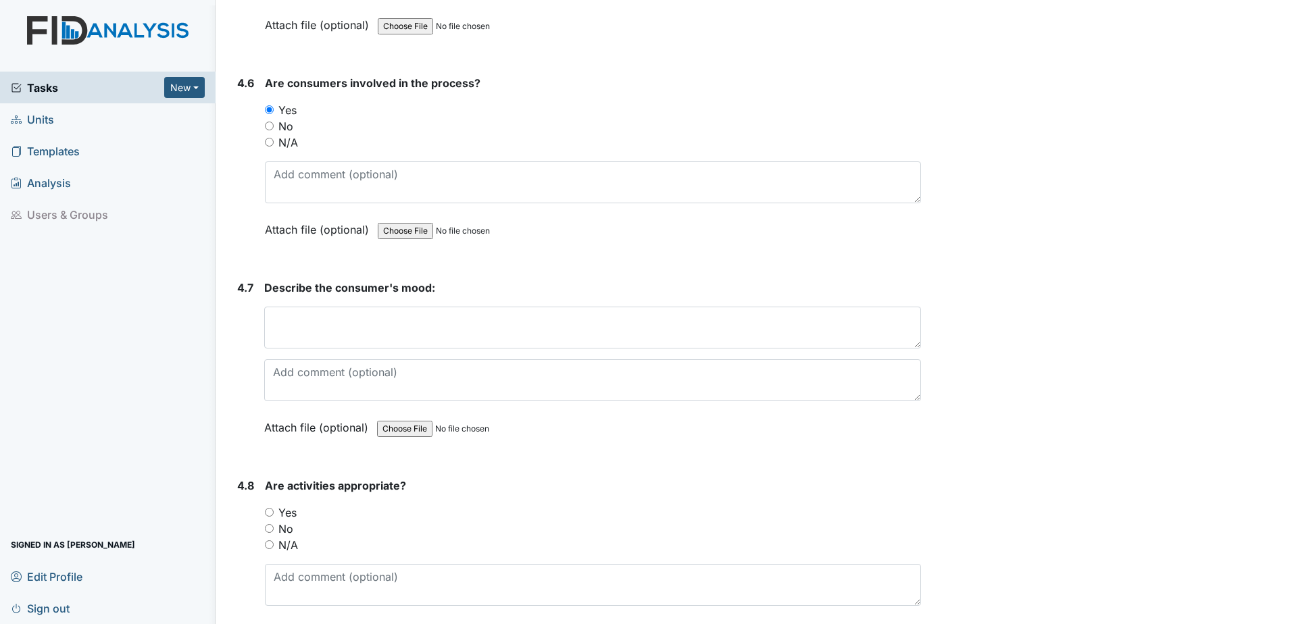
scroll to position [7042, 0]
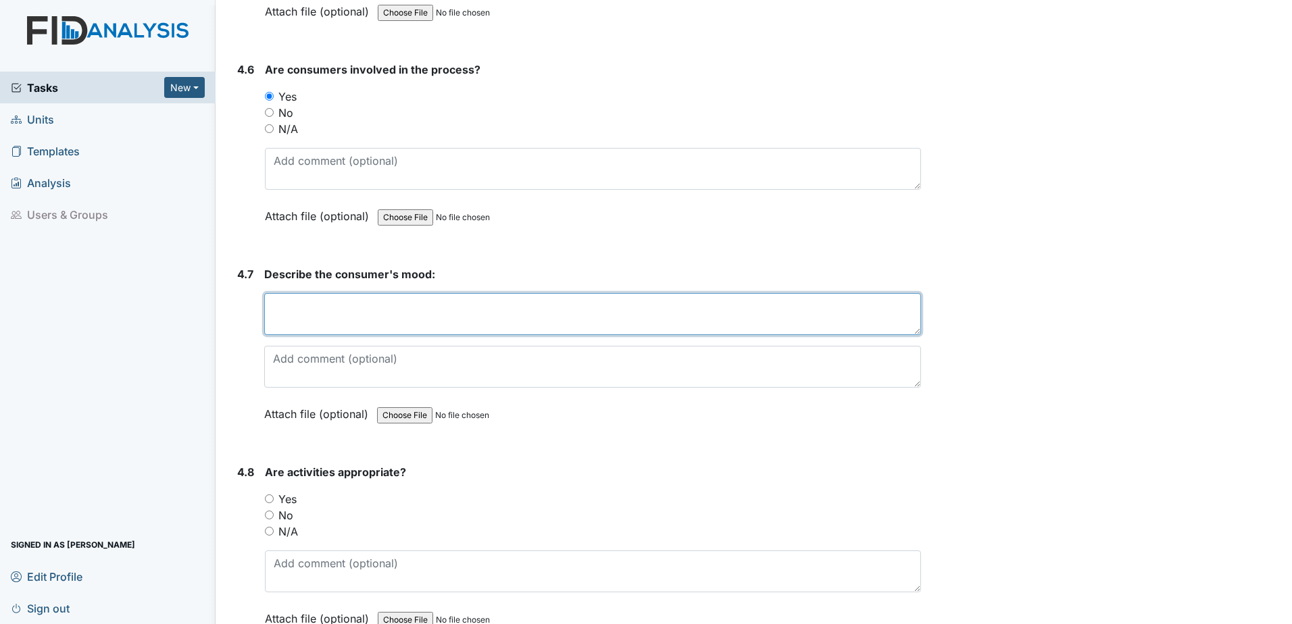
click at [286, 313] on textarea at bounding box center [592, 314] width 657 height 42
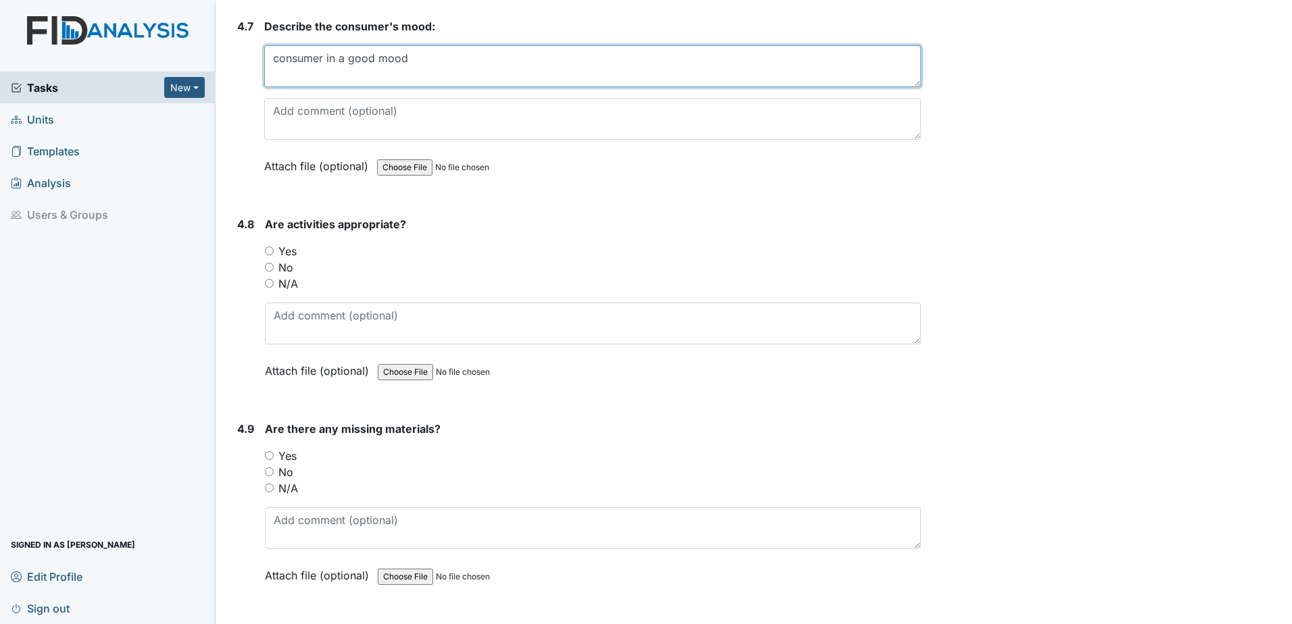
scroll to position [7296, 0]
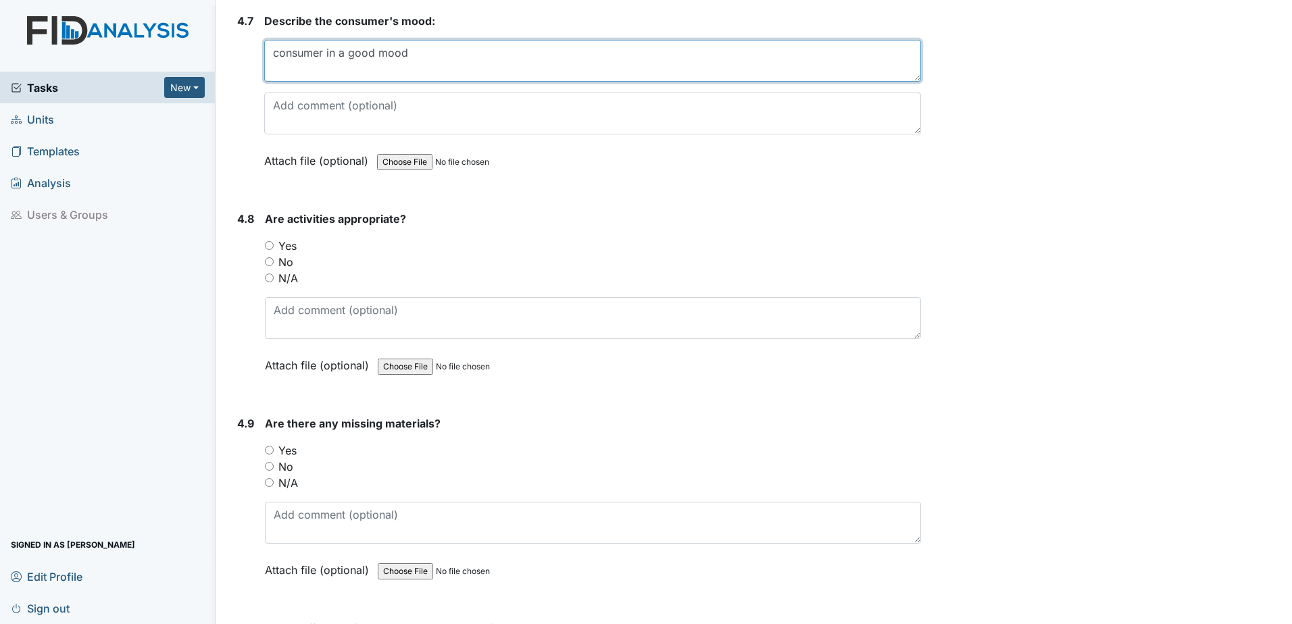
type textarea "consumer in a good mood"
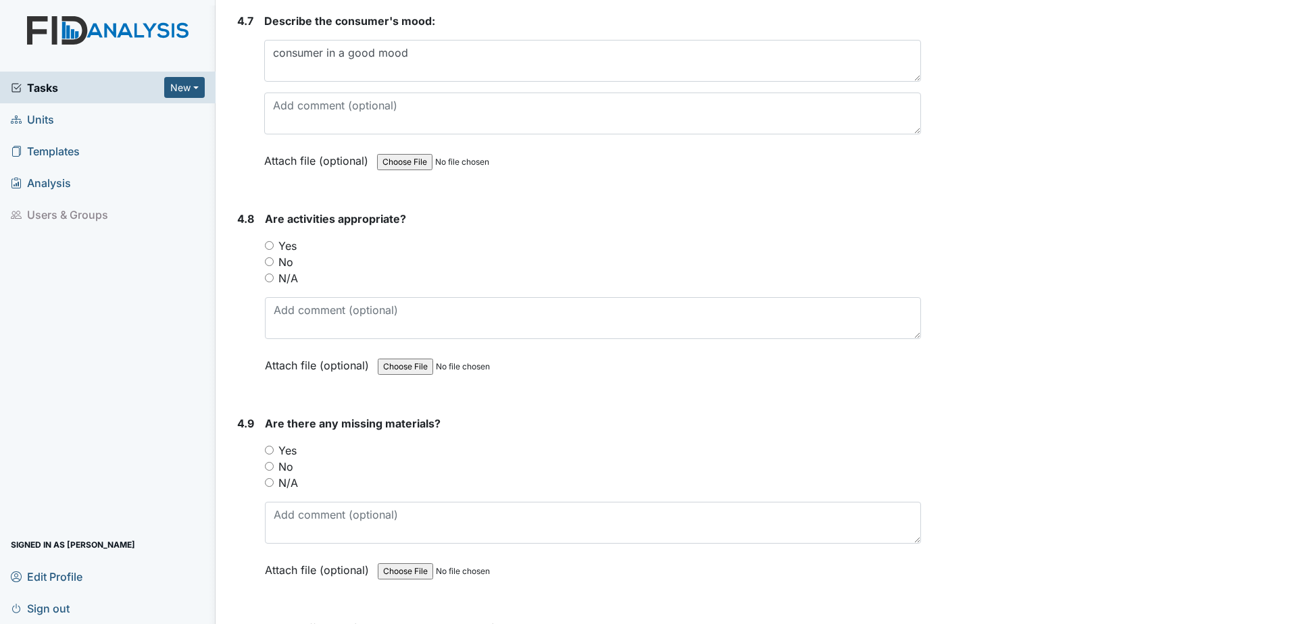
click at [268, 245] on input "Yes" at bounding box center [269, 245] width 9 height 9
radio input "true"
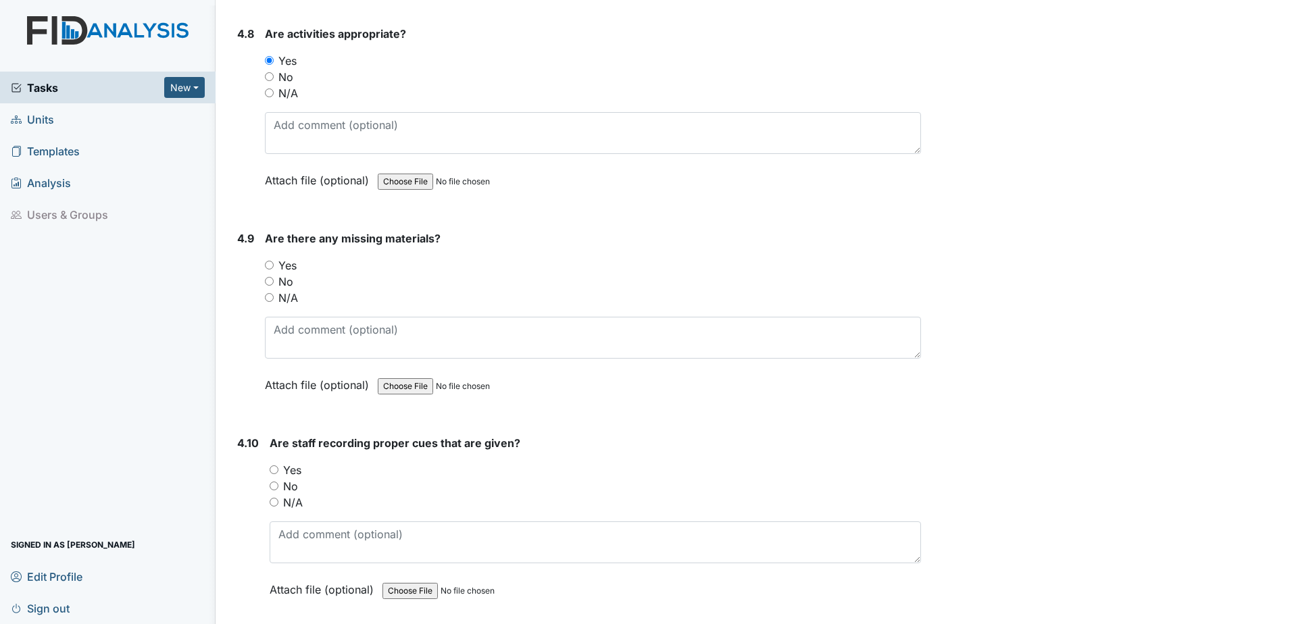
scroll to position [7481, 0]
click at [270, 280] on input "No" at bounding box center [269, 280] width 9 height 9
radio input "true"
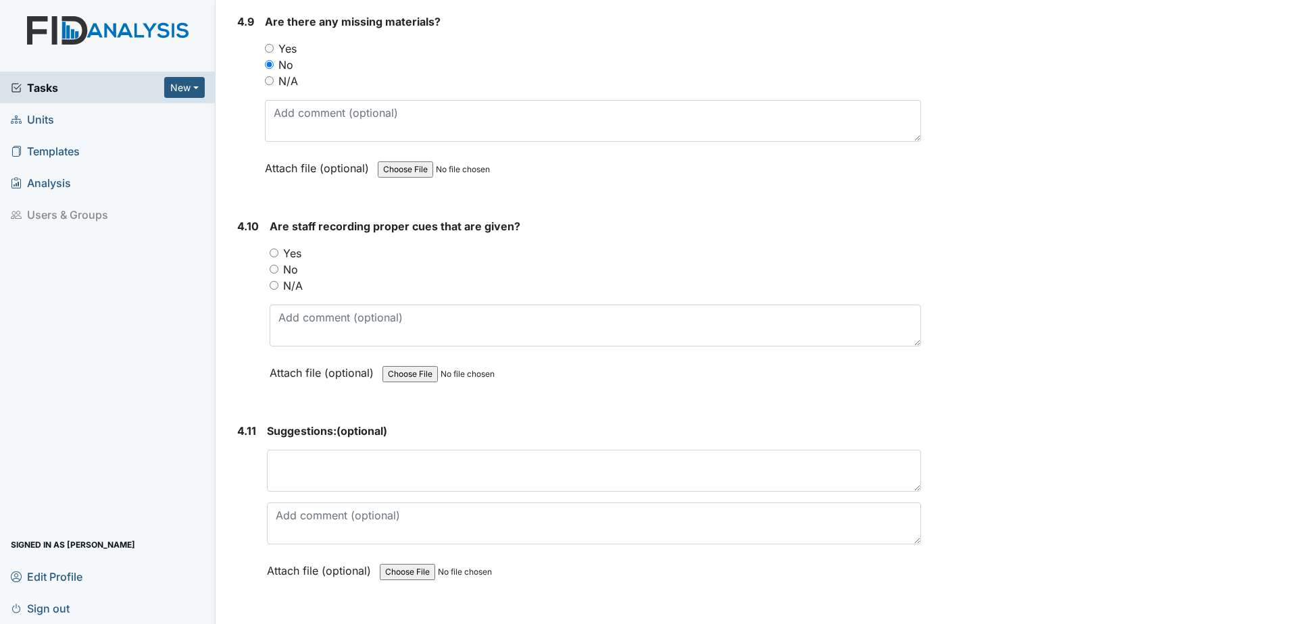
scroll to position [7701, 0]
click at [274, 247] on input "Yes" at bounding box center [274, 249] width 9 height 9
radio input "true"
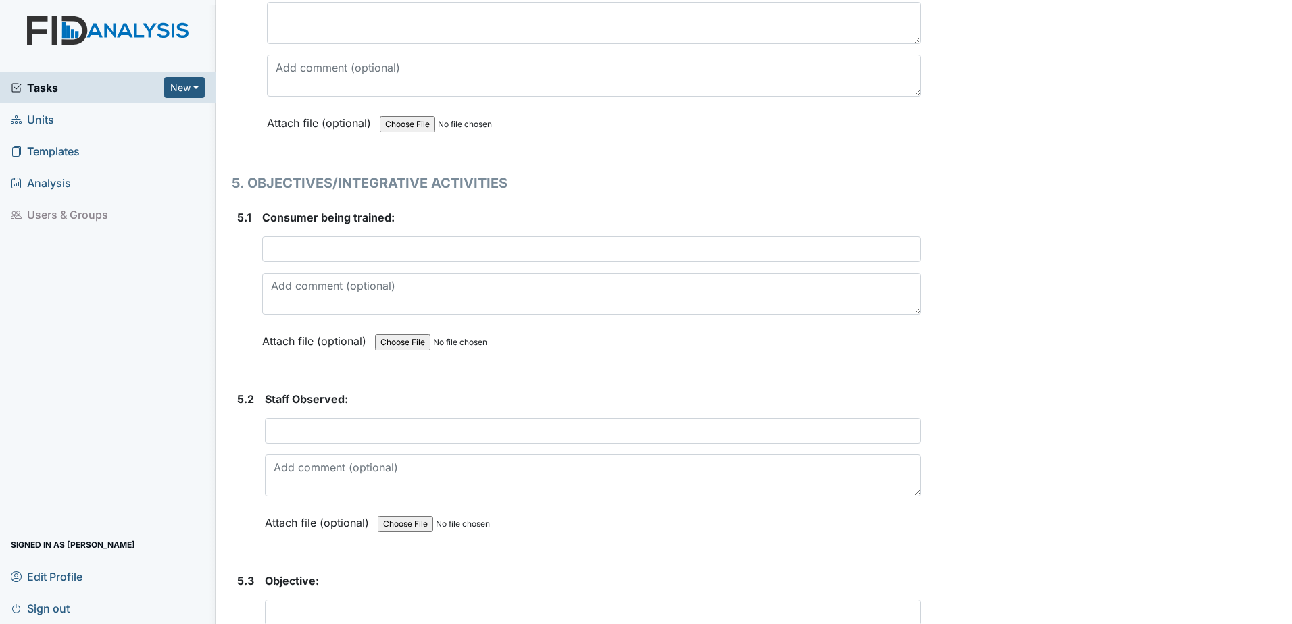
scroll to position [8157, 0]
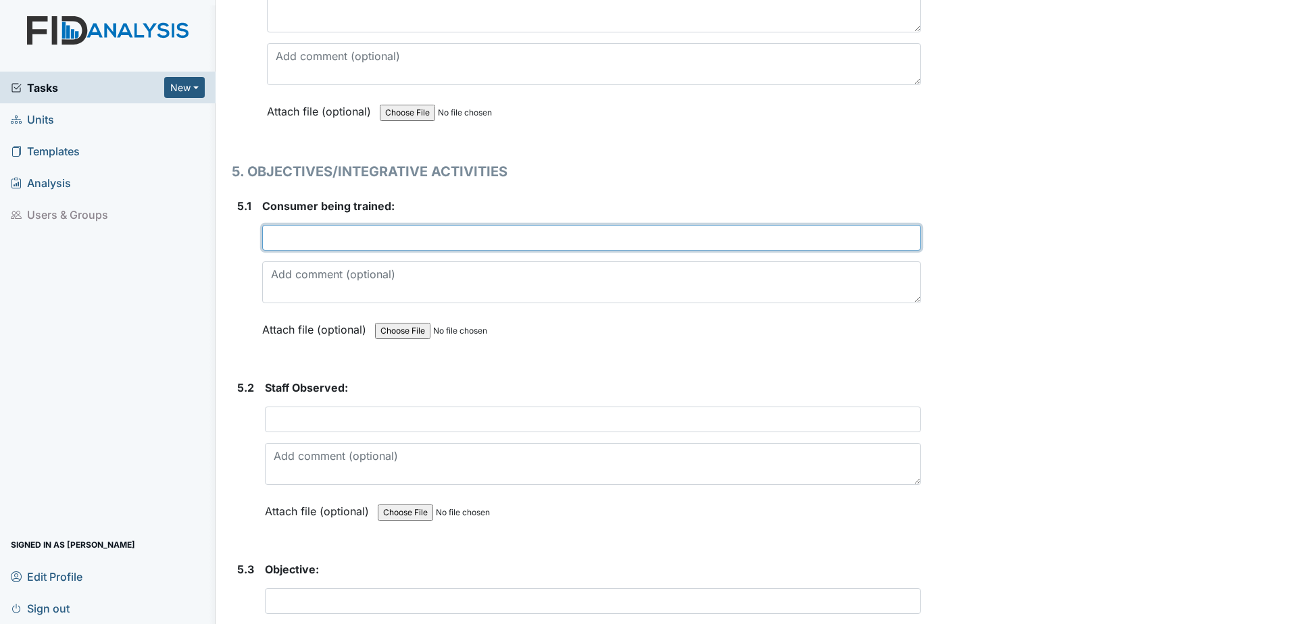
click at [271, 241] on input "text" at bounding box center [591, 238] width 659 height 26
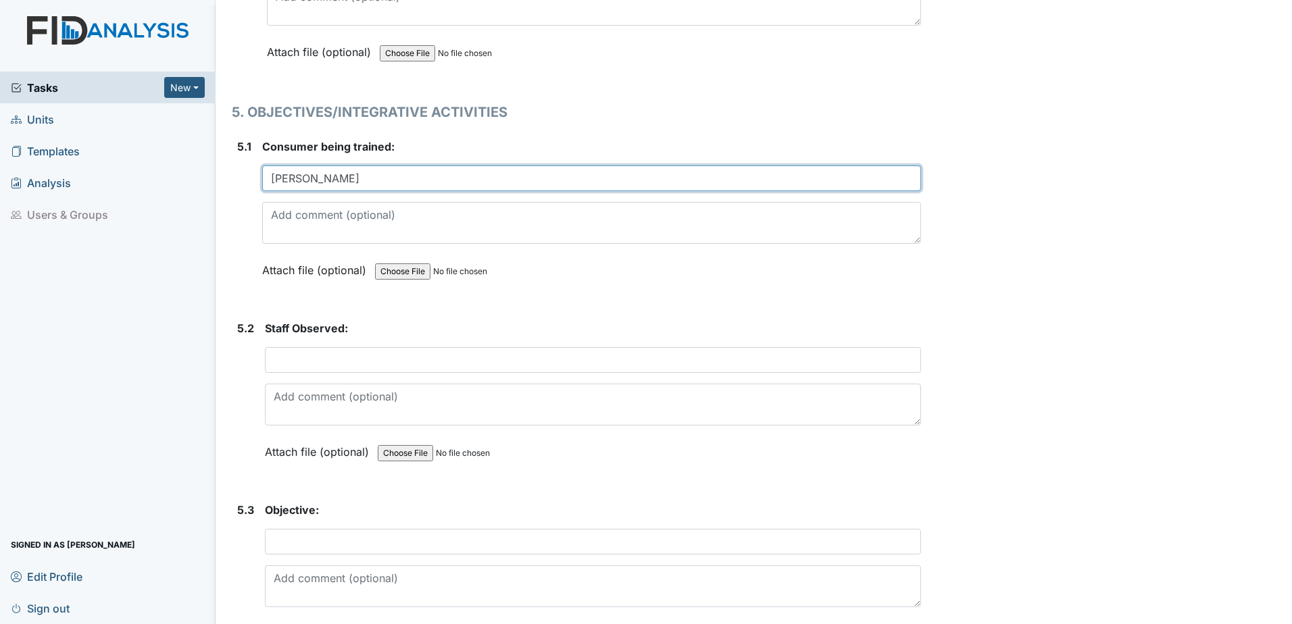
scroll to position [8241, 0]
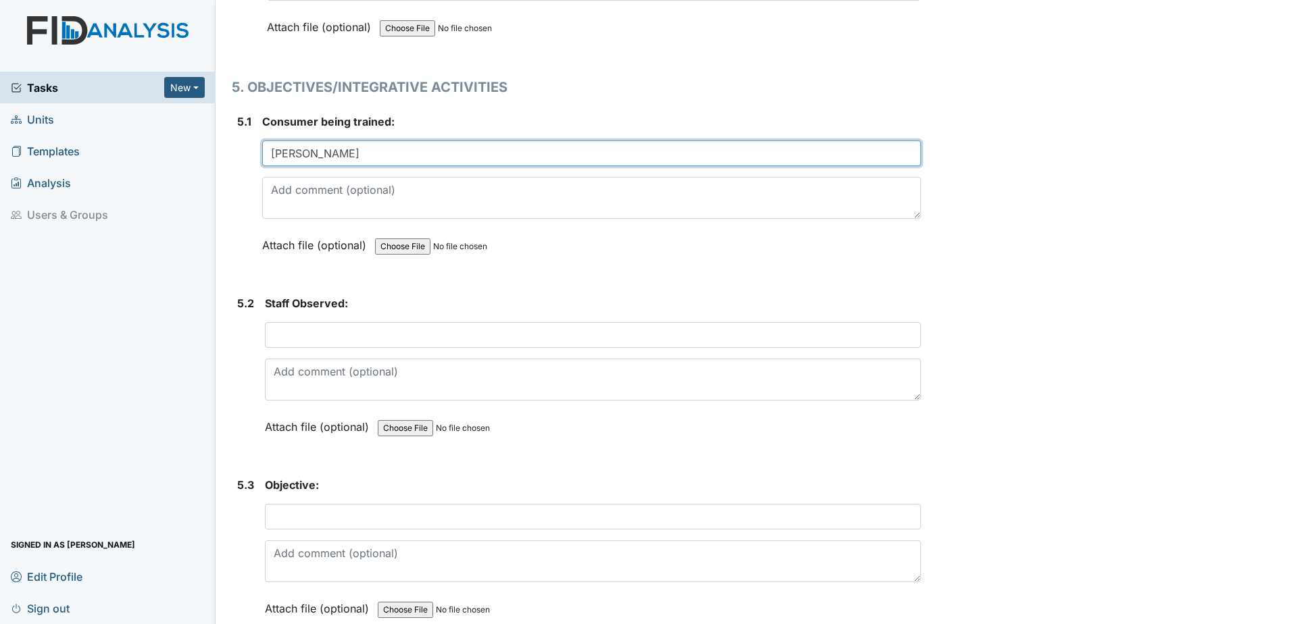
type input "Roosevelt C."
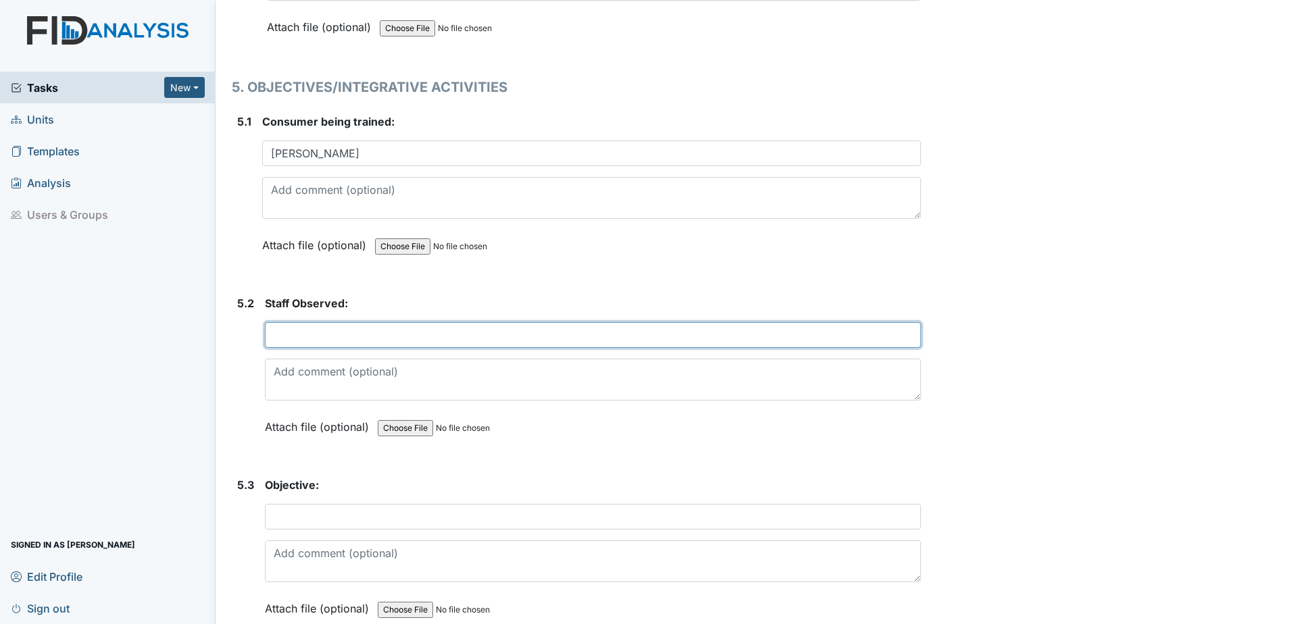
click at [300, 333] on input "text" at bounding box center [593, 335] width 656 height 26
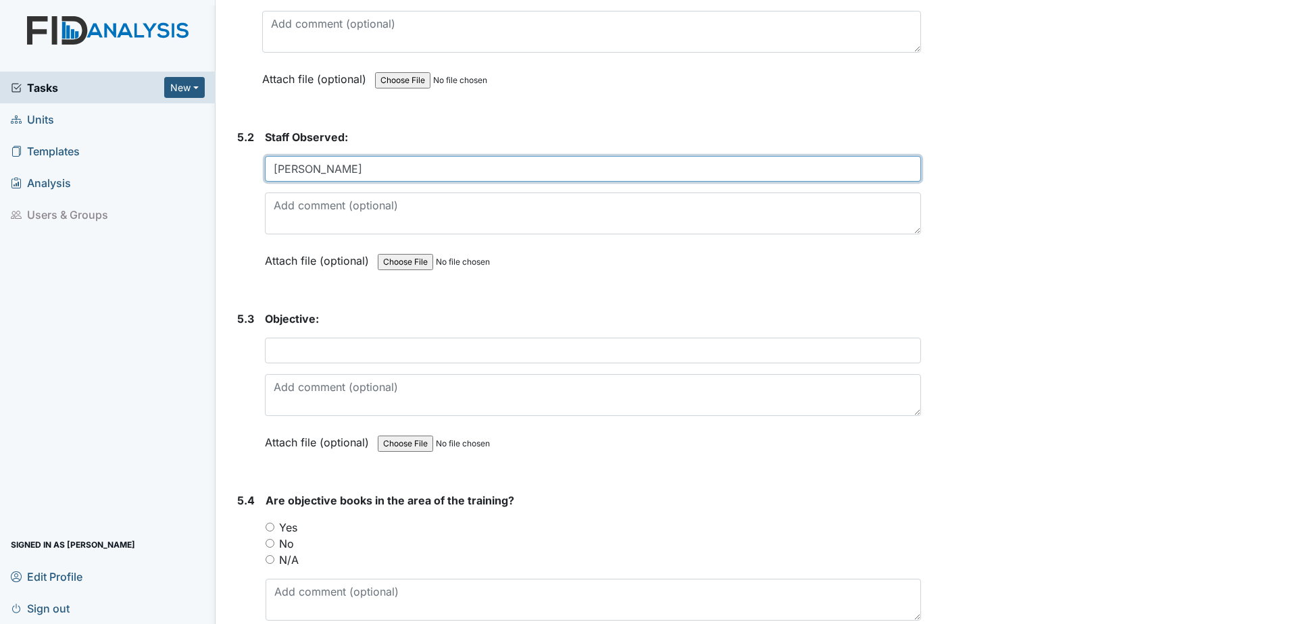
scroll to position [8410, 0]
type input "Coray J."
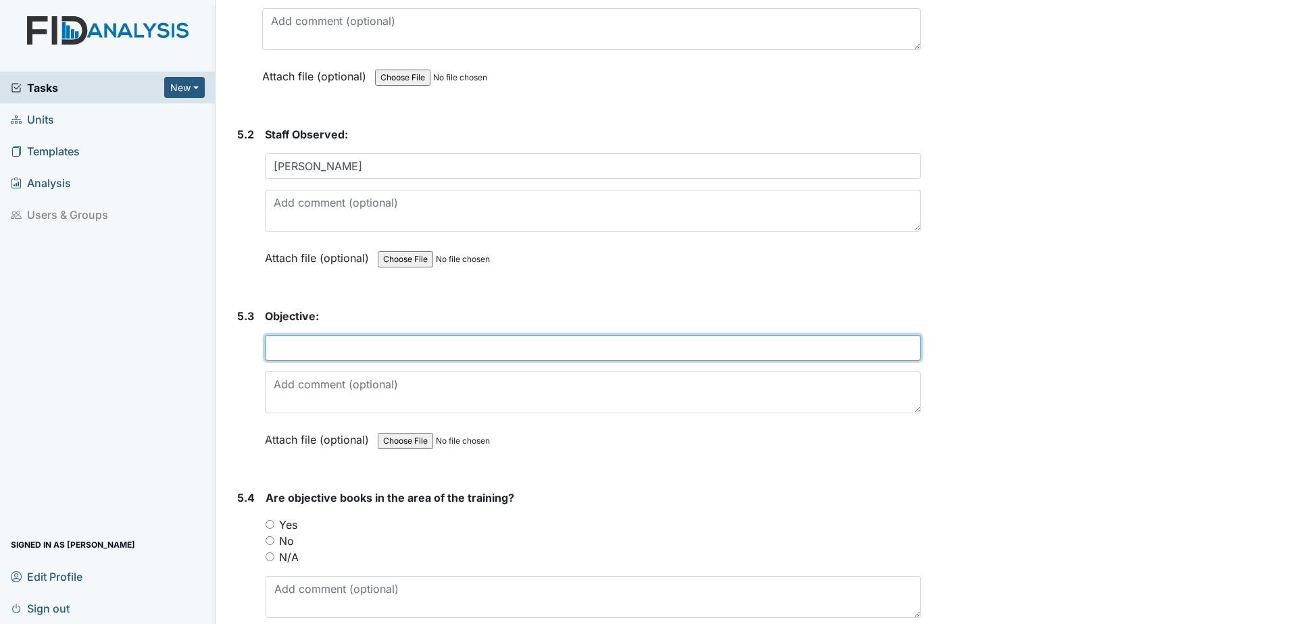
click at [285, 349] on input "text" at bounding box center [593, 348] width 656 height 26
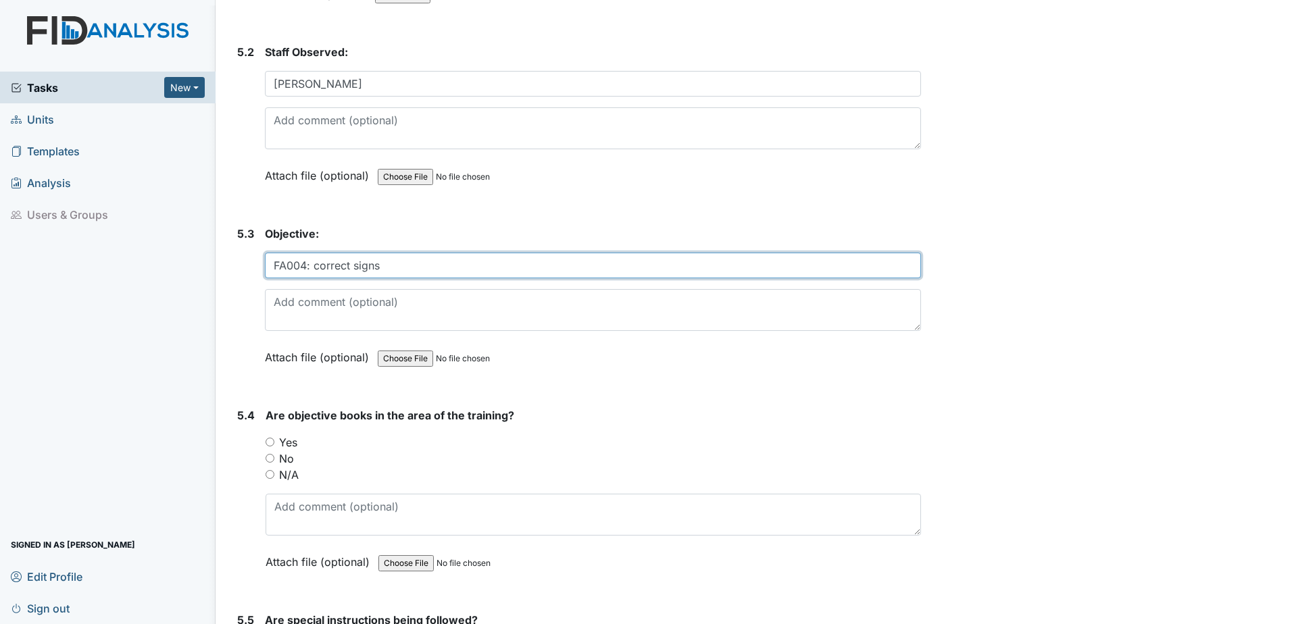
scroll to position [8495, 0]
type input "FA004: correct signs"
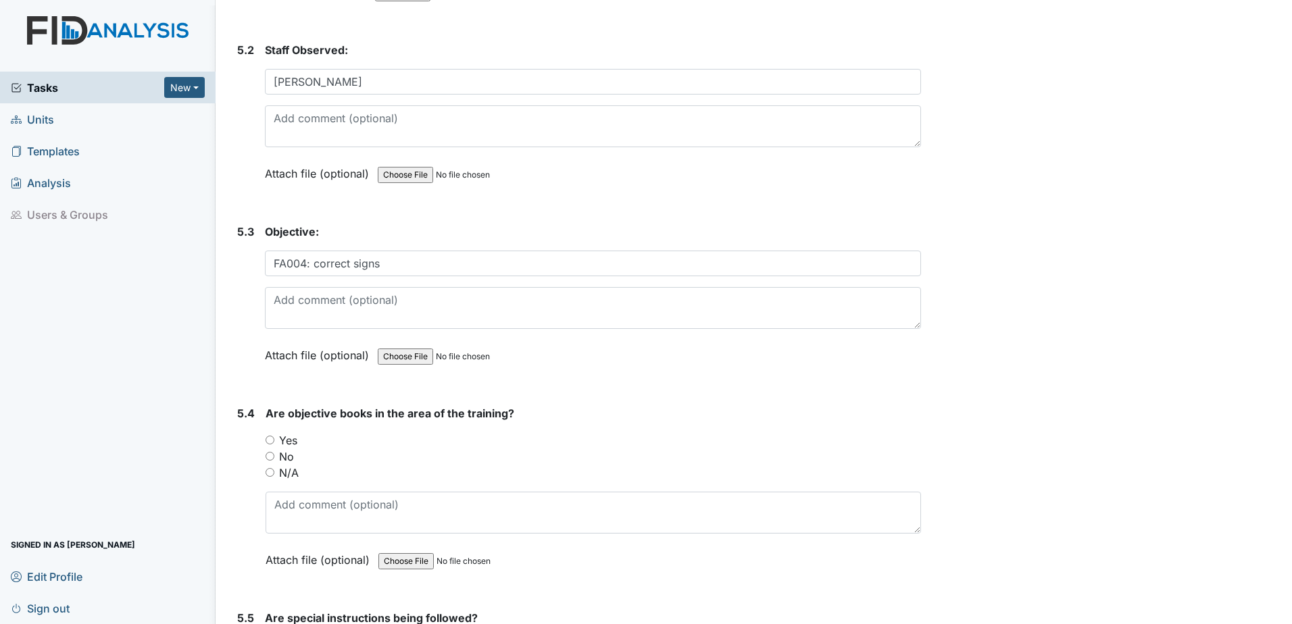
click at [268, 439] on input "Yes" at bounding box center [269, 440] width 9 height 9
radio input "true"
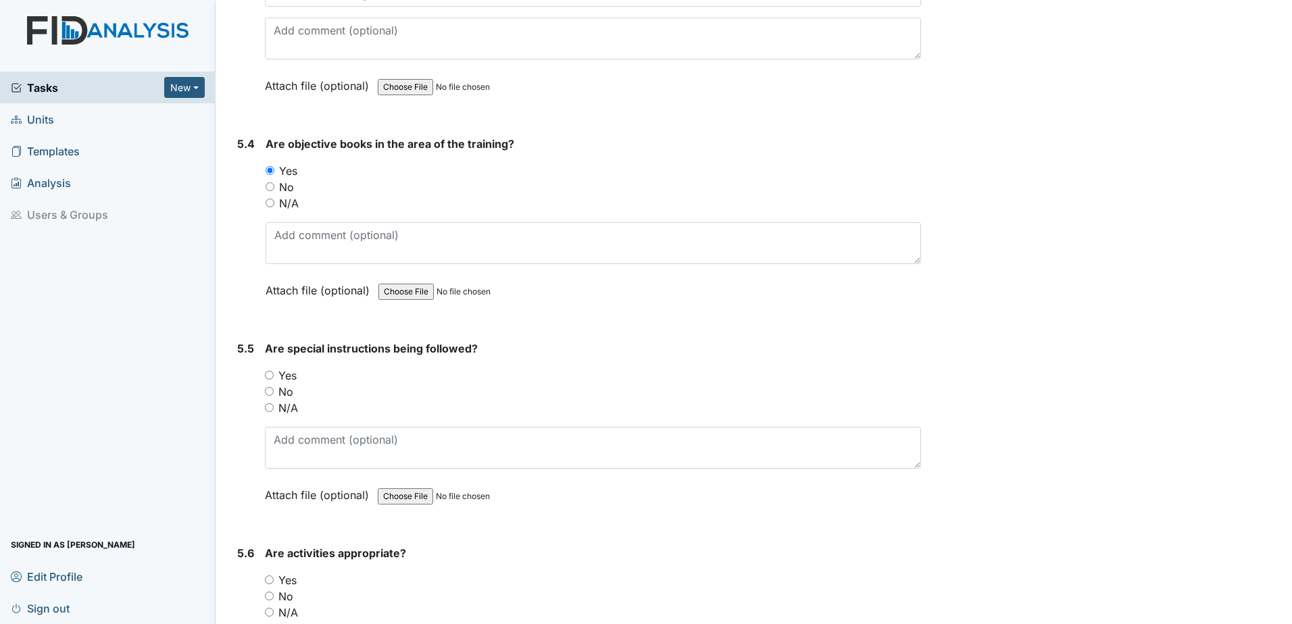
scroll to position [8765, 0]
click at [268, 372] on input "Yes" at bounding box center [269, 374] width 9 height 9
radio input "true"
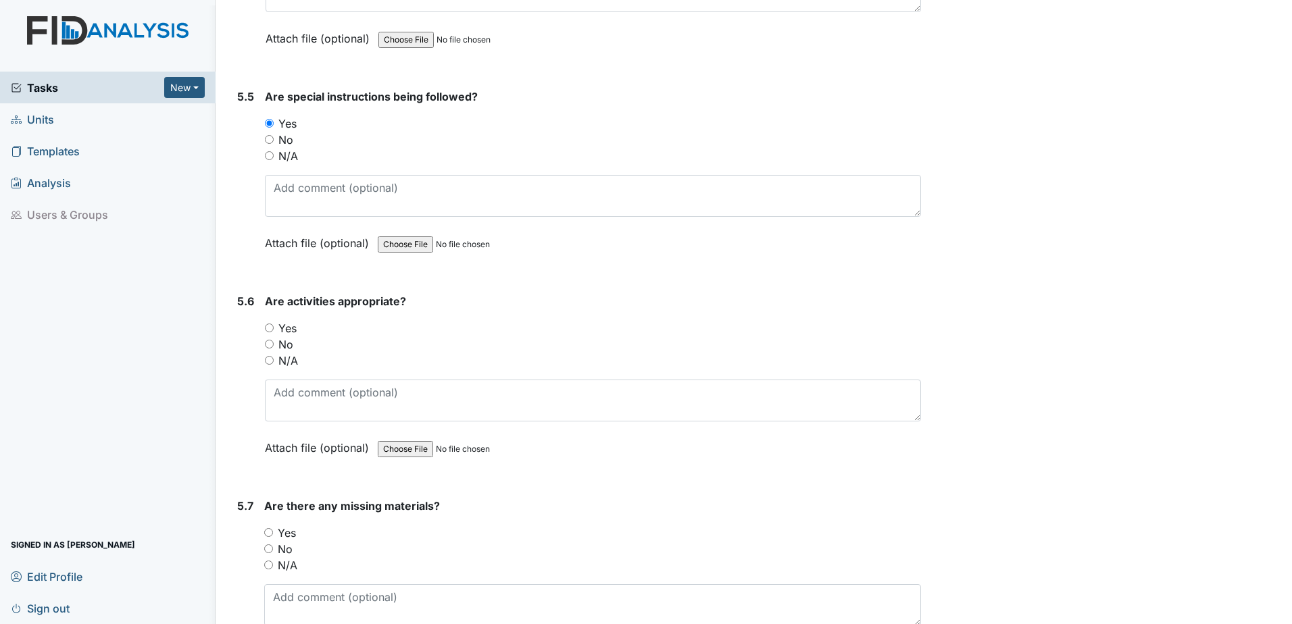
scroll to position [9035, 0]
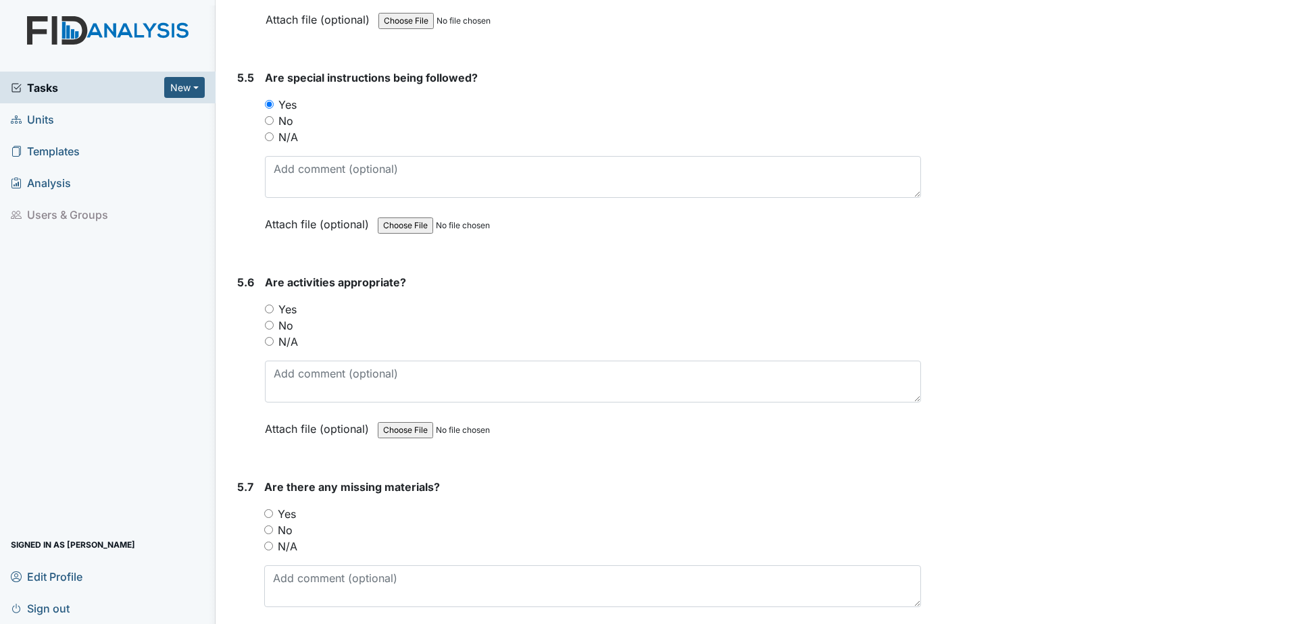
click at [269, 308] on input "Yes" at bounding box center [269, 309] width 9 height 9
radio input "true"
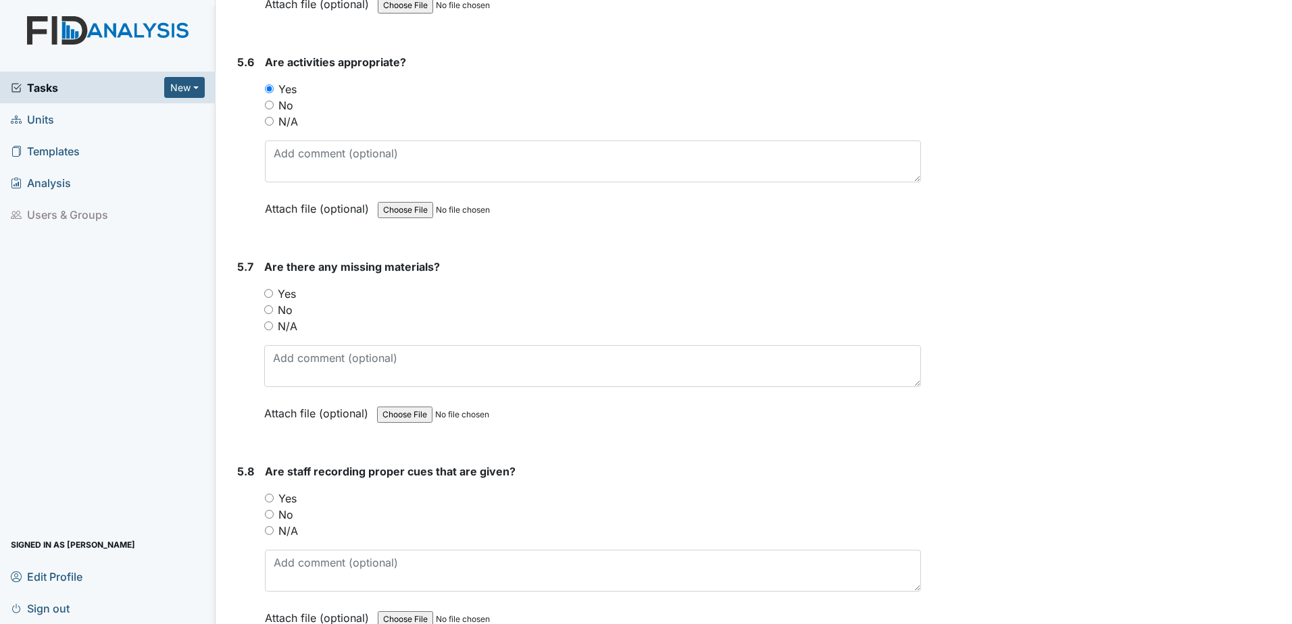
scroll to position [9272, 0]
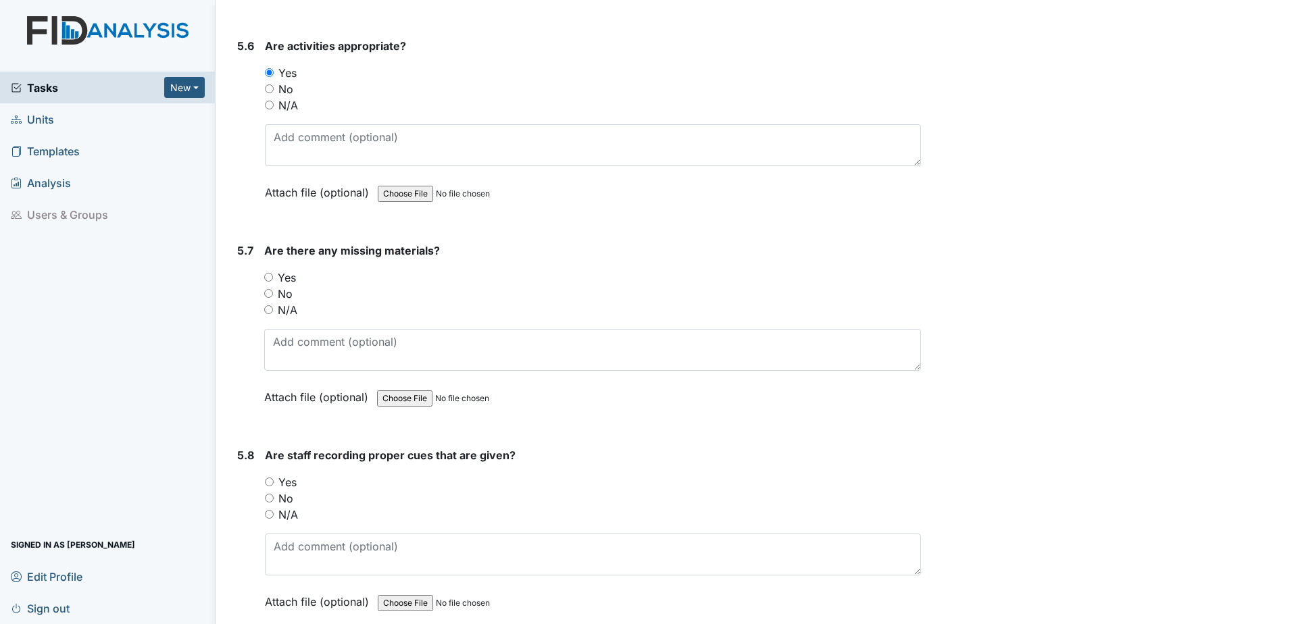
click at [267, 292] on input "No" at bounding box center [268, 293] width 9 height 9
radio input "true"
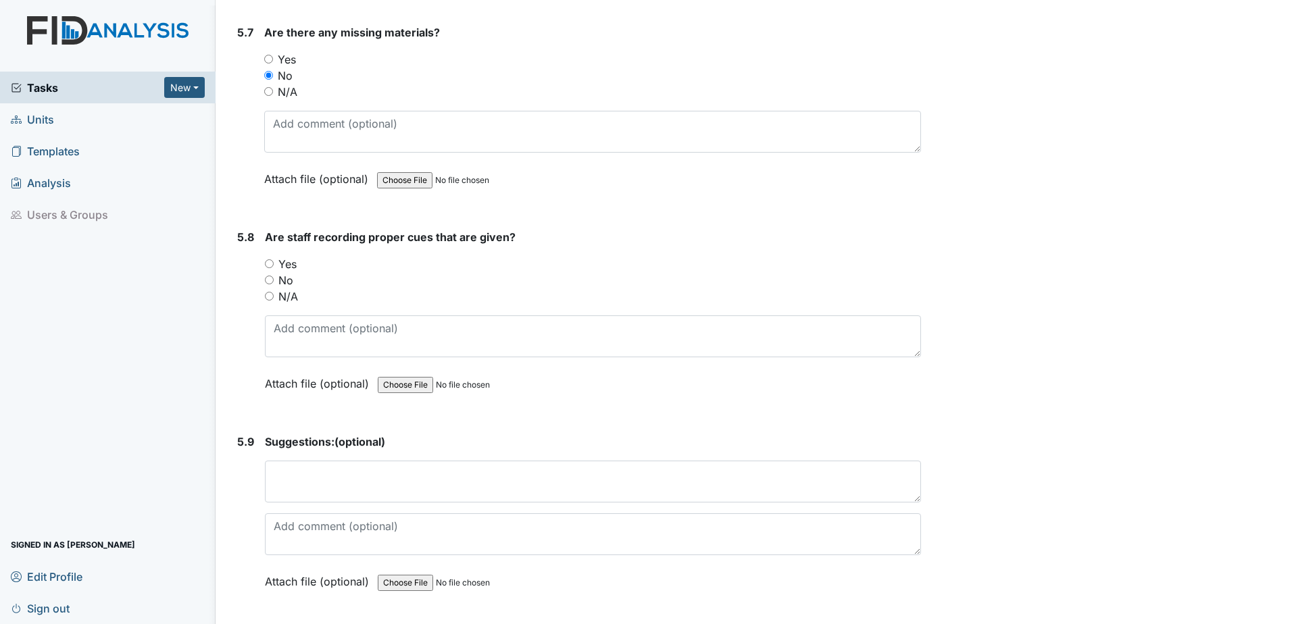
scroll to position [9491, 0]
click at [271, 259] on input "Yes" at bounding box center [269, 262] width 9 height 9
radio input "true"
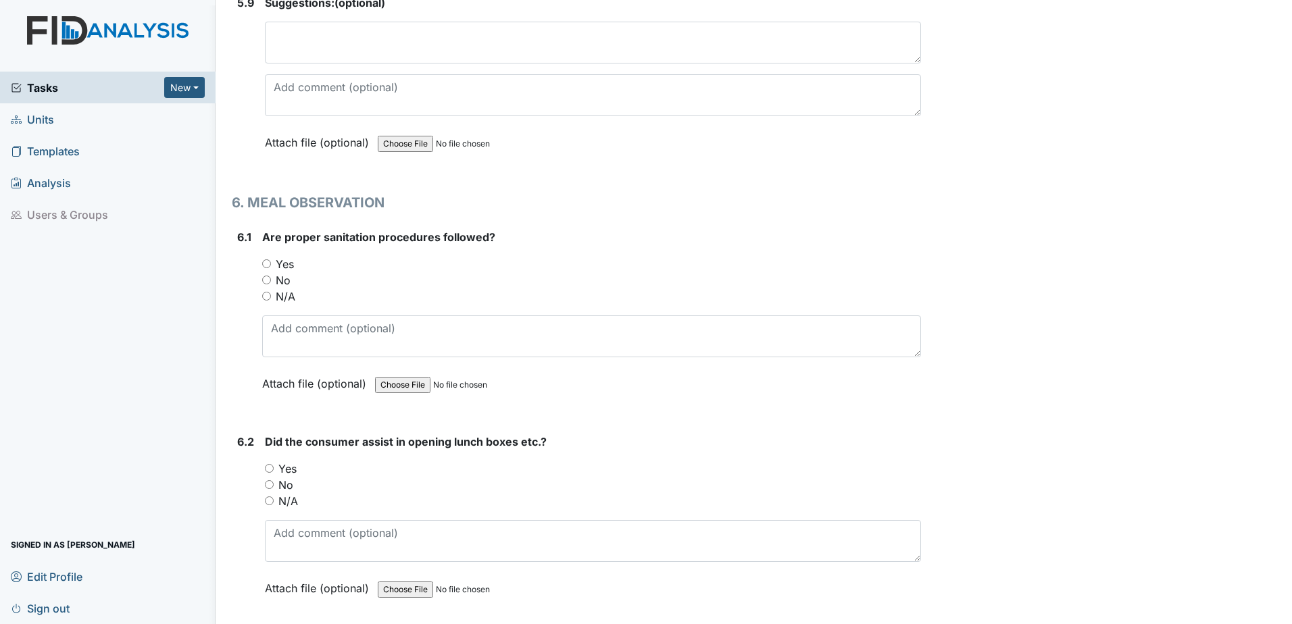
scroll to position [9930, 0]
click at [271, 262] on div "Yes" at bounding box center [591, 263] width 659 height 16
click at [266, 258] on input "Yes" at bounding box center [266, 262] width 9 height 9
radio input "true"
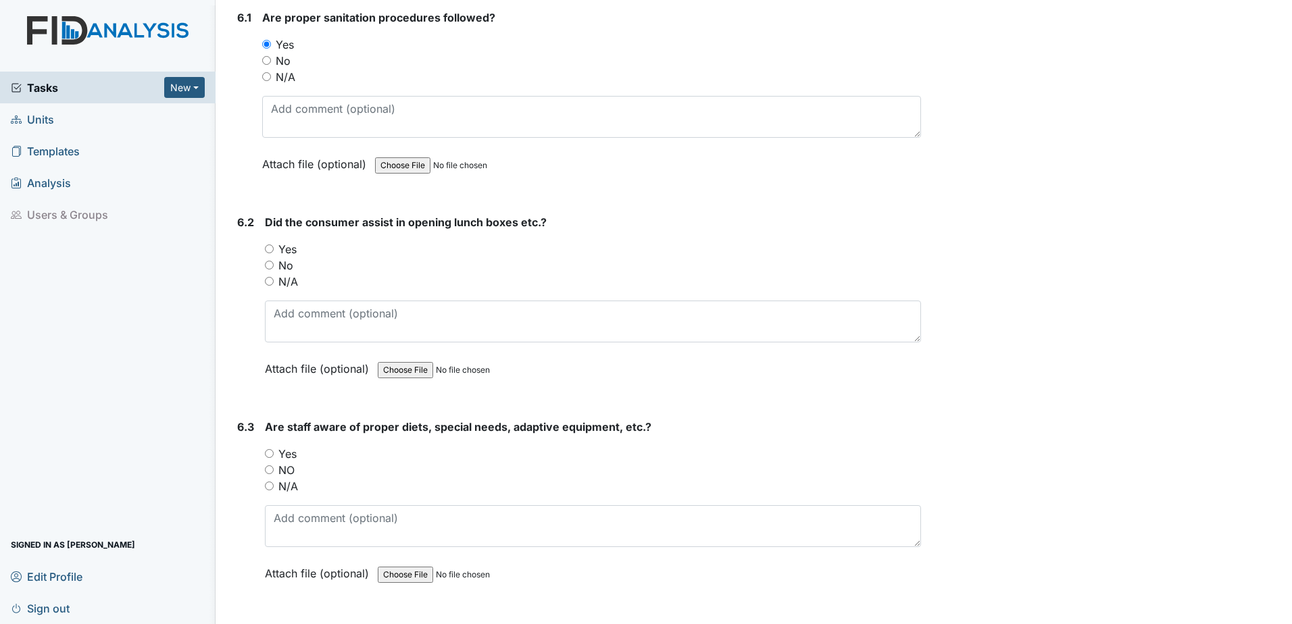
scroll to position [10150, 0]
click at [268, 247] on input "Yes" at bounding box center [269, 247] width 9 height 9
radio input "true"
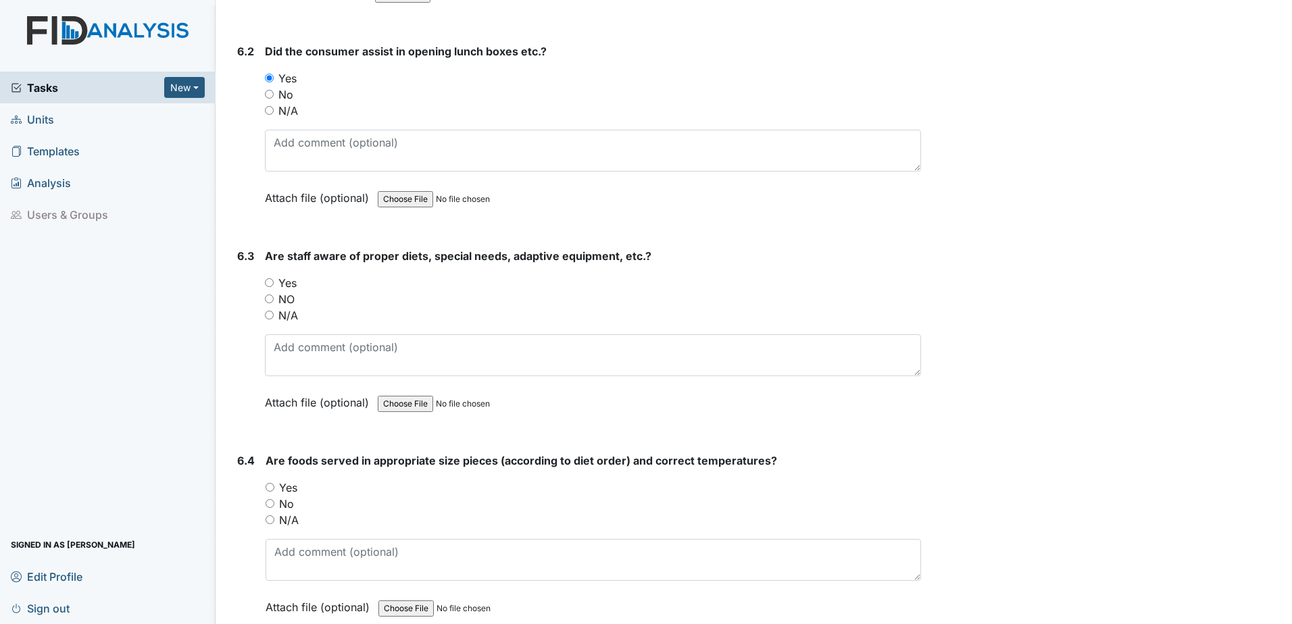
scroll to position [10335, 0]
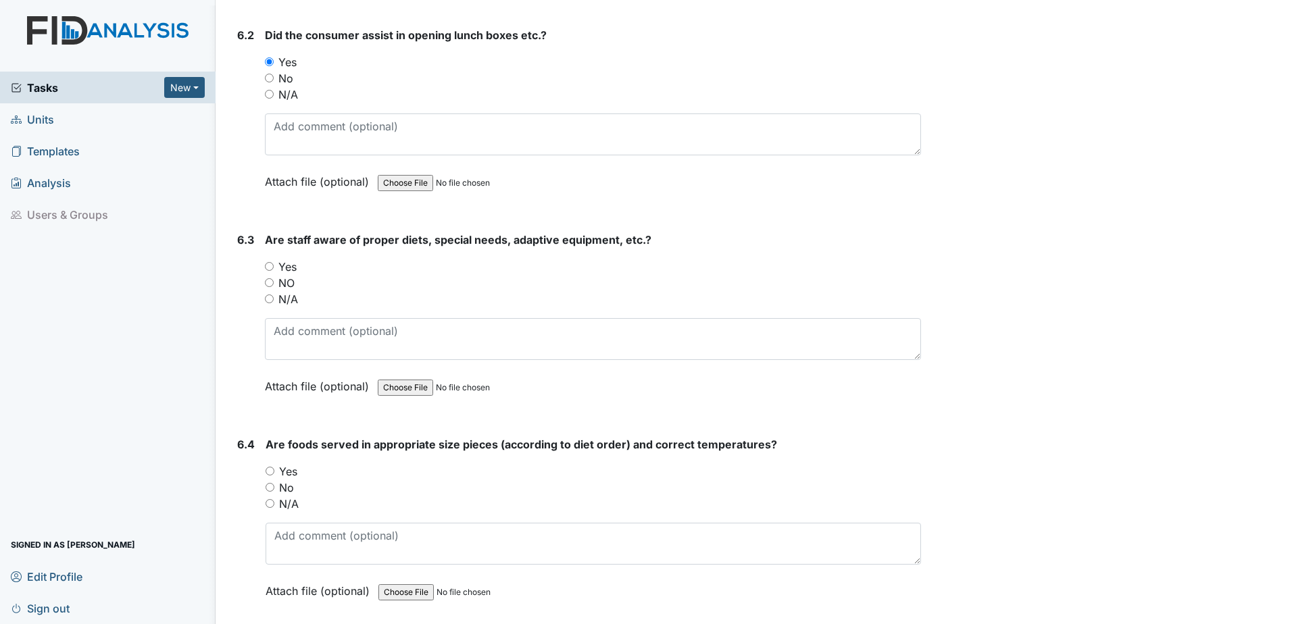
click at [270, 269] on input "Yes" at bounding box center [269, 266] width 9 height 9
radio input "true"
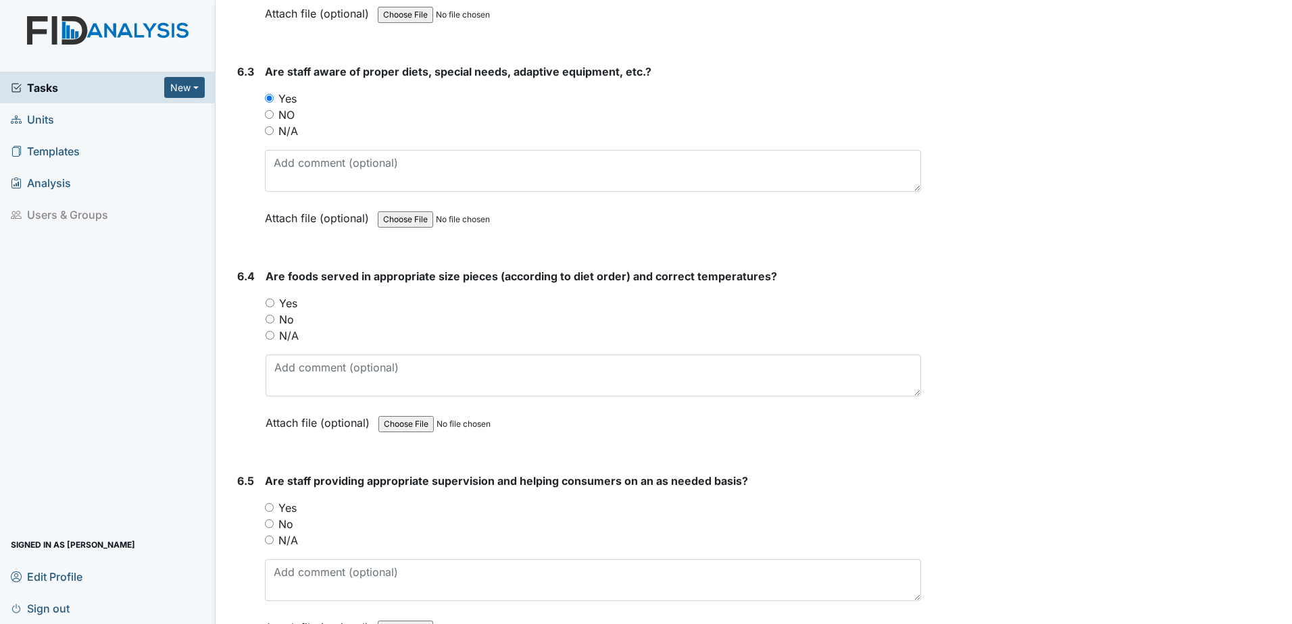
scroll to position [10504, 0]
click at [270, 301] on input "Yes" at bounding box center [269, 302] width 9 height 9
radio input "true"
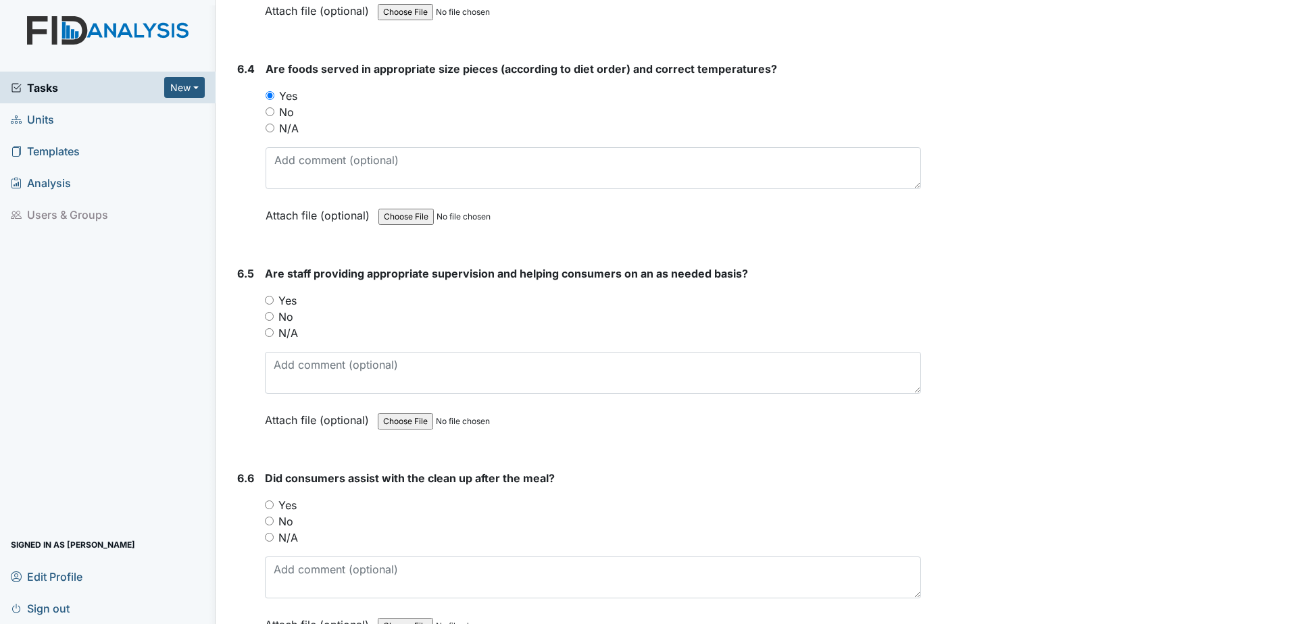
scroll to position [10724, 0]
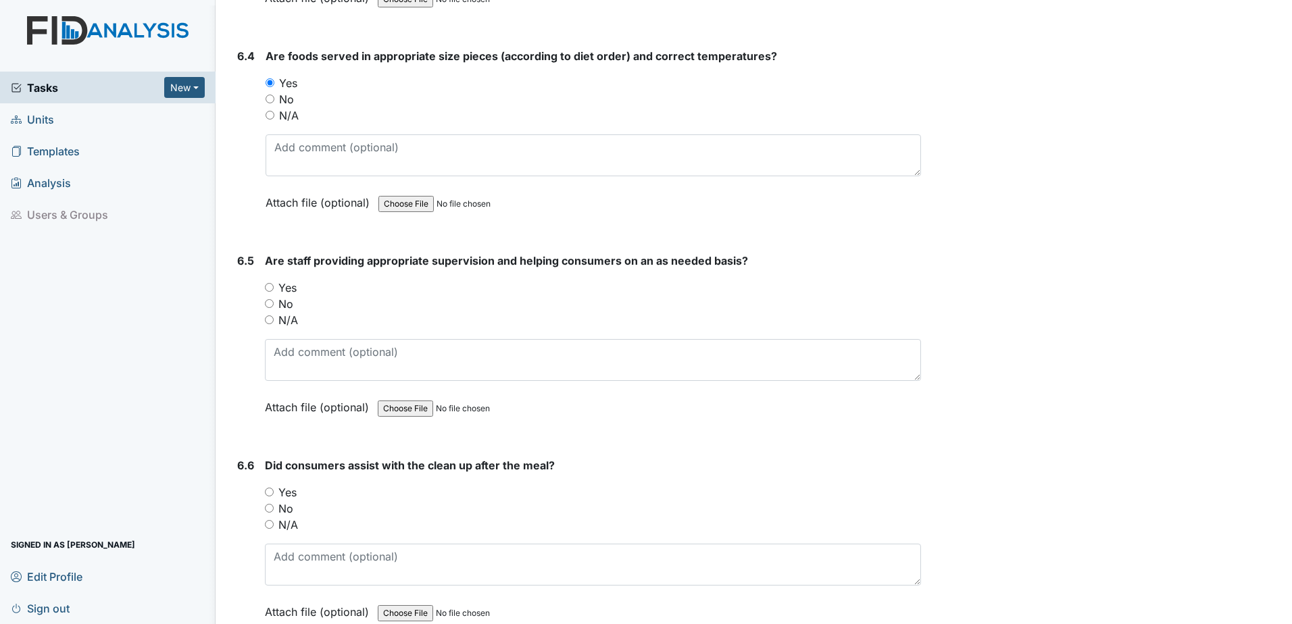
click at [268, 285] on input "Yes" at bounding box center [269, 287] width 9 height 9
radio input "true"
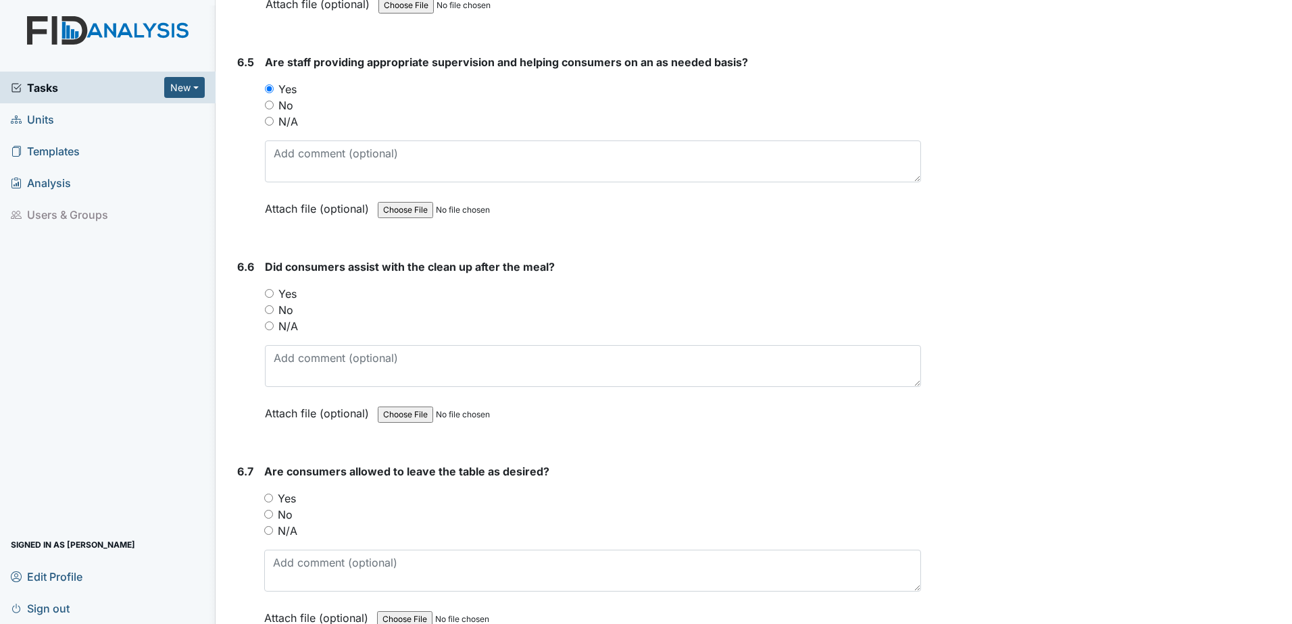
scroll to position [10927, 0]
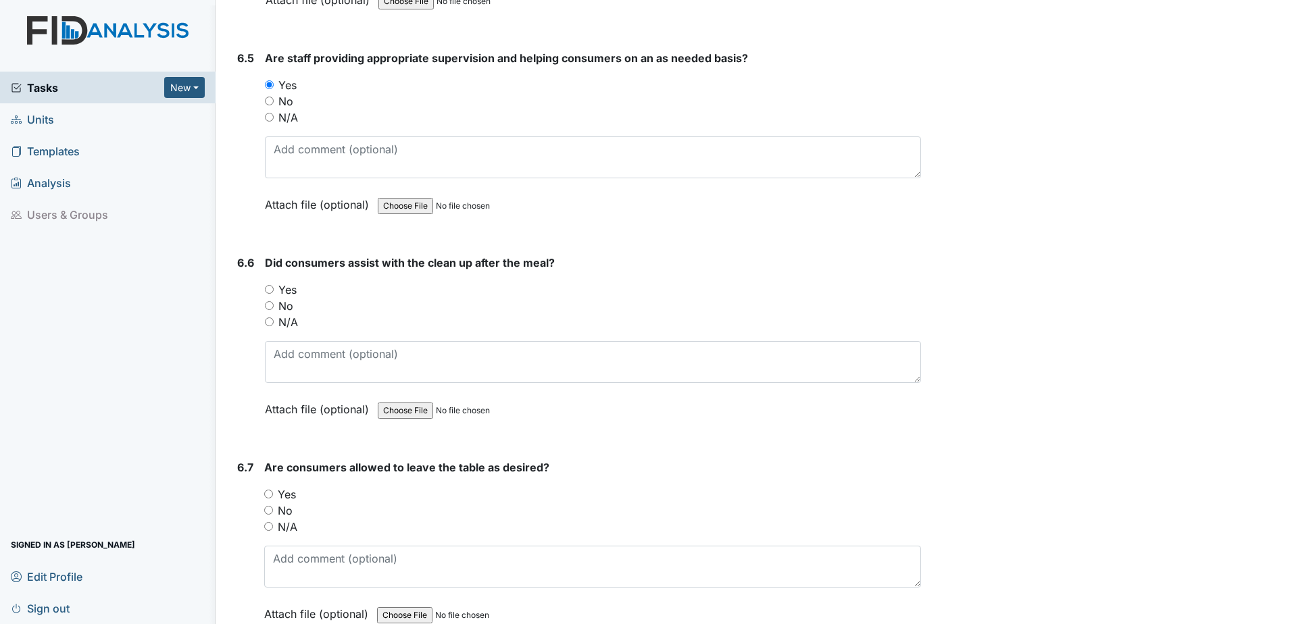
click at [266, 291] on input "Yes" at bounding box center [269, 289] width 9 height 9
radio input "true"
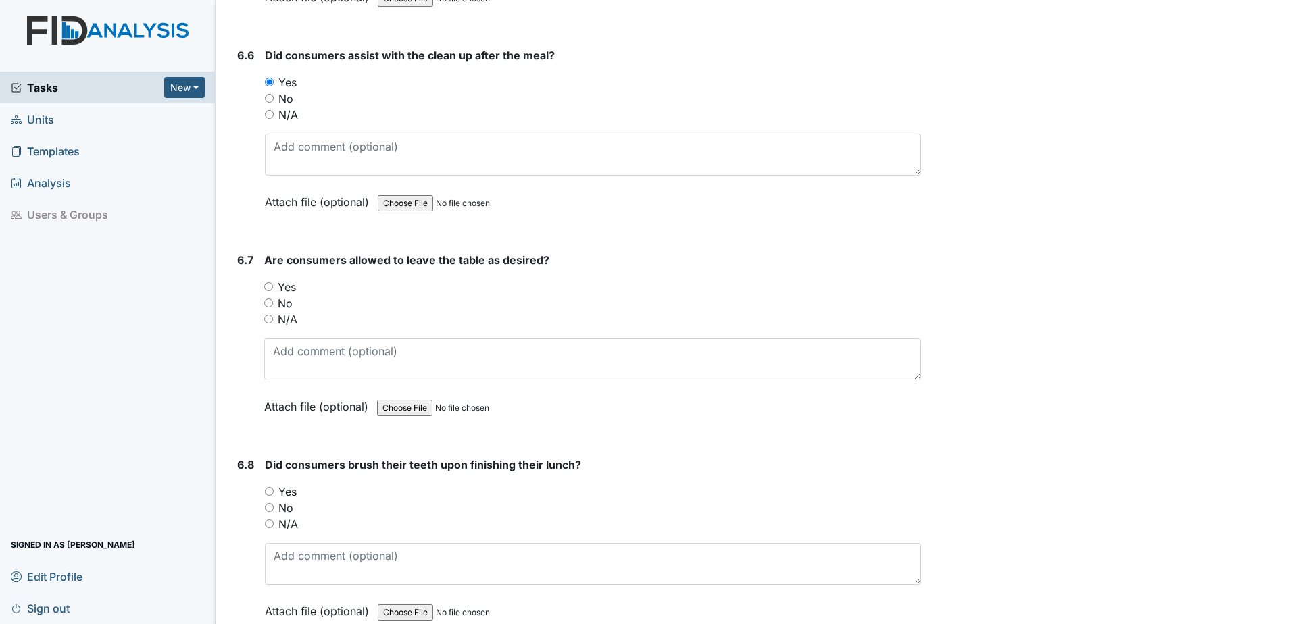
scroll to position [11146, 0]
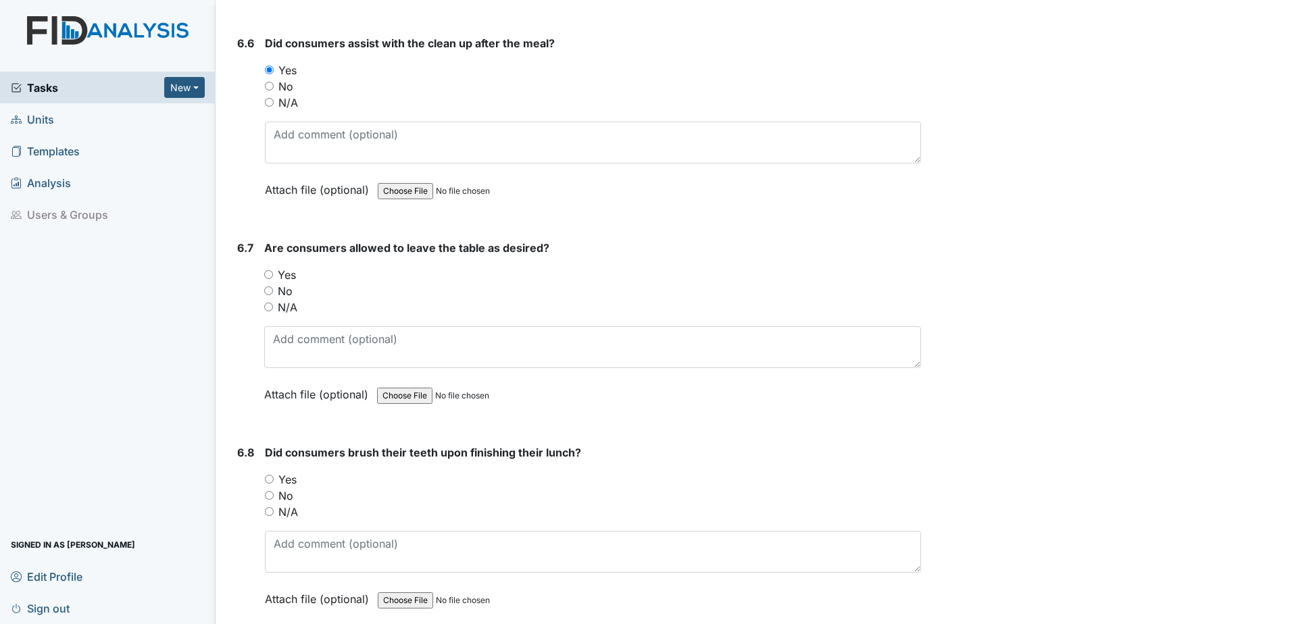
click at [266, 274] on input "Yes" at bounding box center [268, 274] width 9 height 9
radio input "true"
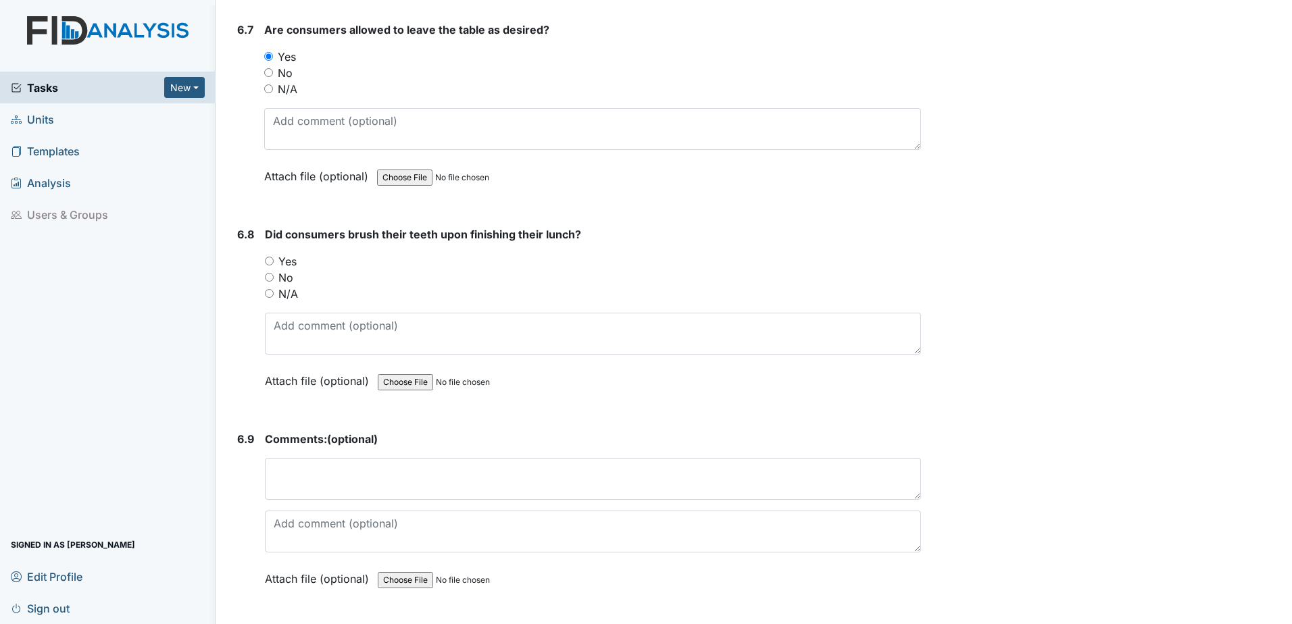
scroll to position [11366, 0]
click at [269, 261] on input "Yes" at bounding box center [269, 259] width 9 height 9
radio input "true"
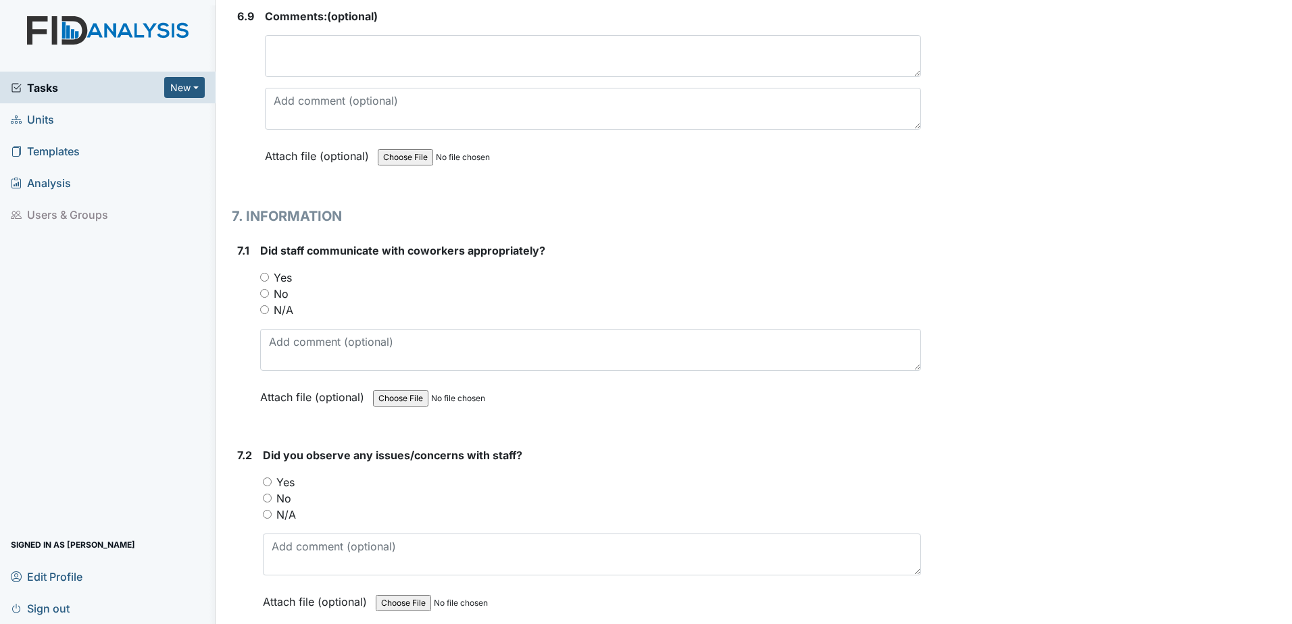
scroll to position [11788, 0]
click at [262, 278] on input "Yes" at bounding box center [264, 276] width 9 height 9
radio input "true"
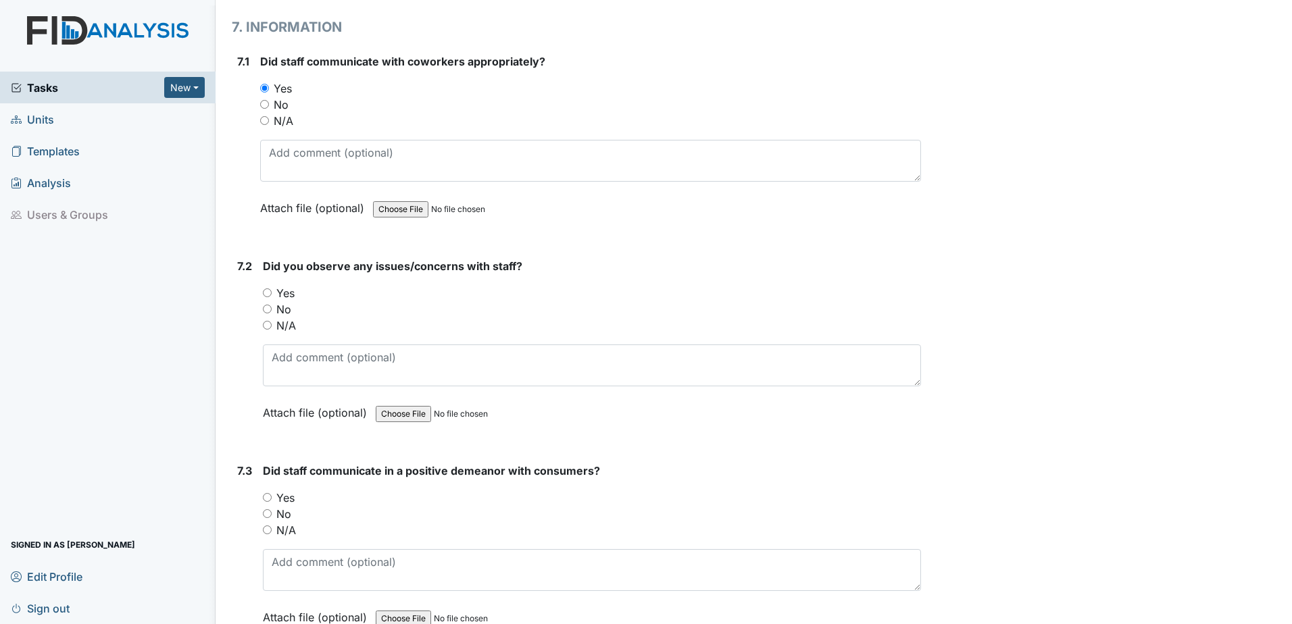
scroll to position [11990, 0]
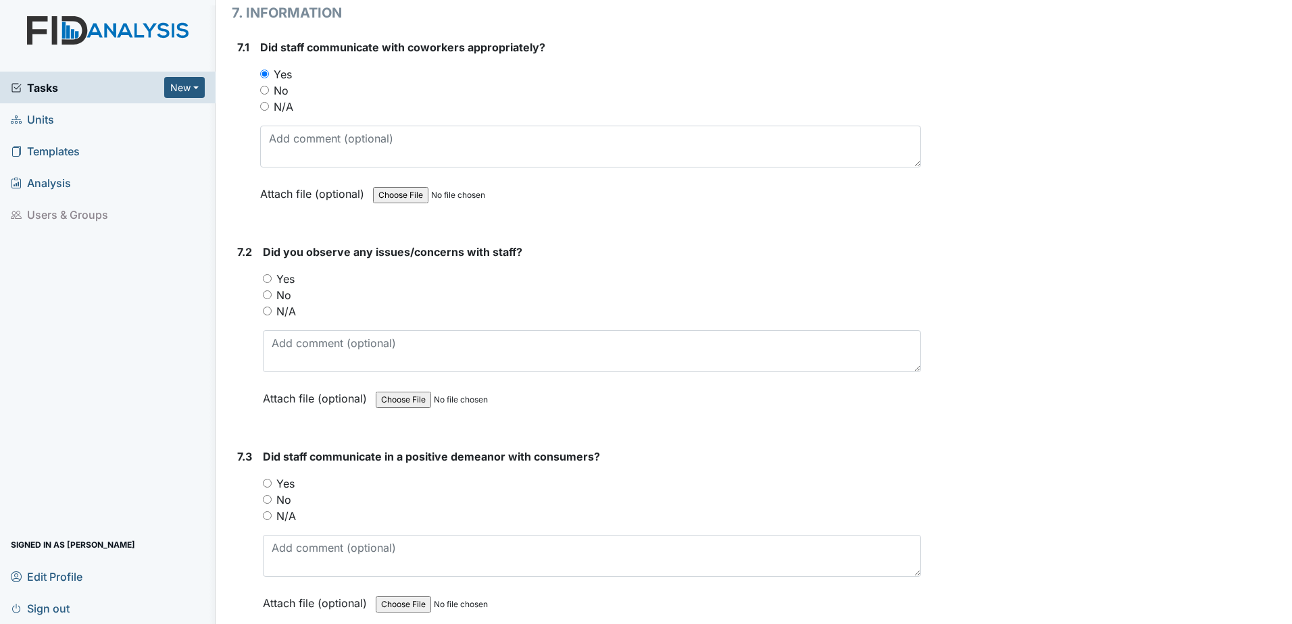
click at [263, 295] on input "No" at bounding box center [267, 294] width 9 height 9
radio input "true"
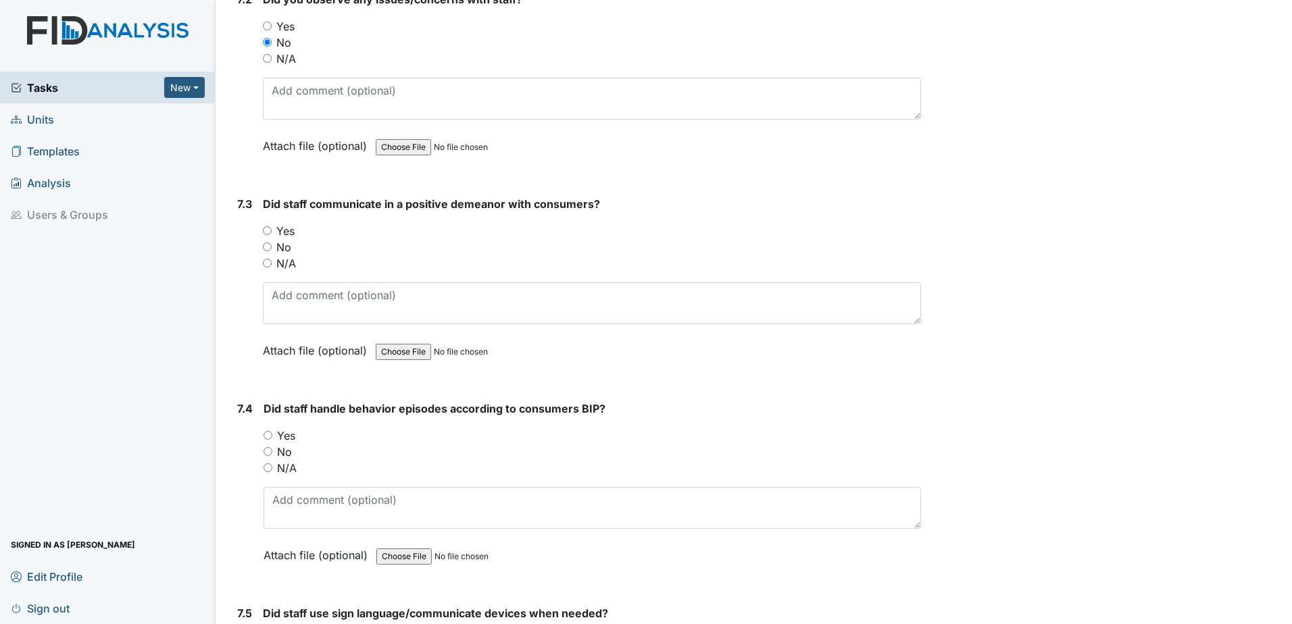
scroll to position [12210, 0]
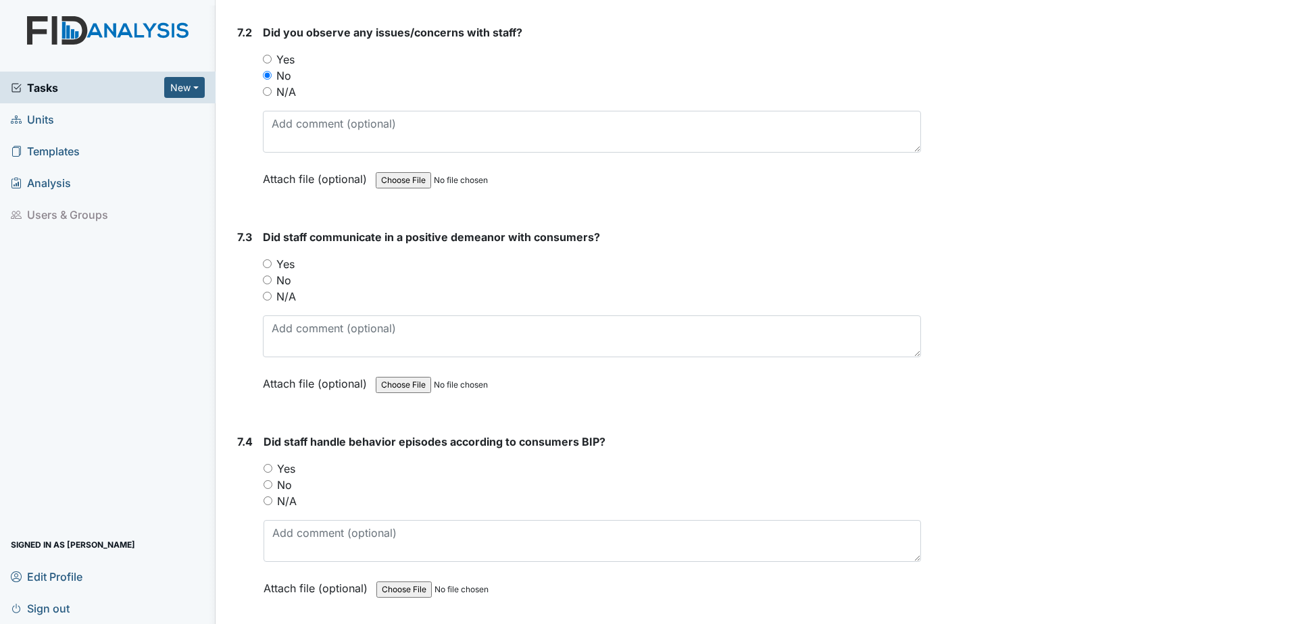
click at [270, 262] on input "Yes" at bounding box center [267, 263] width 9 height 9
radio input "true"
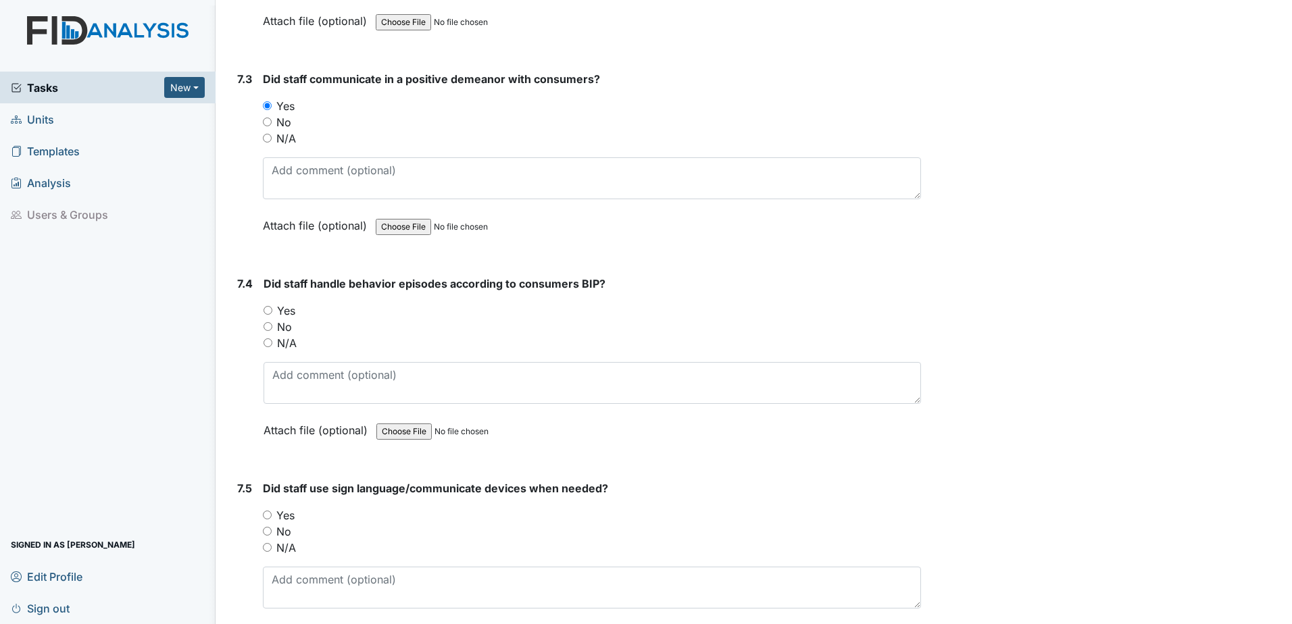
scroll to position [12379, 0]
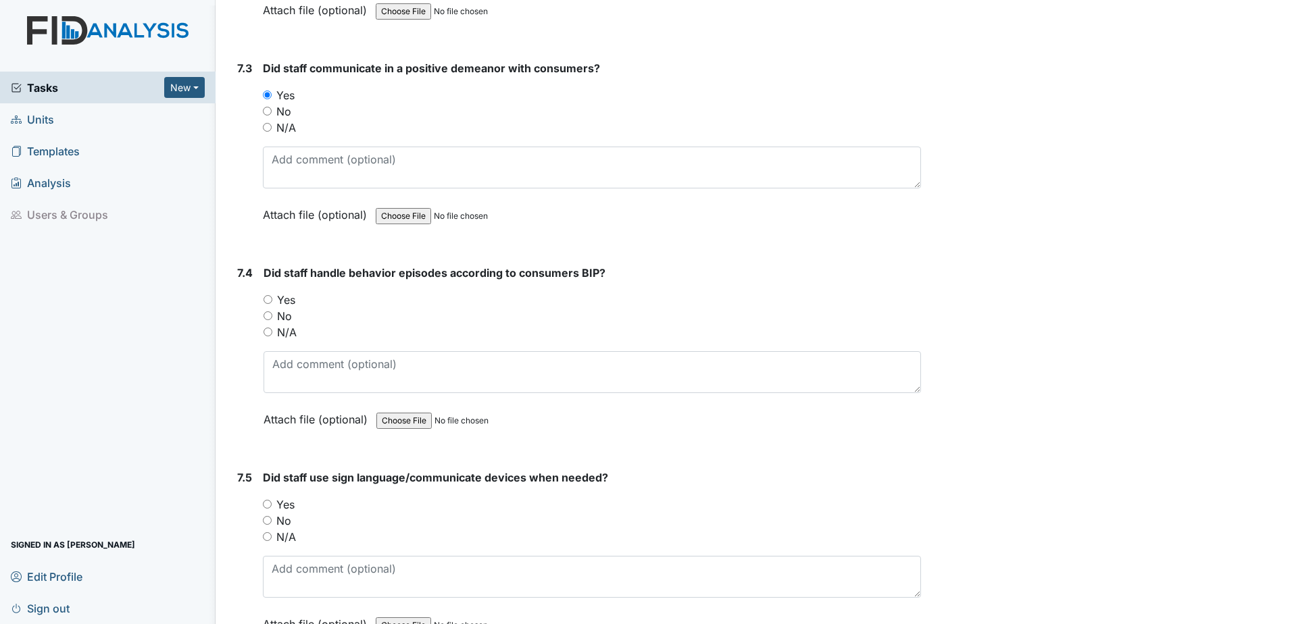
click at [268, 299] on input "Yes" at bounding box center [267, 299] width 9 height 9
radio input "true"
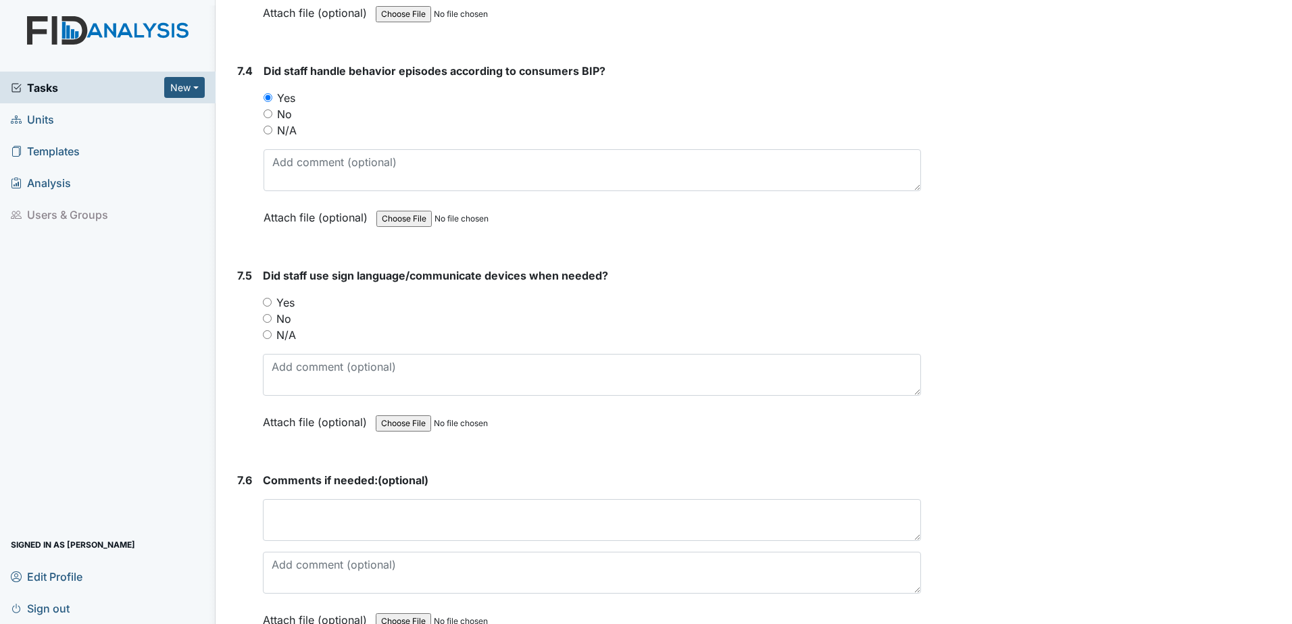
scroll to position [12582, 0]
click at [268, 303] on input "Yes" at bounding box center [267, 301] width 9 height 9
radio input "true"
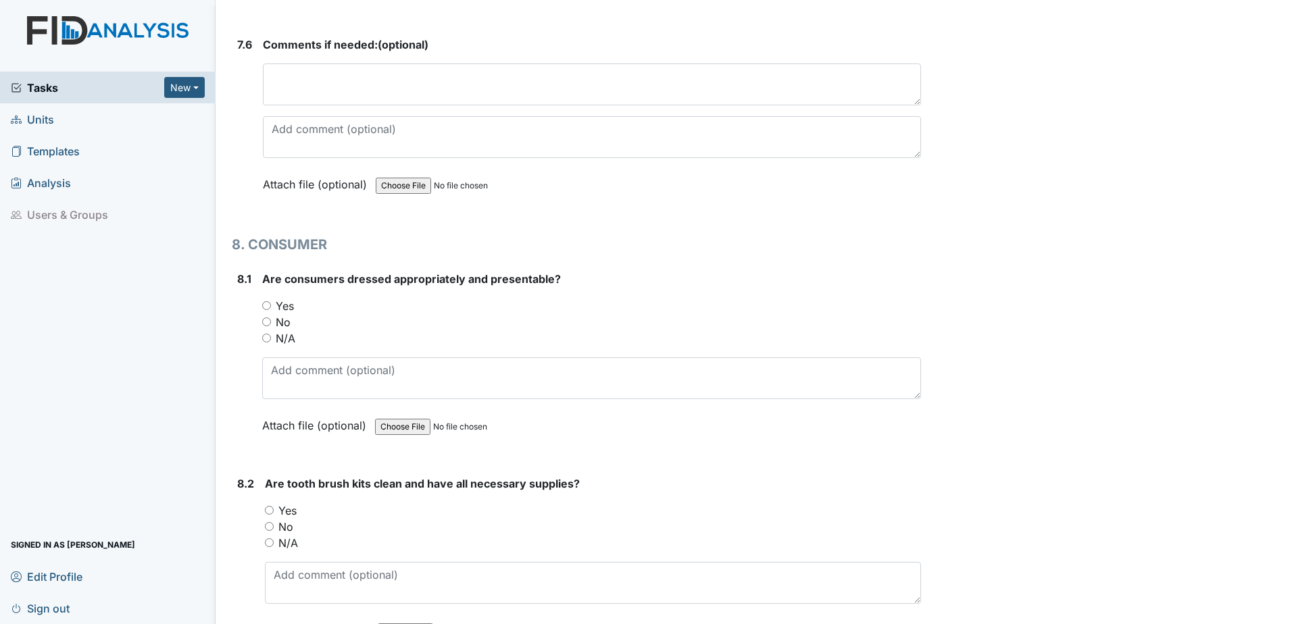
scroll to position [13021, 0]
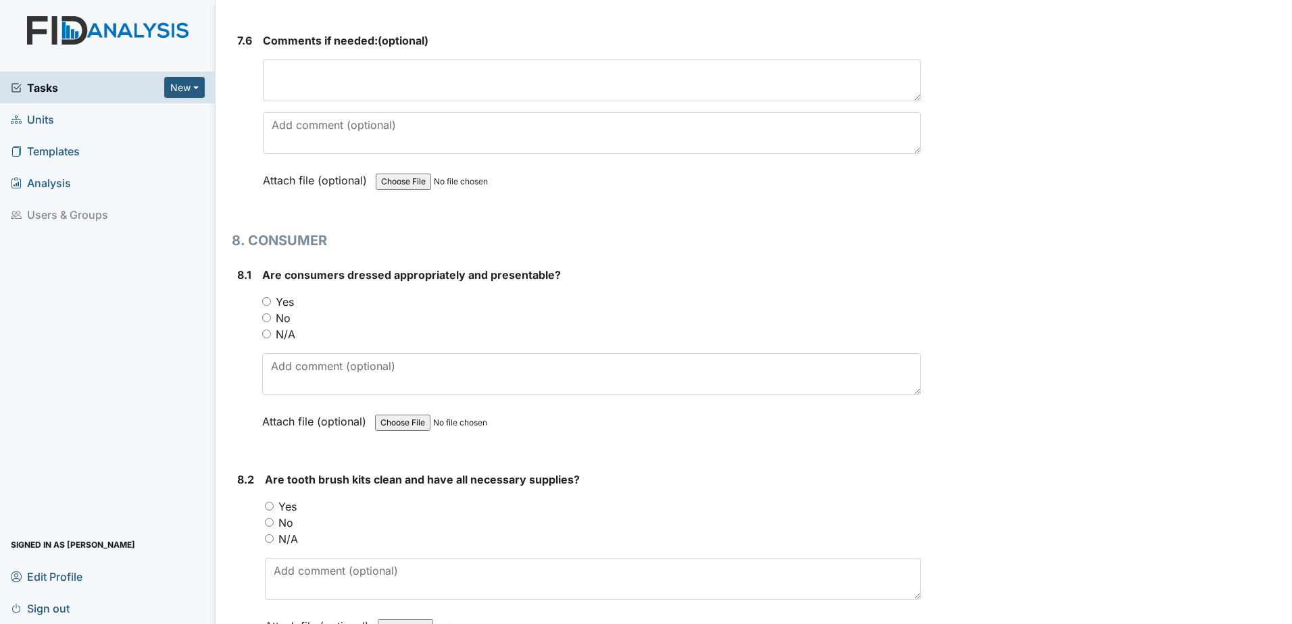
click at [264, 299] on input "Yes" at bounding box center [266, 301] width 9 height 9
radio input "true"
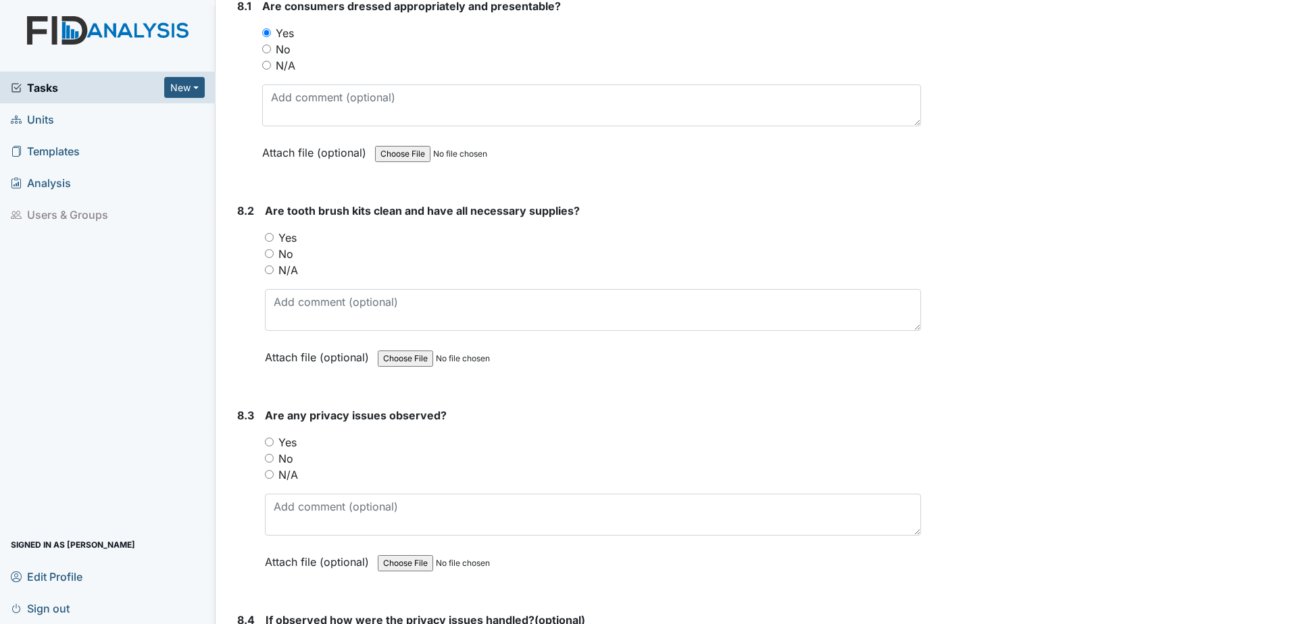
scroll to position [13291, 0]
click at [270, 236] on input "Yes" at bounding box center [269, 236] width 9 height 9
radio input "true"
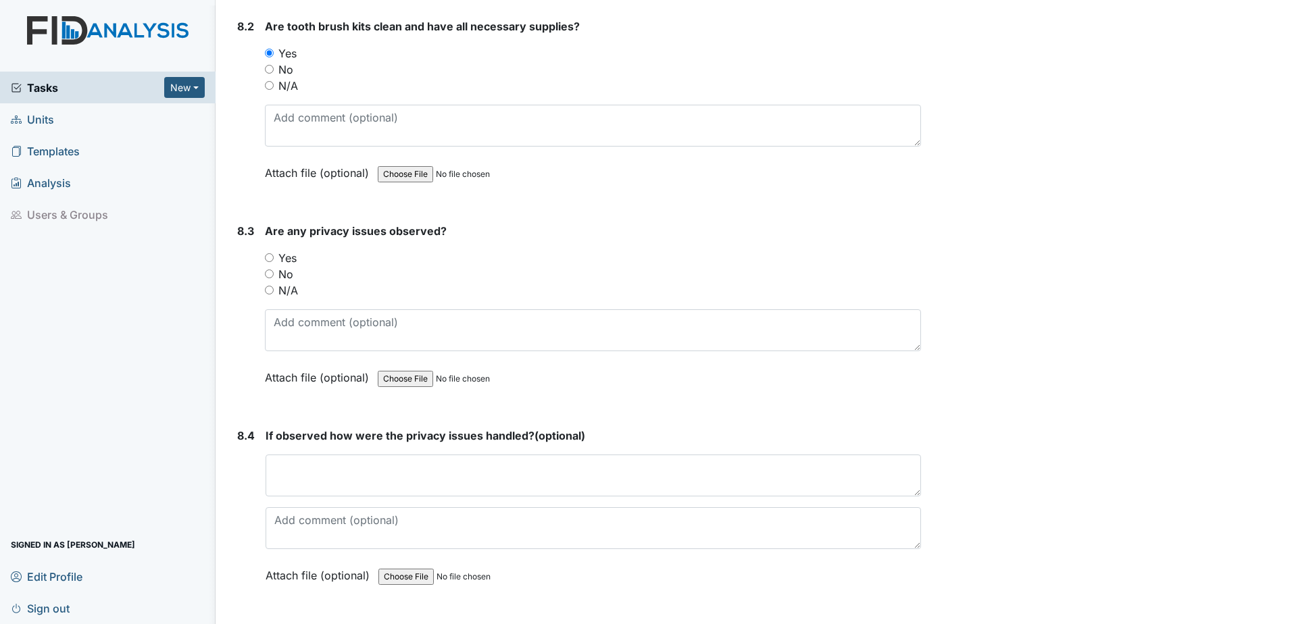
scroll to position [13477, 0]
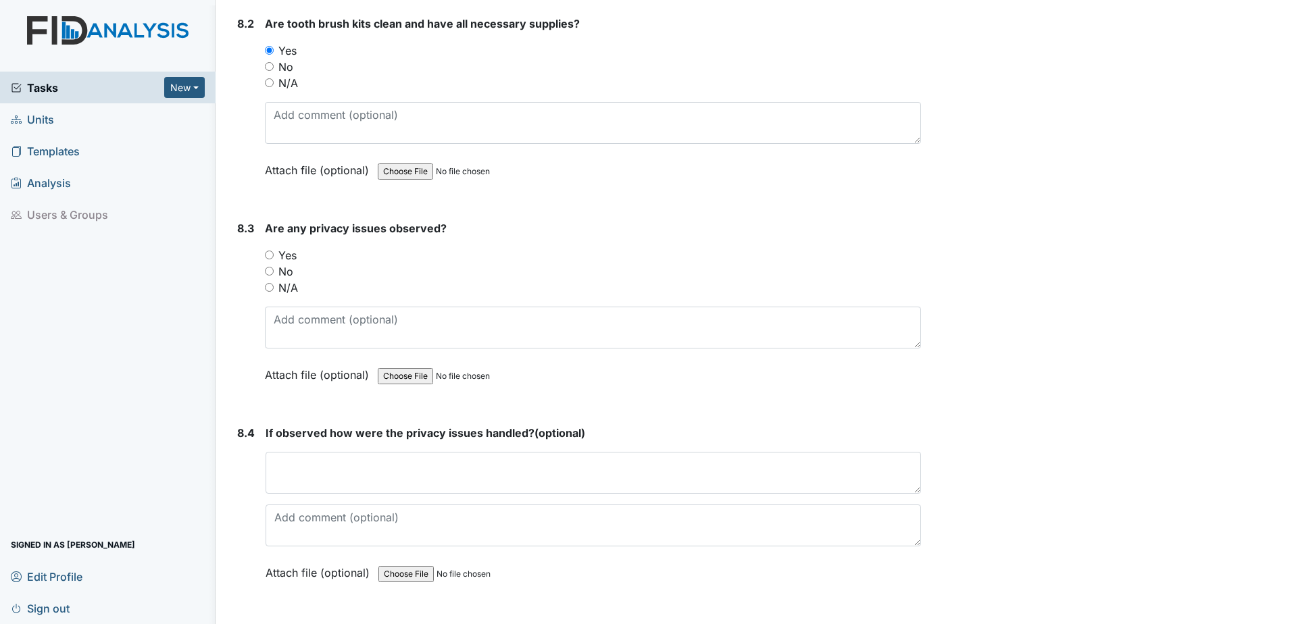
click at [268, 270] on input "No" at bounding box center [269, 271] width 9 height 9
radio input "true"
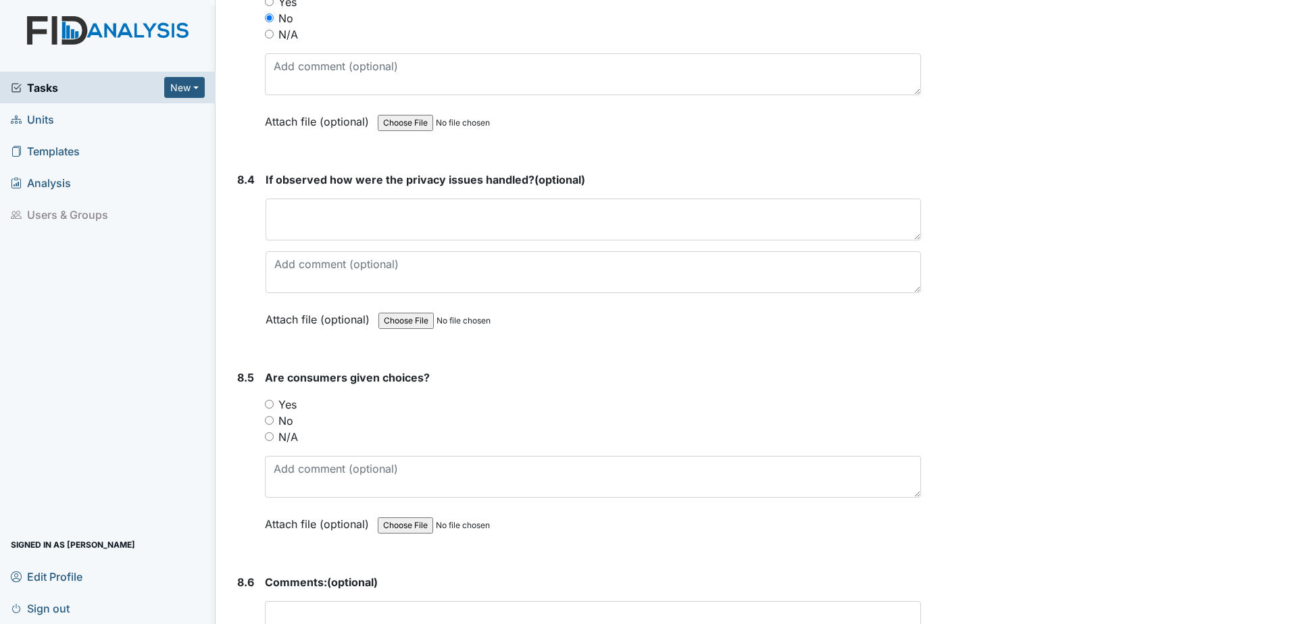
scroll to position [13747, 0]
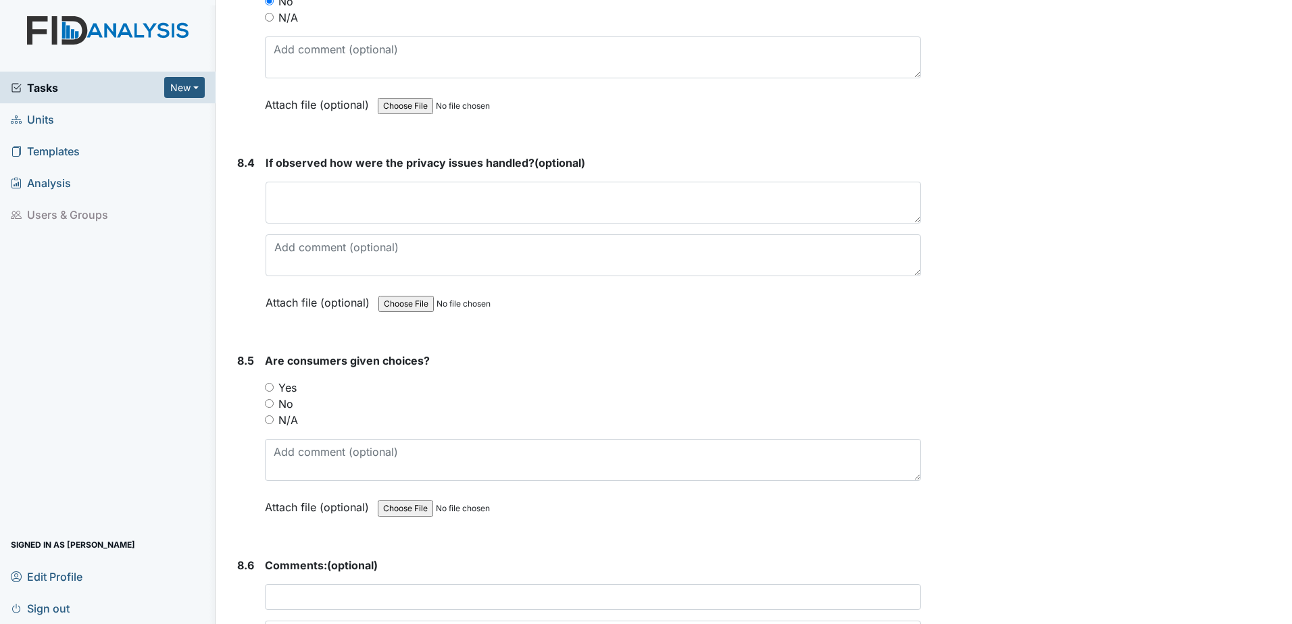
click at [267, 389] on input "Yes" at bounding box center [269, 387] width 9 height 9
radio input "true"
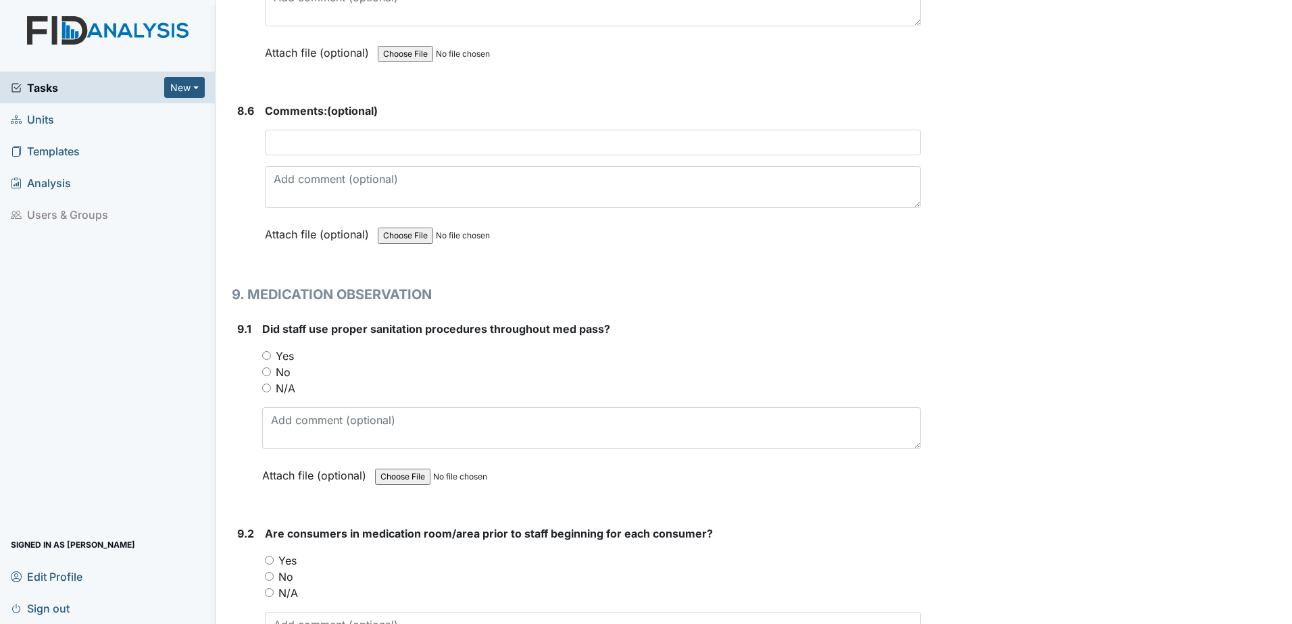
scroll to position [14203, 0]
click at [264, 353] on input "Yes" at bounding box center [266, 354] width 9 height 9
radio input "true"
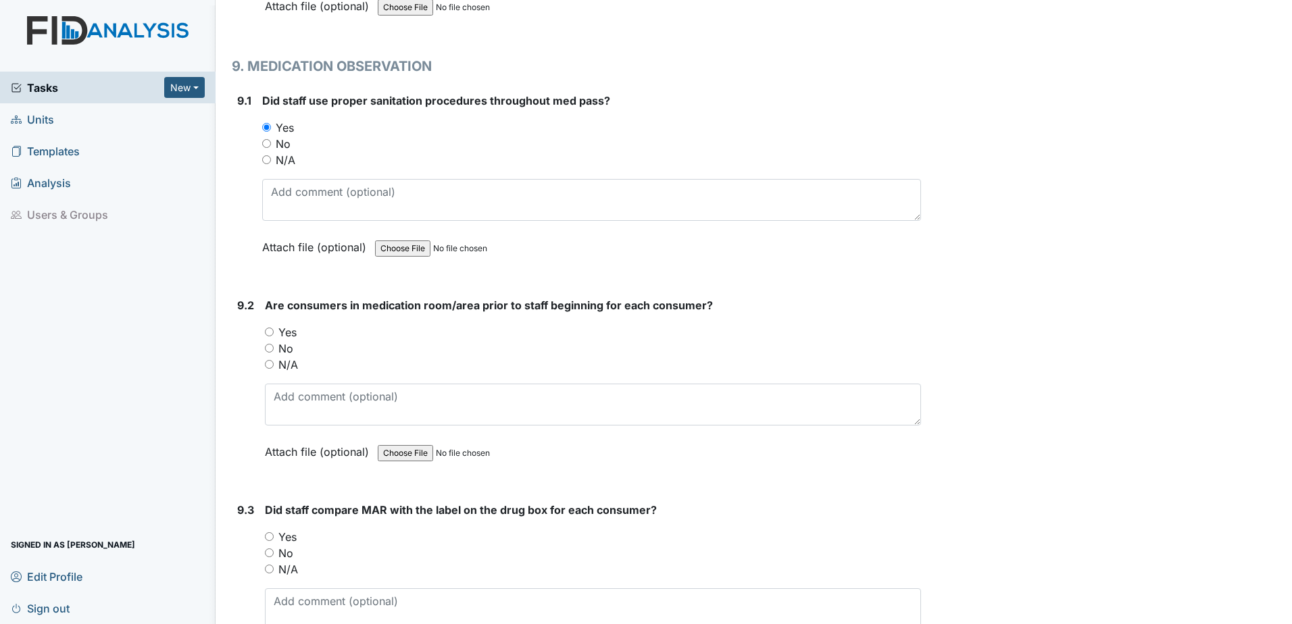
scroll to position [14439, 0]
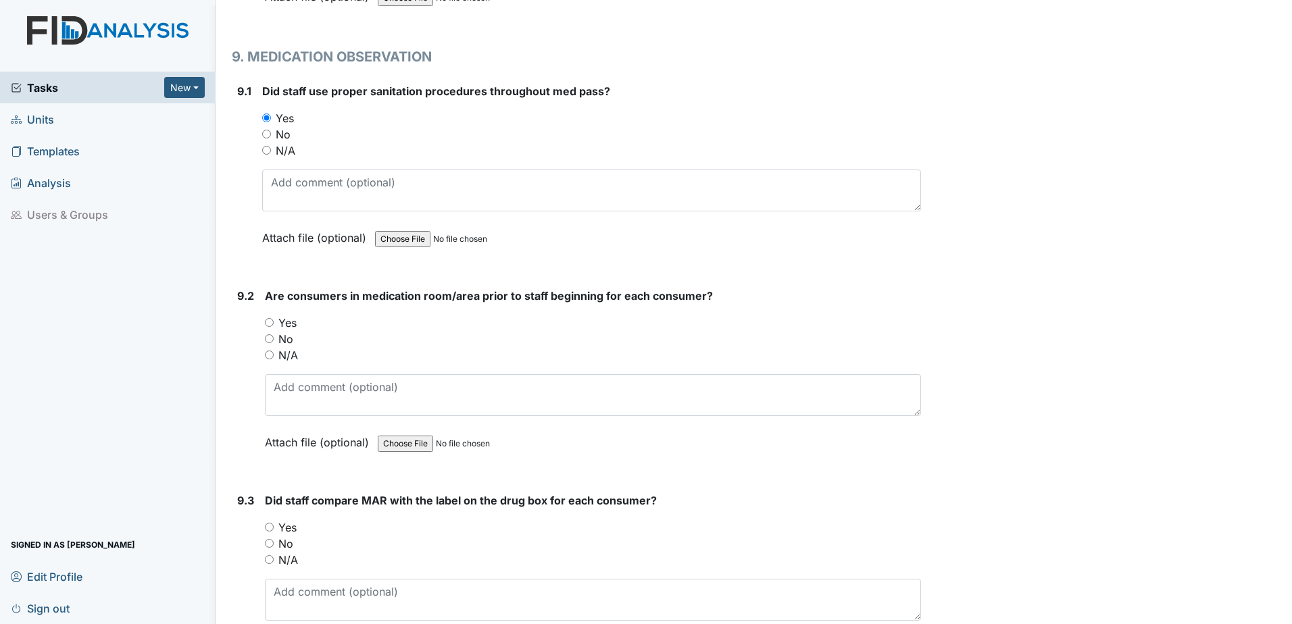
click at [268, 322] on input "Yes" at bounding box center [269, 322] width 9 height 9
radio input "true"
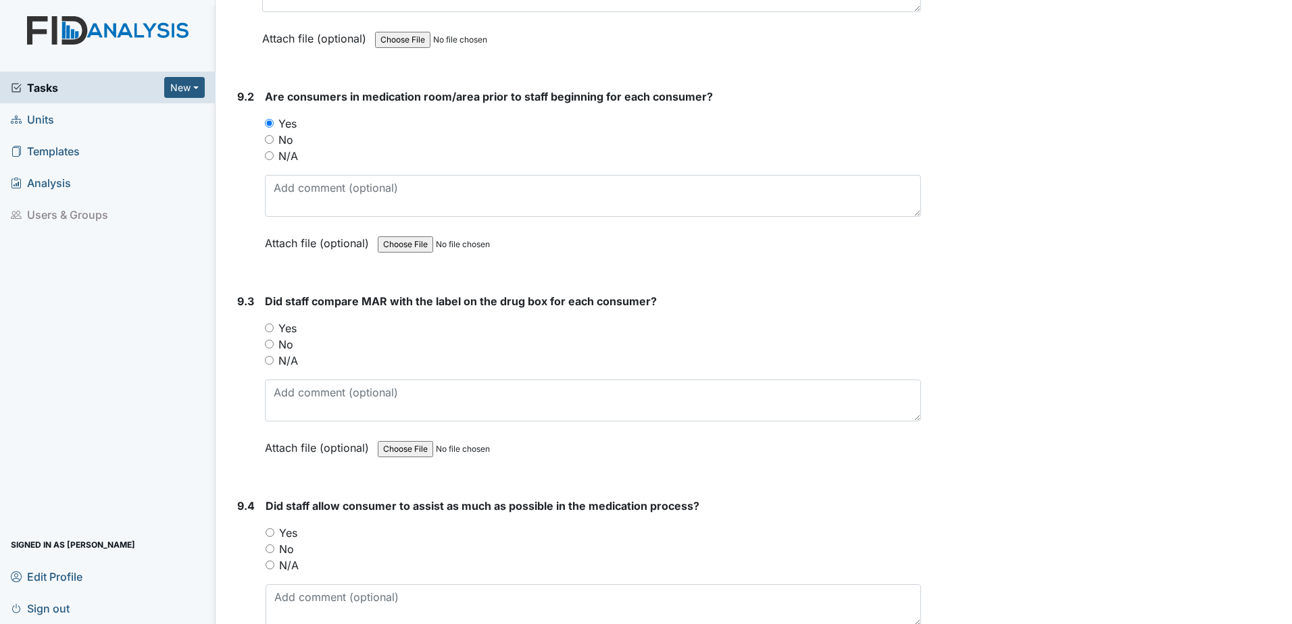
scroll to position [14642, 0]
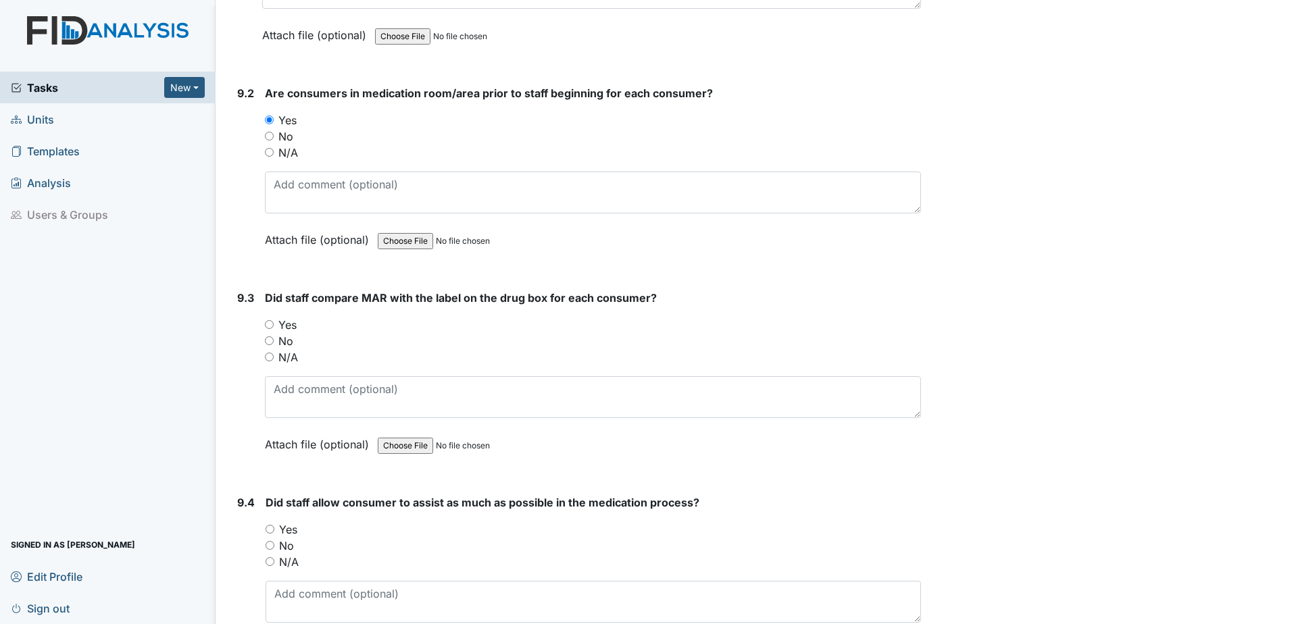
click at [268, 321] on input "Yes" at bounding box center [269, 324] width 9 height 9
radio input "true"
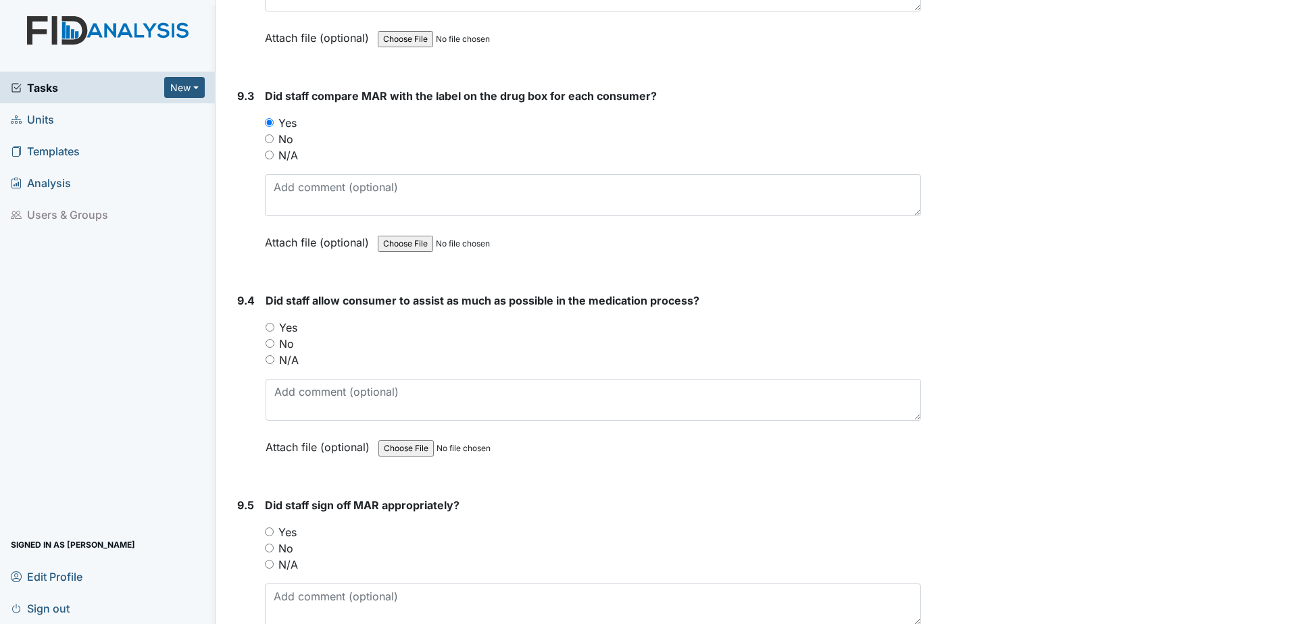
scroll to position [14845, 0]
click at [270, 326] on input "Yes" at bounding box center [269, 326] width 9 height 9
radio input "true"
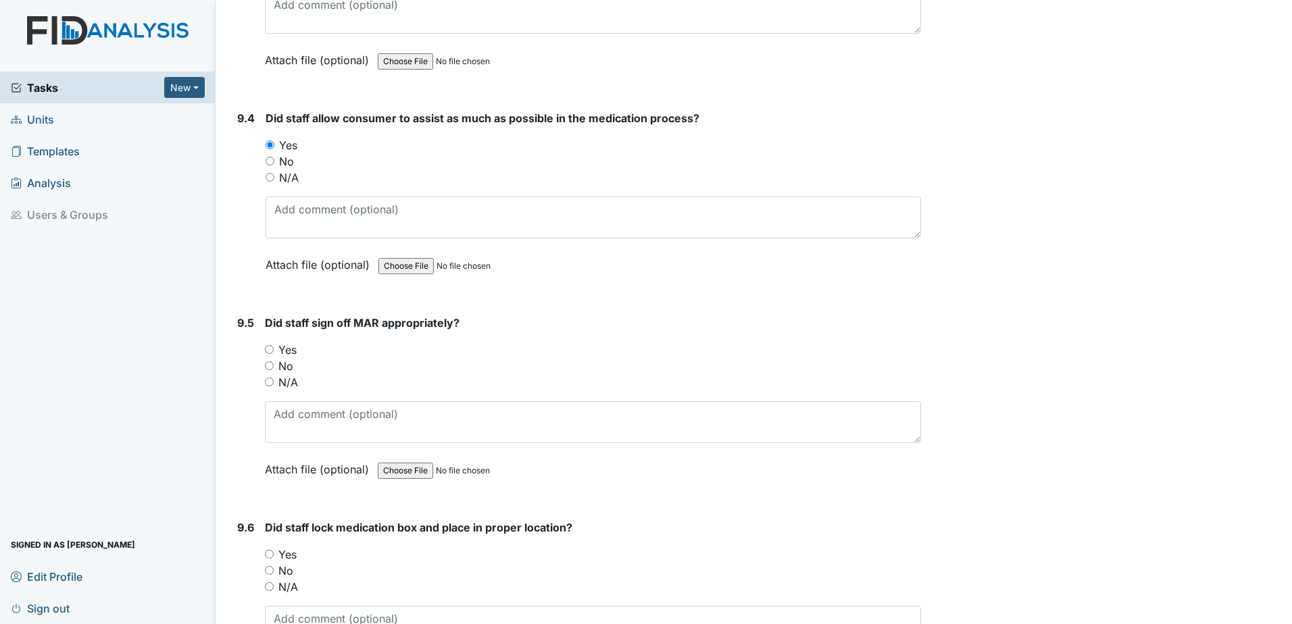
scroll to position [15030, 0]
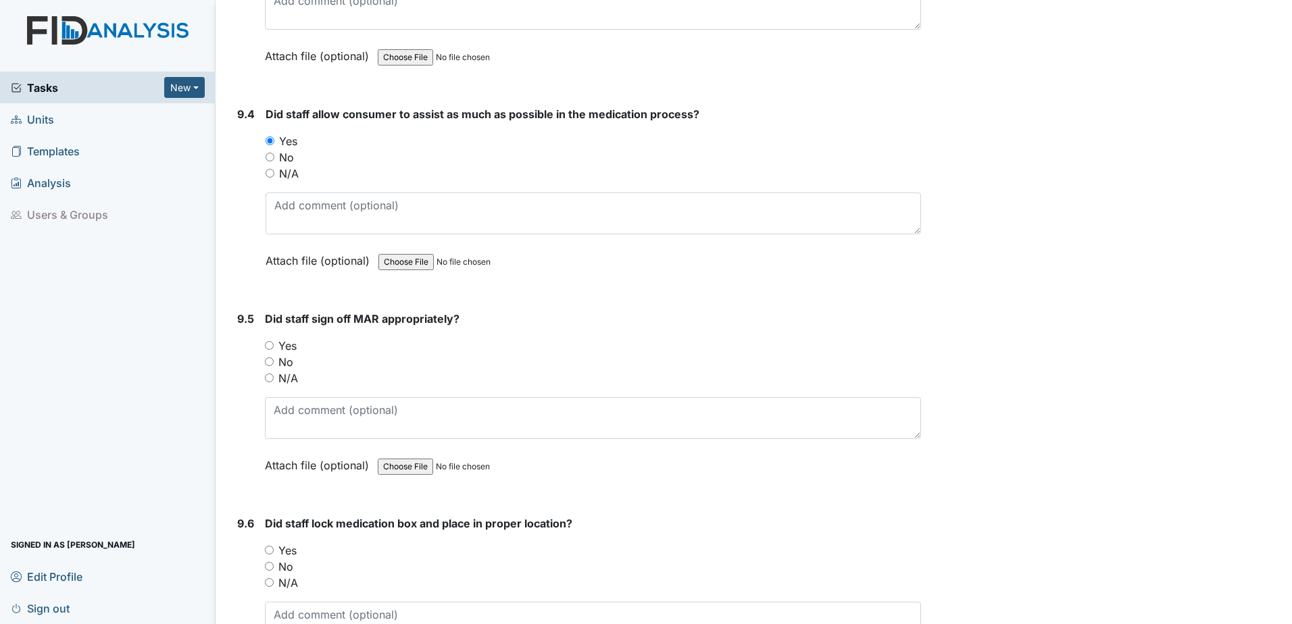
click at [269, 345] on input "Yes" at bounding box center [269, 345] width 9 height 9
radio input "true"
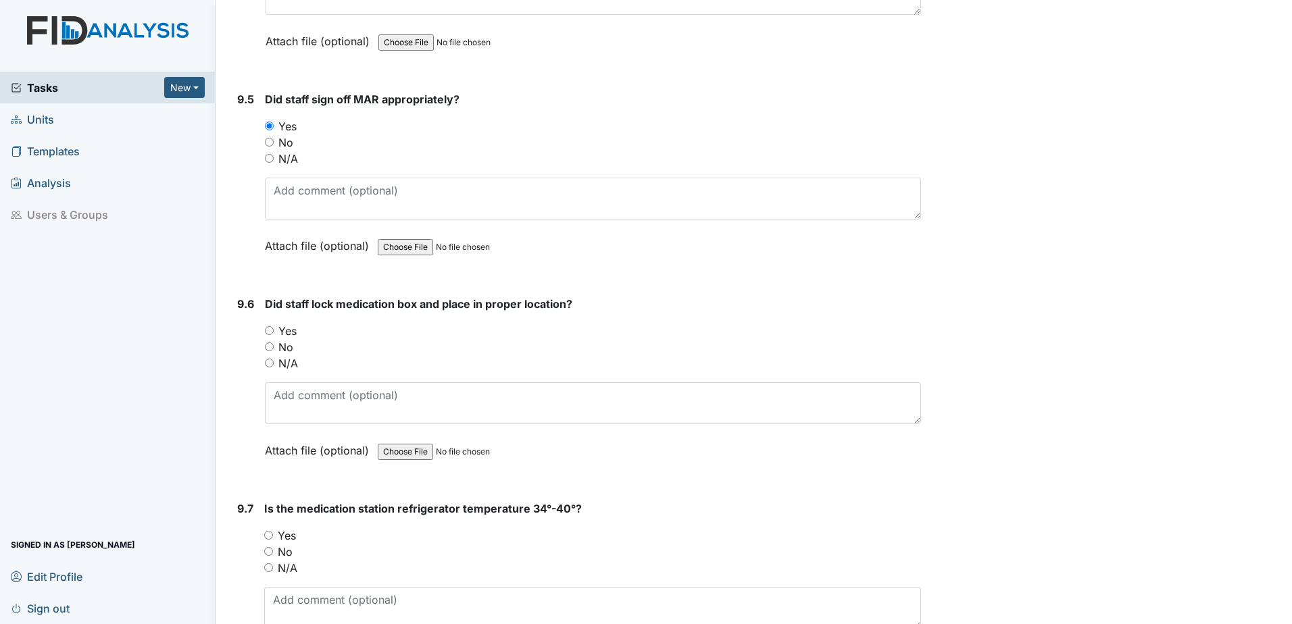
click at [271, 331] on input "Yes" at bounding box center [269, 330] width 9 height 9
radio input "true"
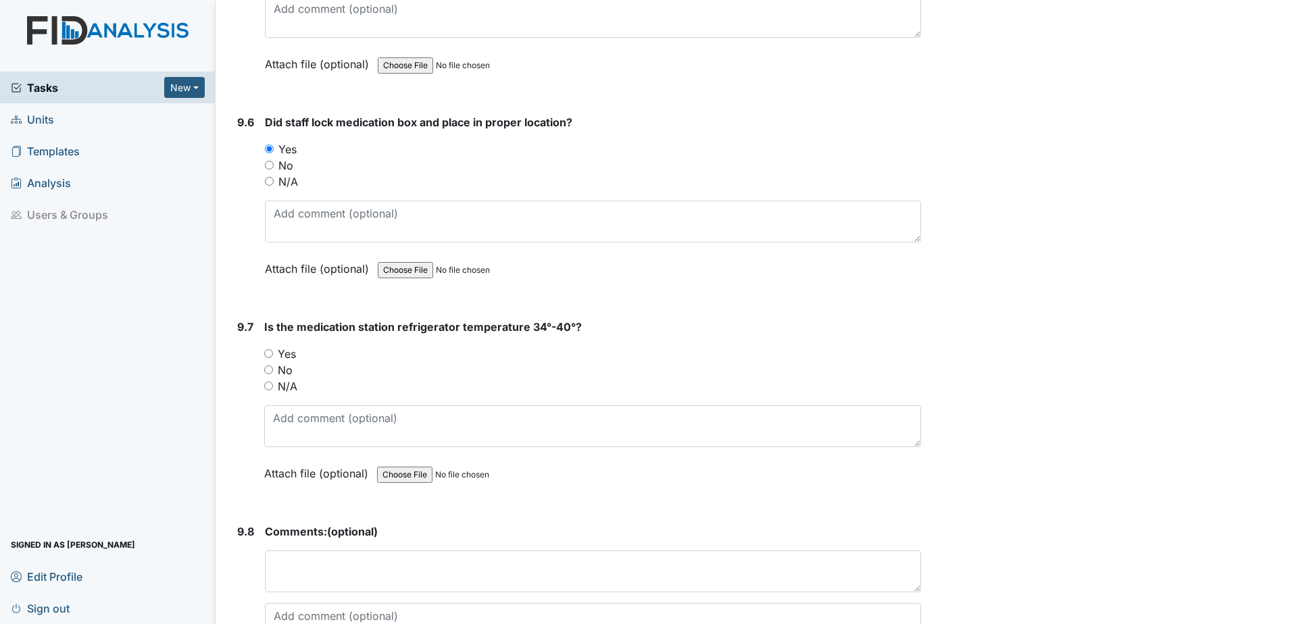
scroll to position [15453, 0]
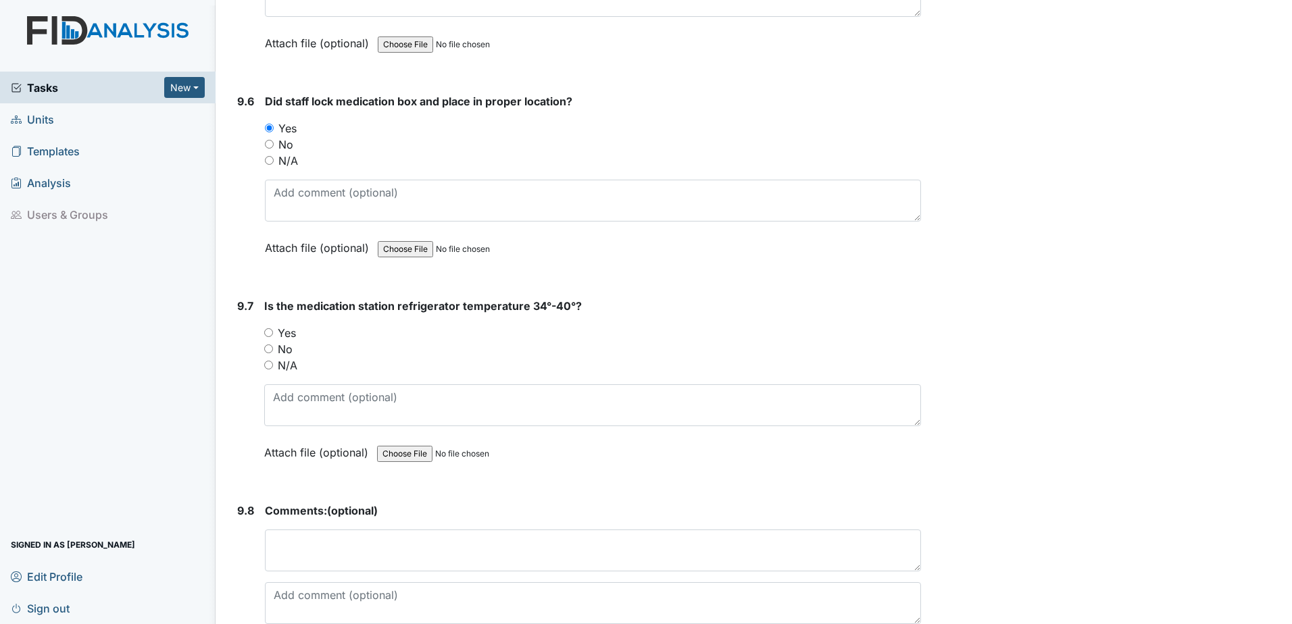
click at [268, 332] on input "Yes" at bounding box center [268, 332] width 9 height 9
radio input "true"
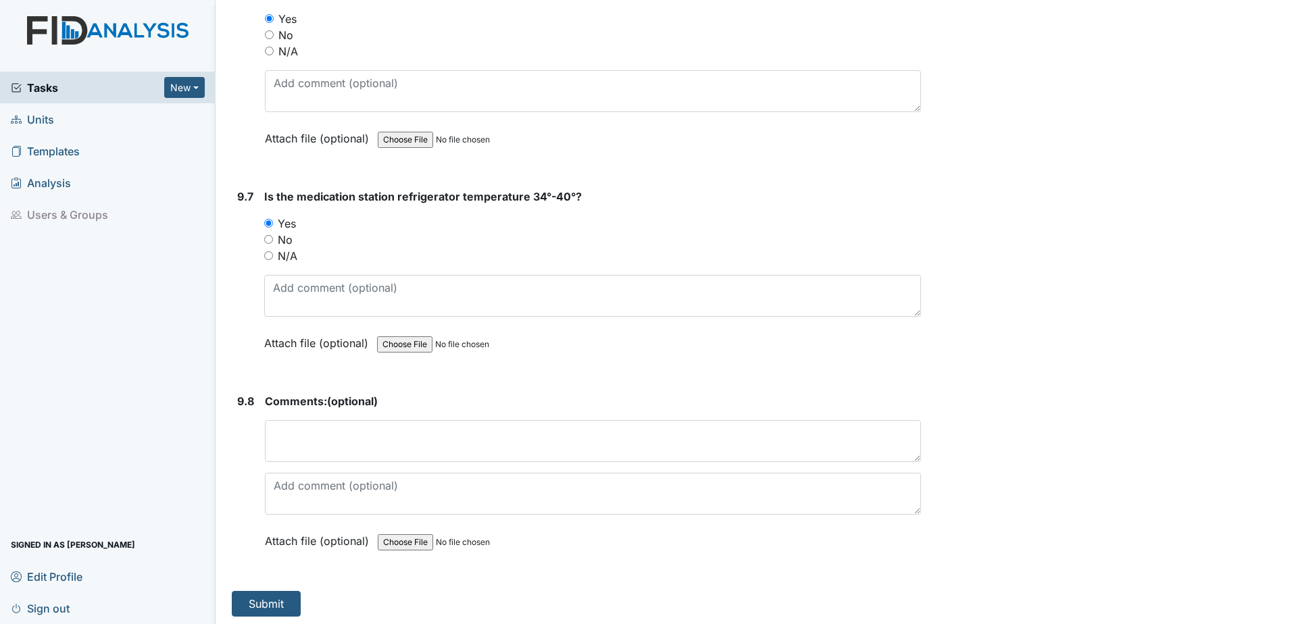
scroll to position [15565, 0]
click at [270, 601] on button "Submit" at bounding box center [266, 601] width 69 height 26
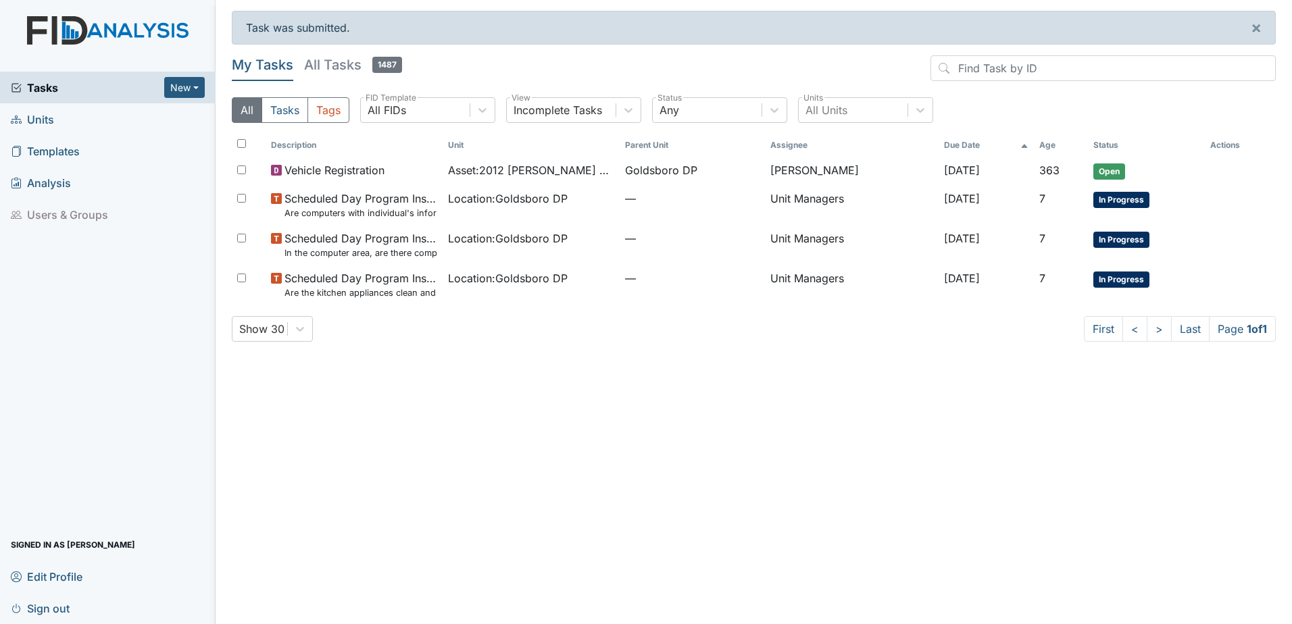
click at [48, 122] on span "Units" at bounding box center [32, 119] width 43 height 21
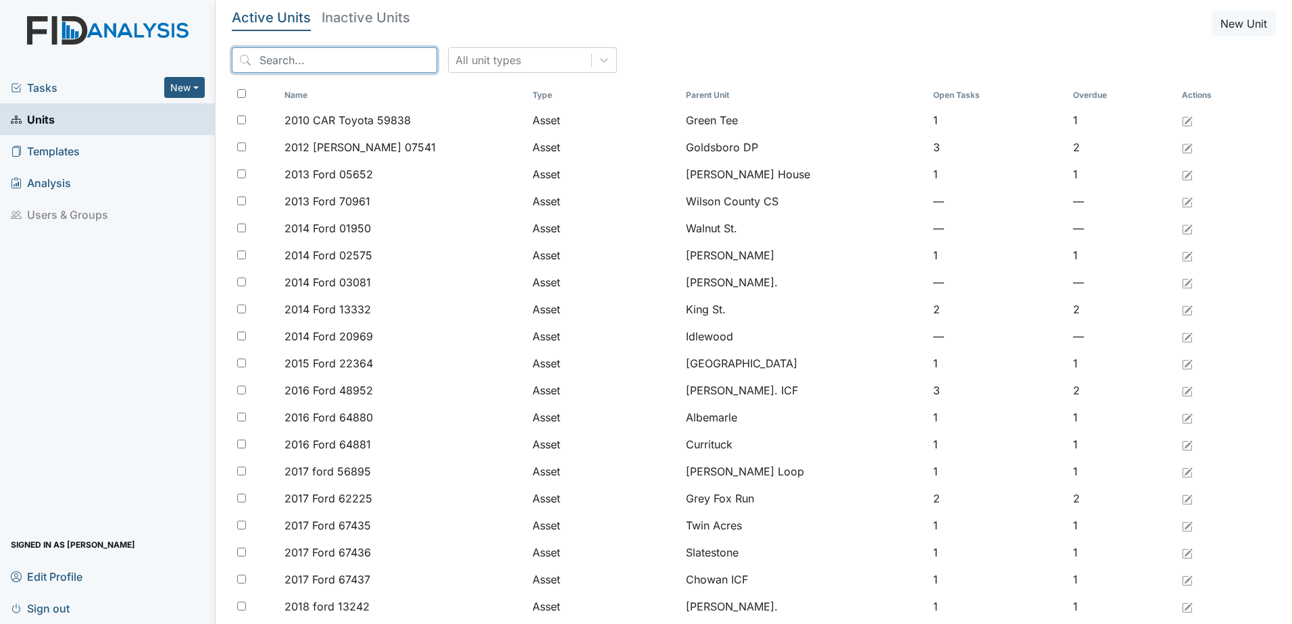
click at [270, 66] on input "search" at bounding box center [334, 60] width 205 height 26
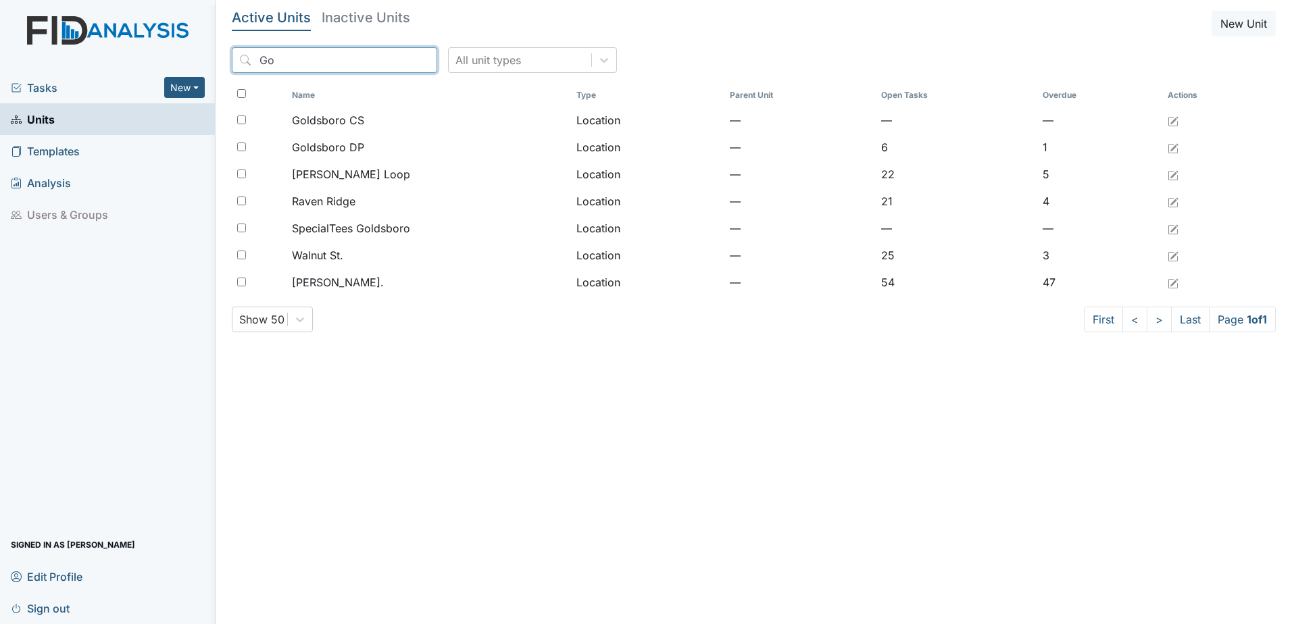
type input "G"
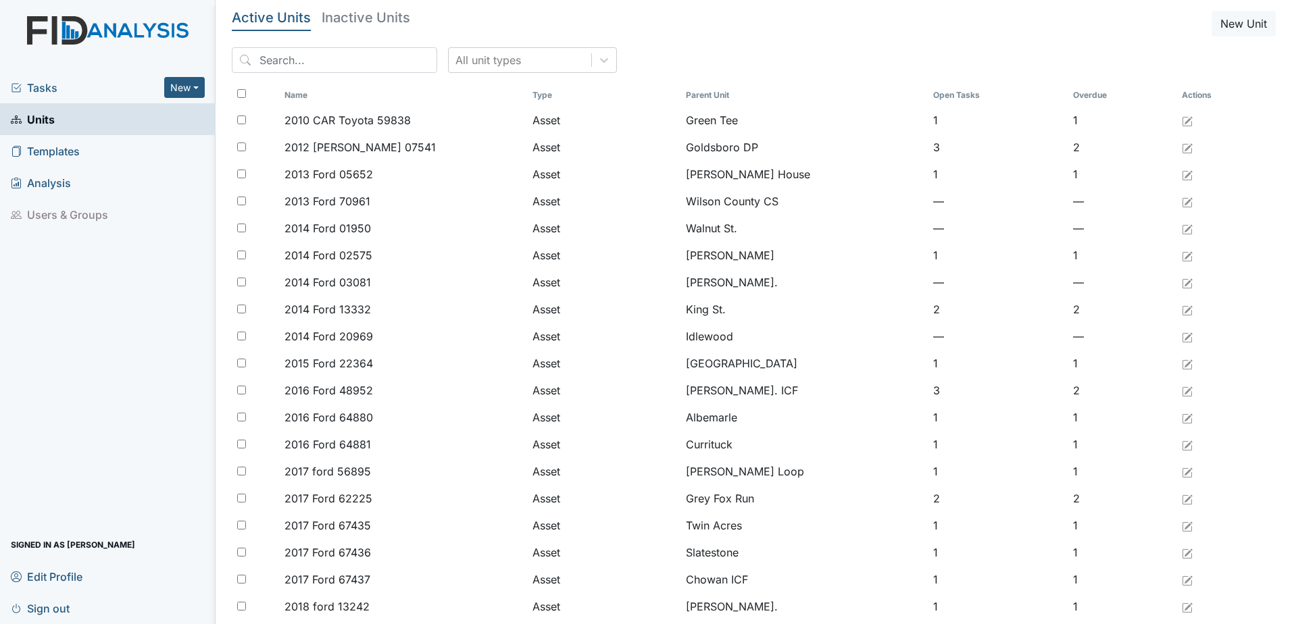
click at [43, 607] on span "Sign out" at bounding box center [40, 608] width 59 height 21
